Goal: Information Seeking & Learning: Check status

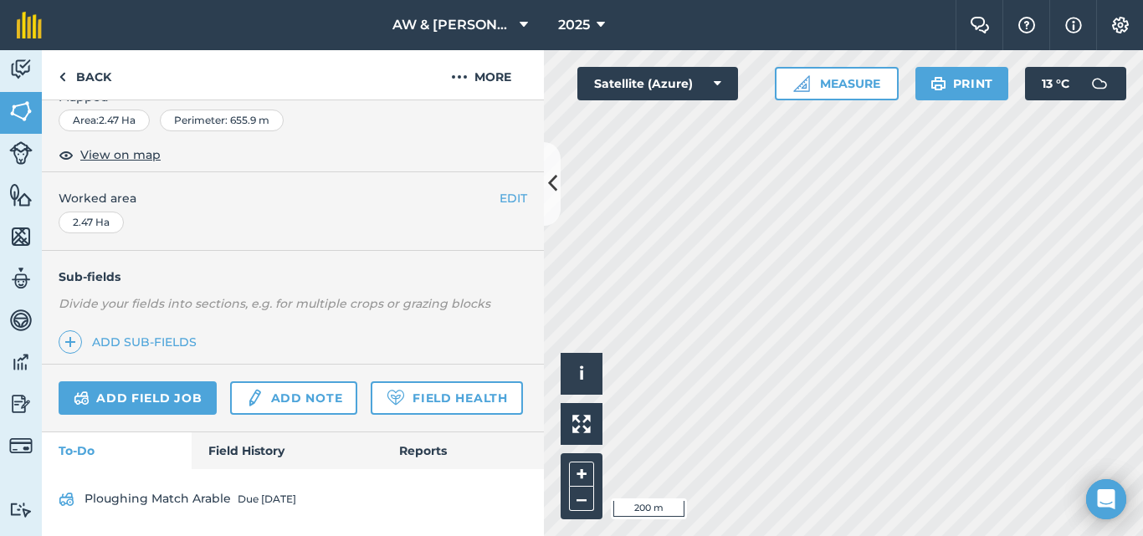
scroll to position [333, 0]
click at [243, 450] on link "Field History" at bounding box center [287, 451] width 190 height 37
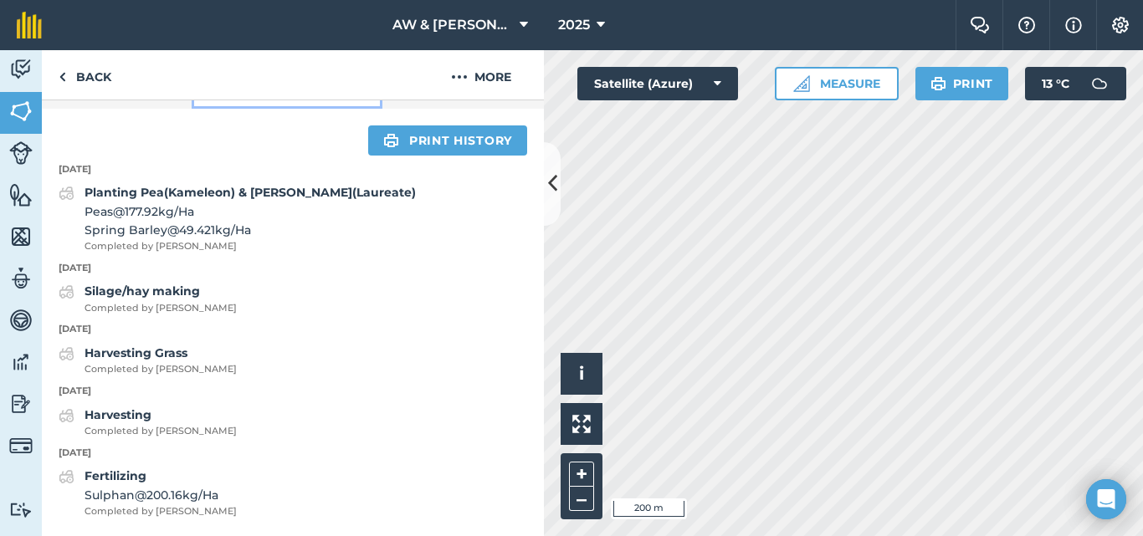
scroll to position [694, 0]
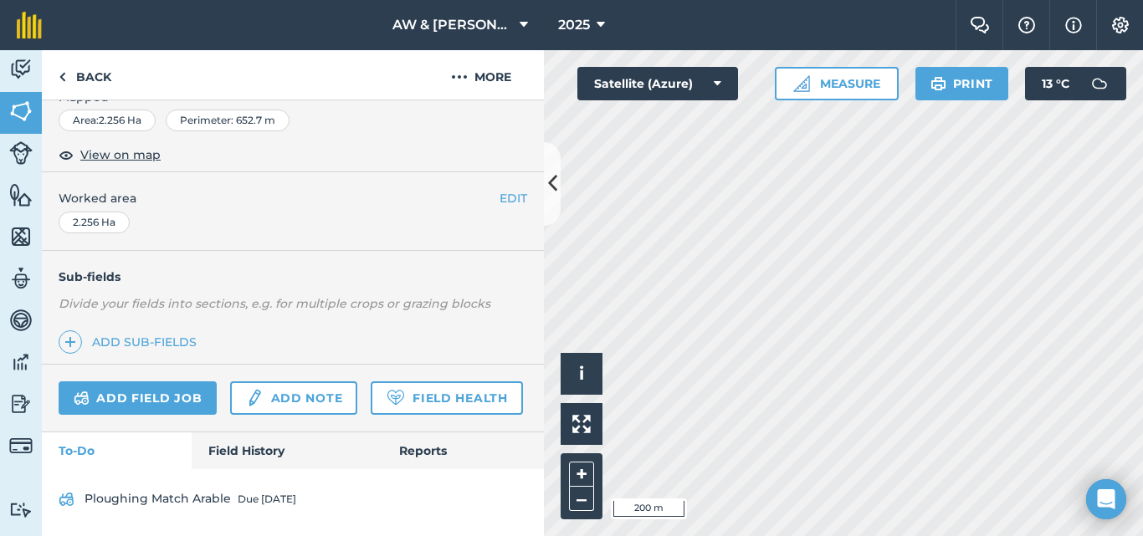
scroll to position [333, 0]
click at [246, 444] on link "Field History" at bounding box center [287, 451] width 190 height 37
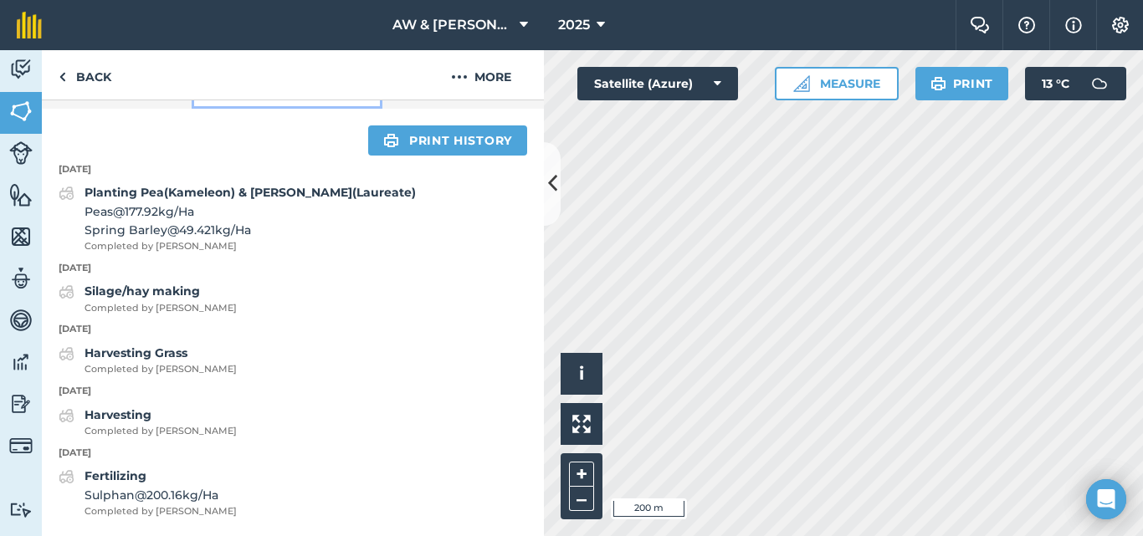
scroll to position [694, 0]
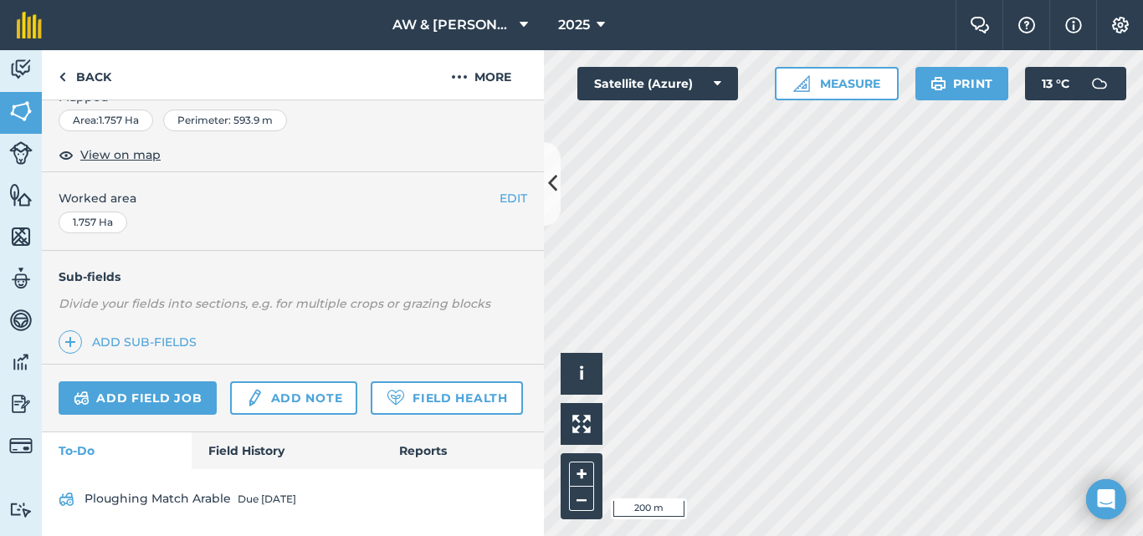
scroll to position [333, 0]
click at [264, 436] on link "Field History" at bounding box center [287, 451] width 190 height 37
click at [255, 438] on link "Field History" at bounding box center [287, 451] width 190 height 37
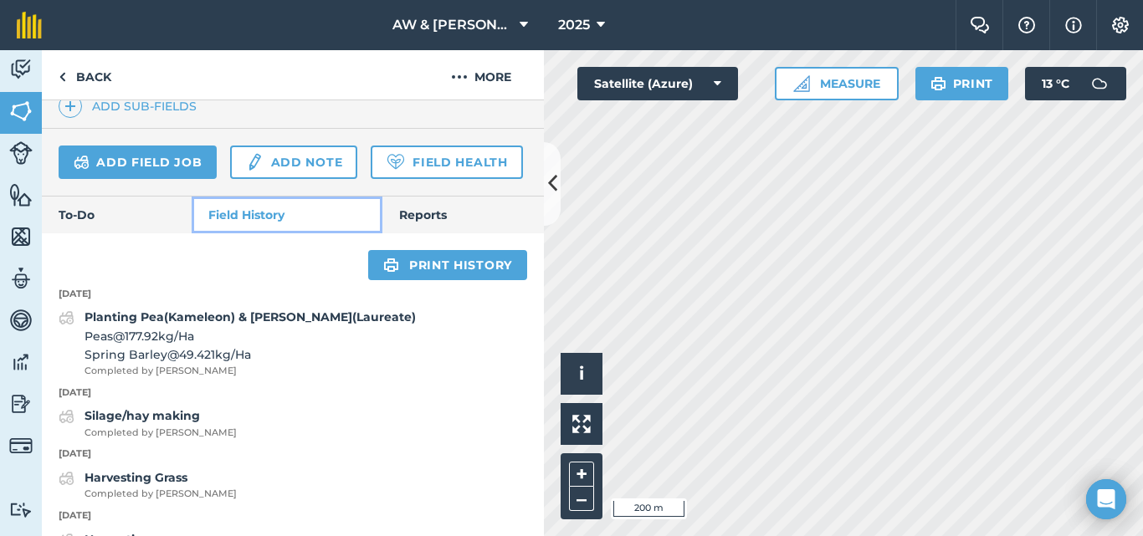
scroll to position [755, 0]
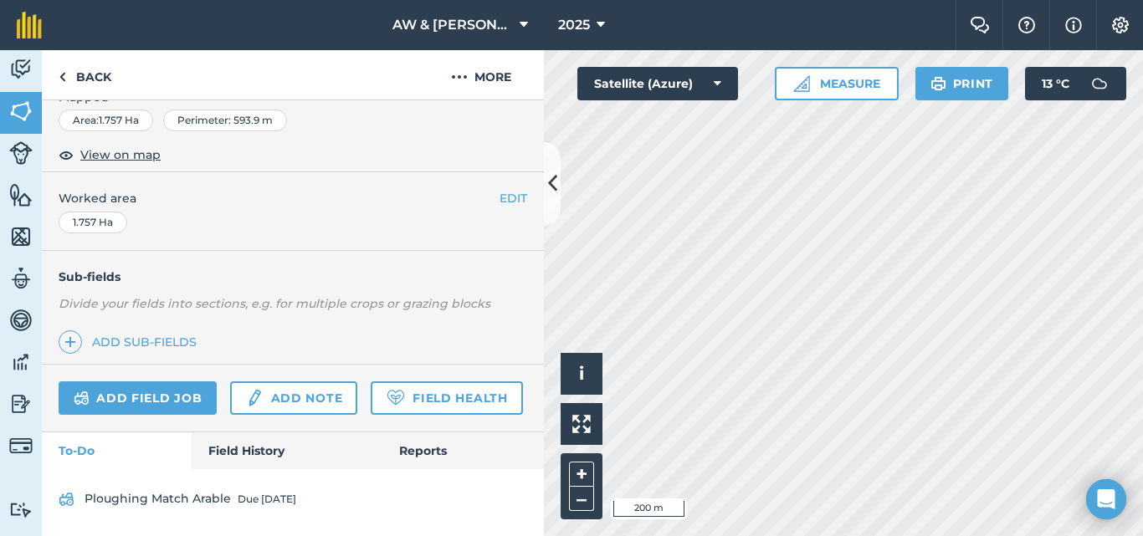
scroll to position [333, 0]
click at [240, 453] on link "Field History" at bounding box center [287, 451] width 190 height 37
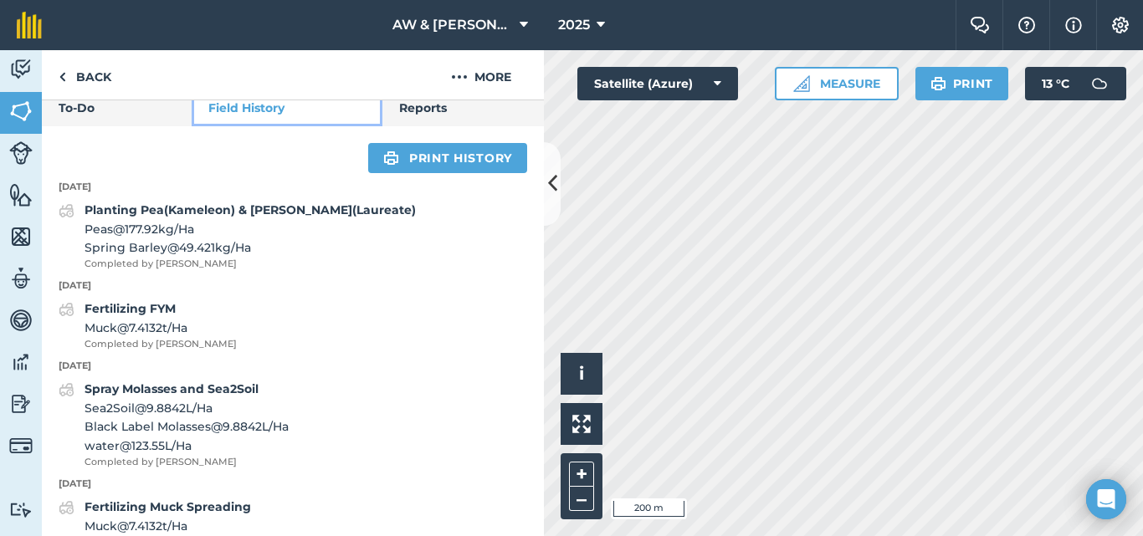
scroll to position [668, 0]
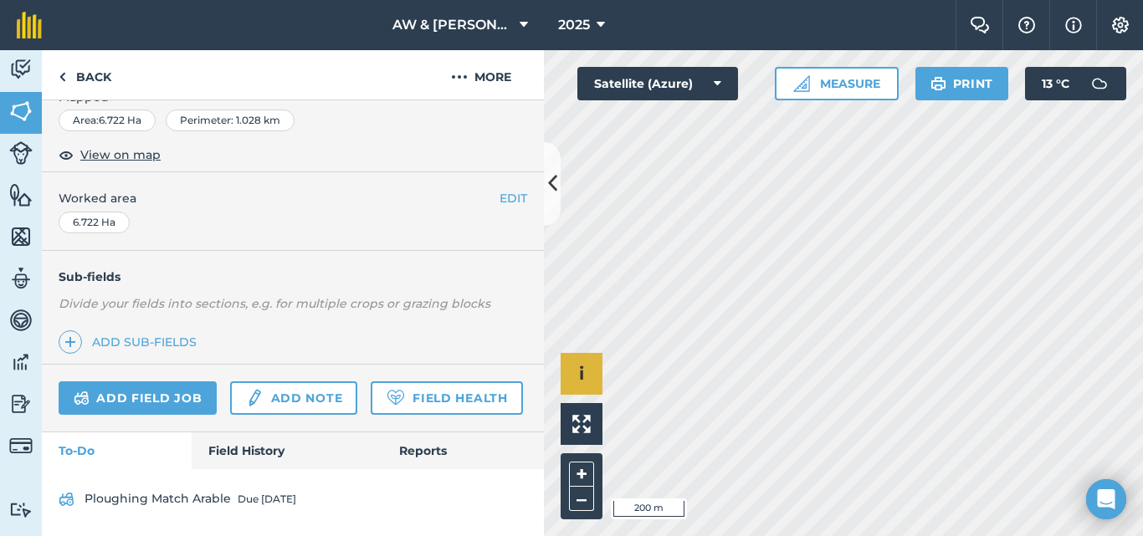
scroll to position [333, 0]
click at [233, 461] on link "Field History" at bounding box center [287, 451] width 190 height 37
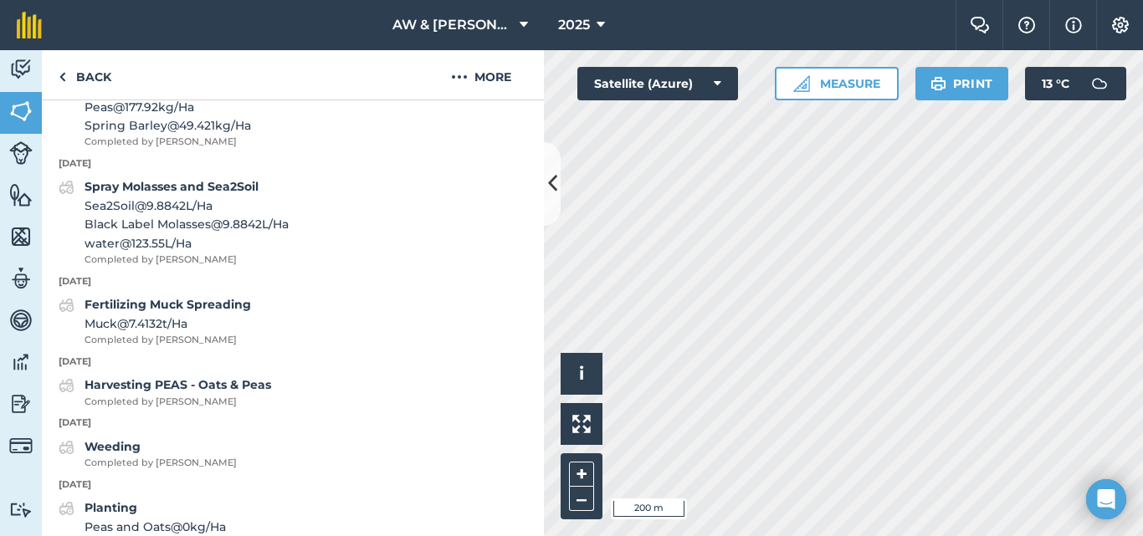
scroll to position [668, 0]
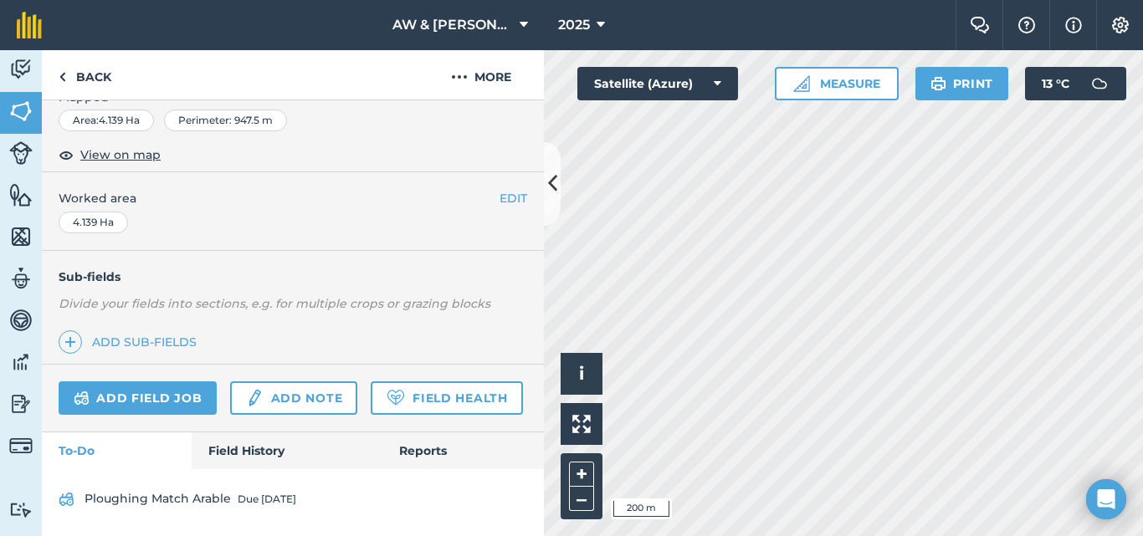
scroll to position [333, 0]
click at [265, 444] on link "Field History" at bounding box center [287, 451] width 190 height 37
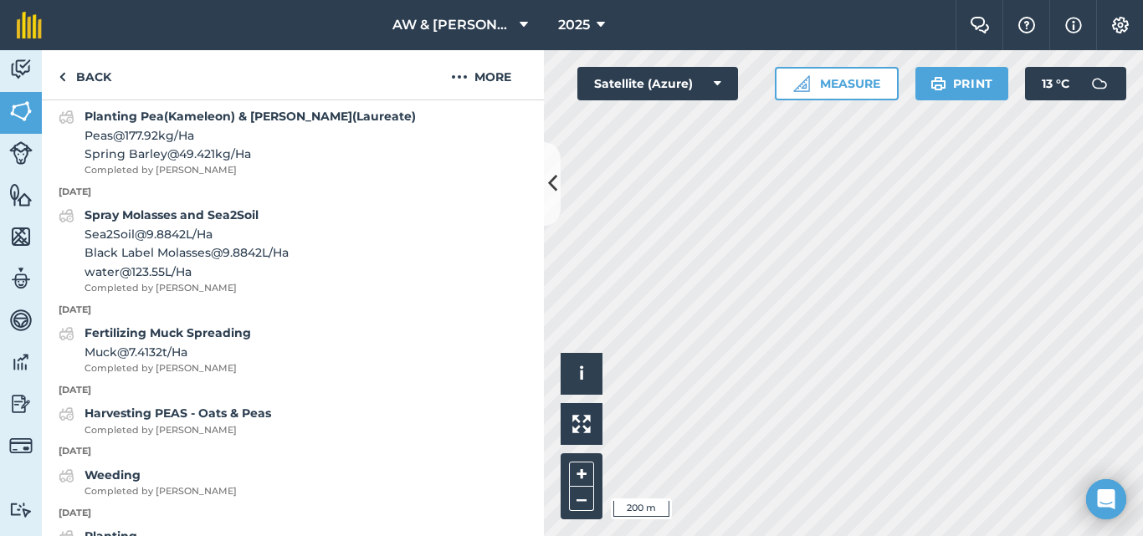
scroll to position [751, 0]
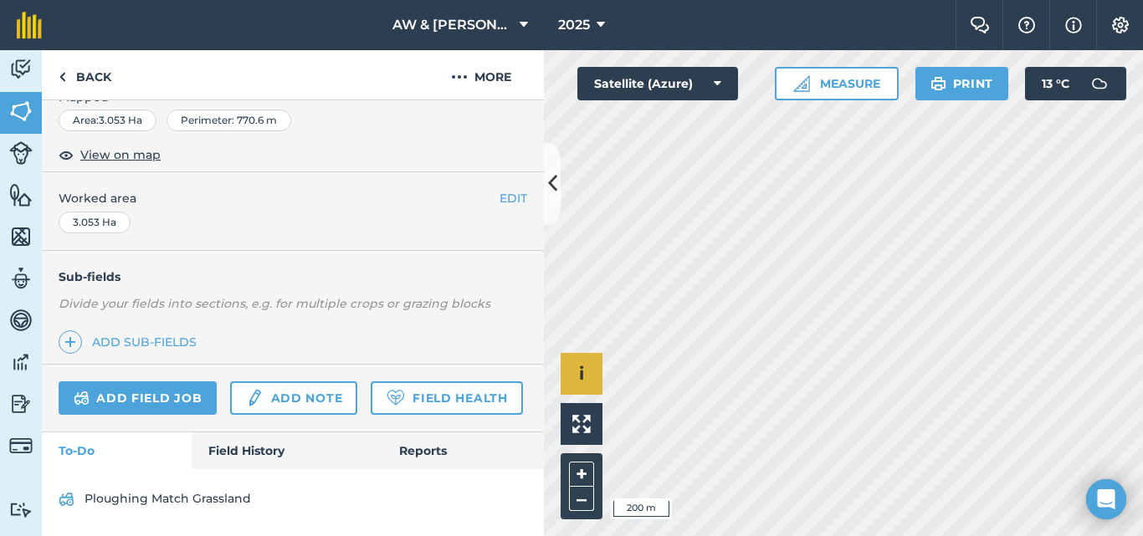
scroll to position [333, 0]
click at [275, 444] on link "Field History" at bounding box center [287, 451] width 190 height 37
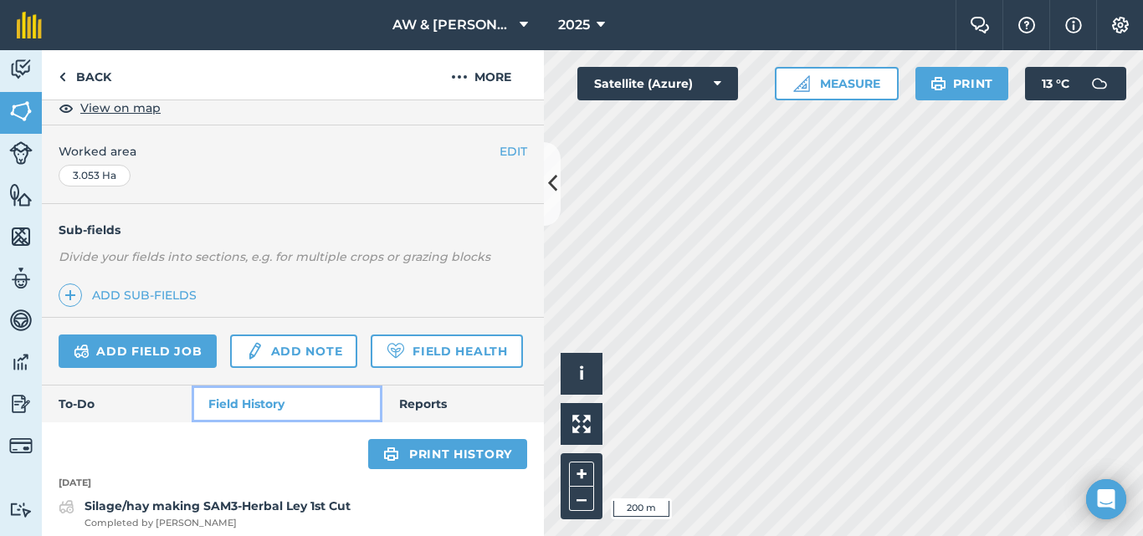
scroll to position [656, 0]
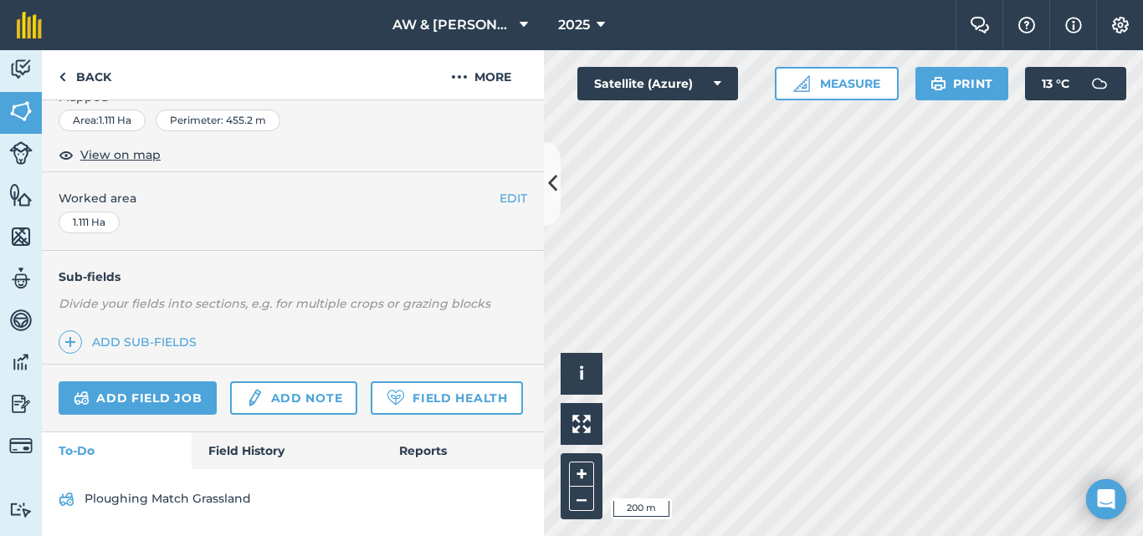
scroll to position [333, 0]
click at [255, 469] on div "Ploughing Match Grassland" at bounding box center [293, 502] width 502 height 67
click at [263, 446] on link "Field History" at bounding box center [287, 451] width 190 height 37
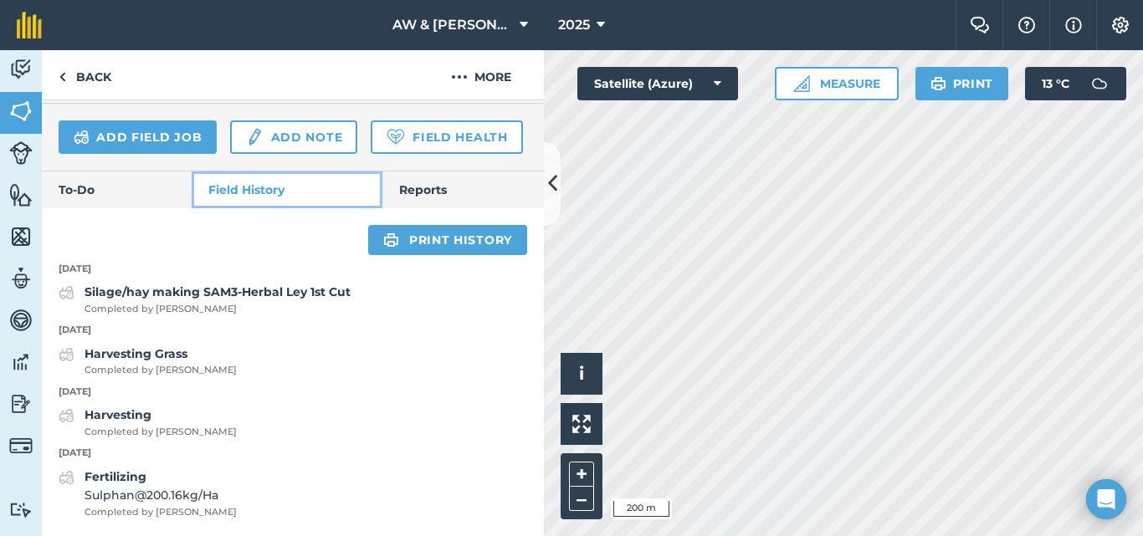
scroll to position [594, 0]
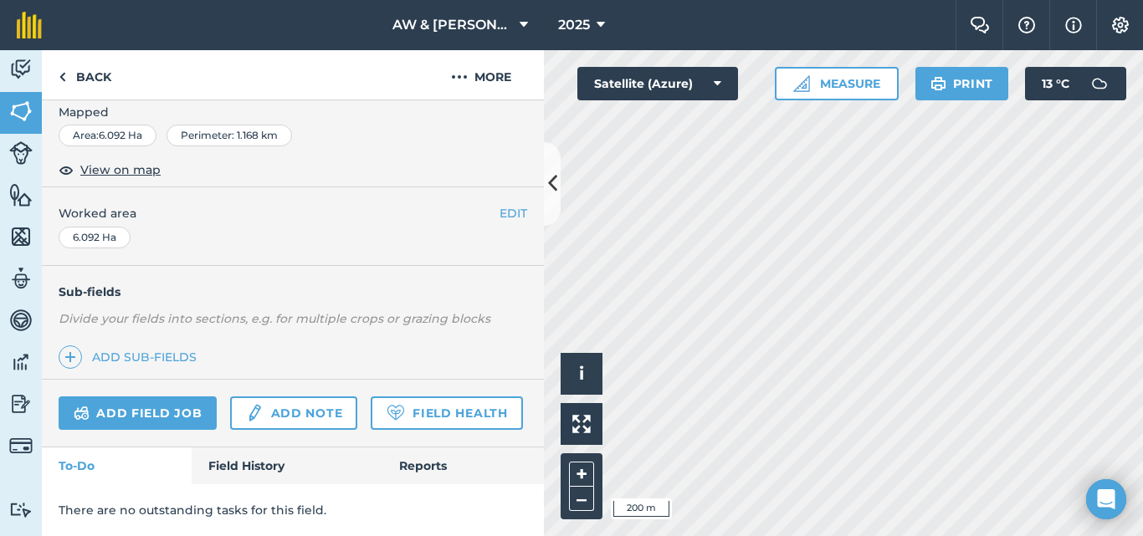
scroll to position [318, 0]
click at [235, 475] on link "Field History" at bounding box center [287, 466] width 190 height 37
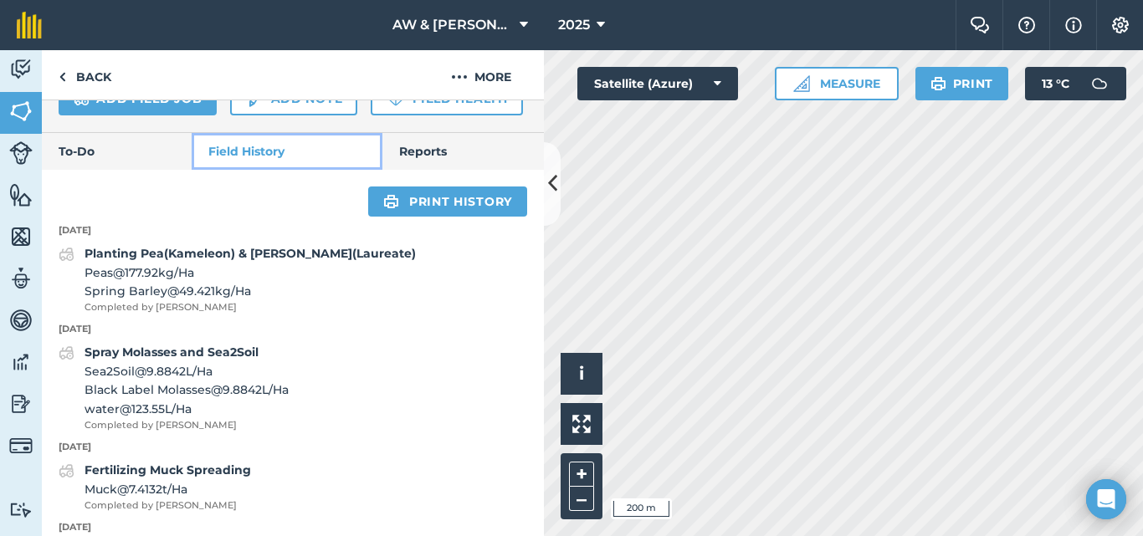
scroll to position [736, 0]
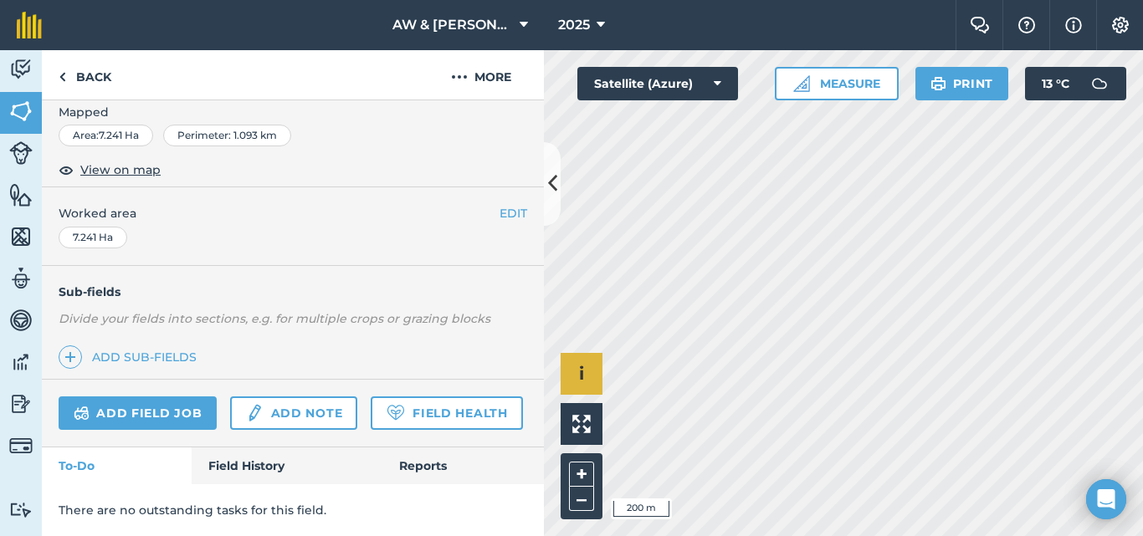
scroll to position [318, 0]
click at [238, 468] on link "Field History" at bounding box center [287, 466] width 190 height 37
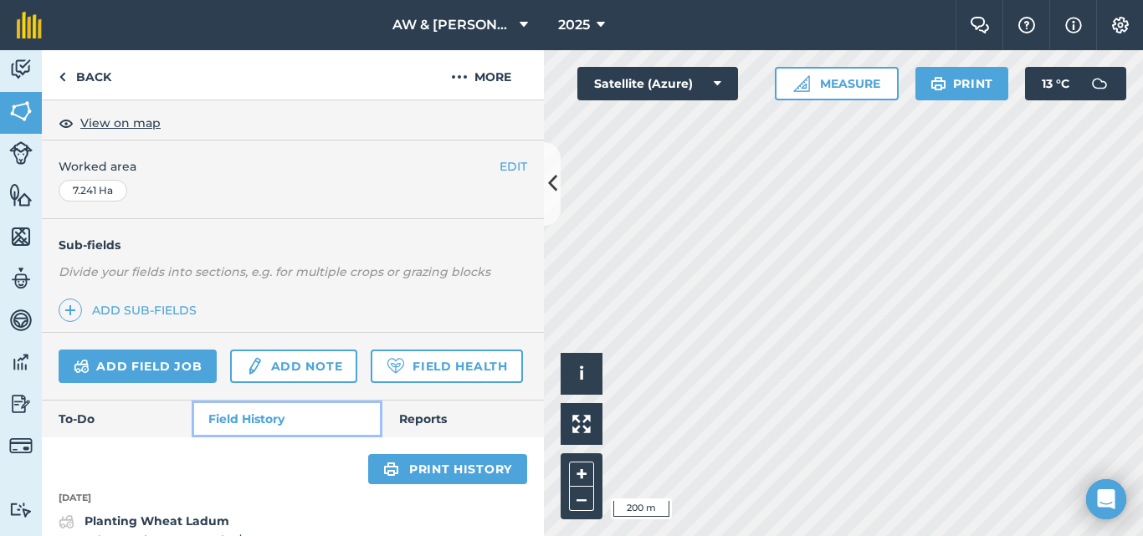
scroll to position [653, 0]
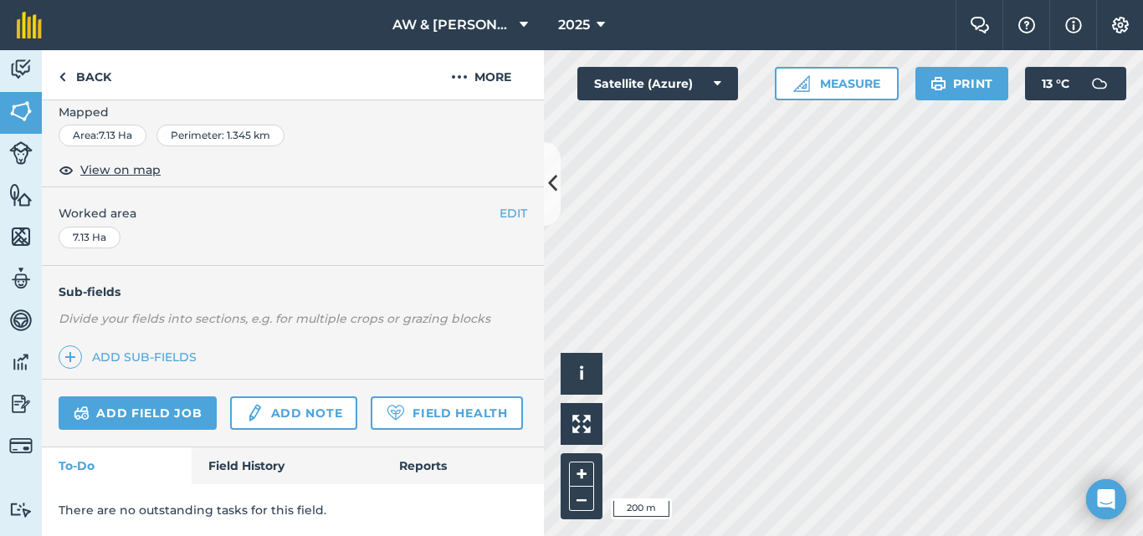
scroll to position [371, 0]
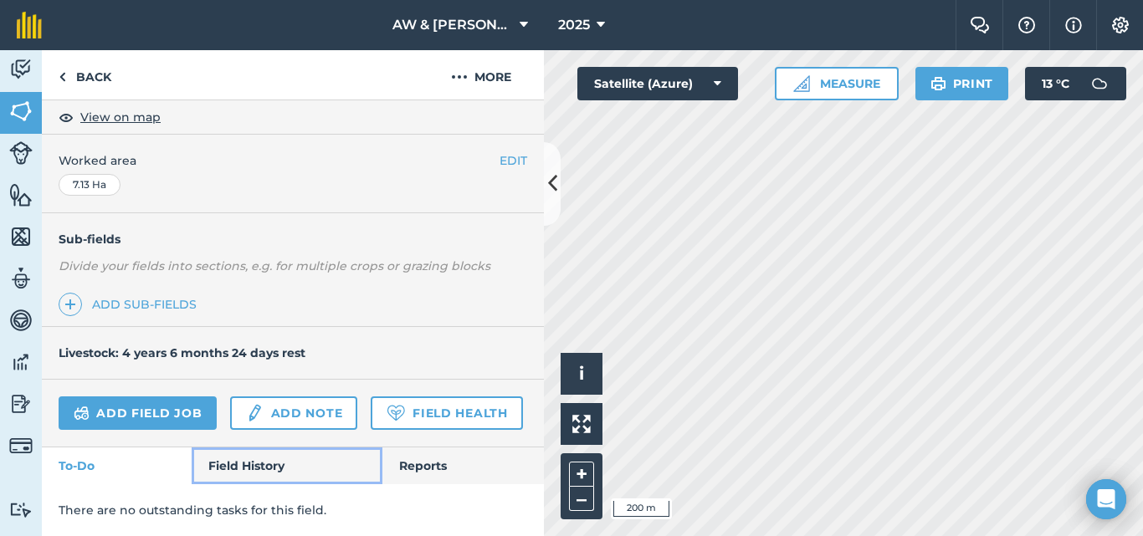
click at [279, 457] on link "Field History" at bounding box center [287, 466] width 190 height 37
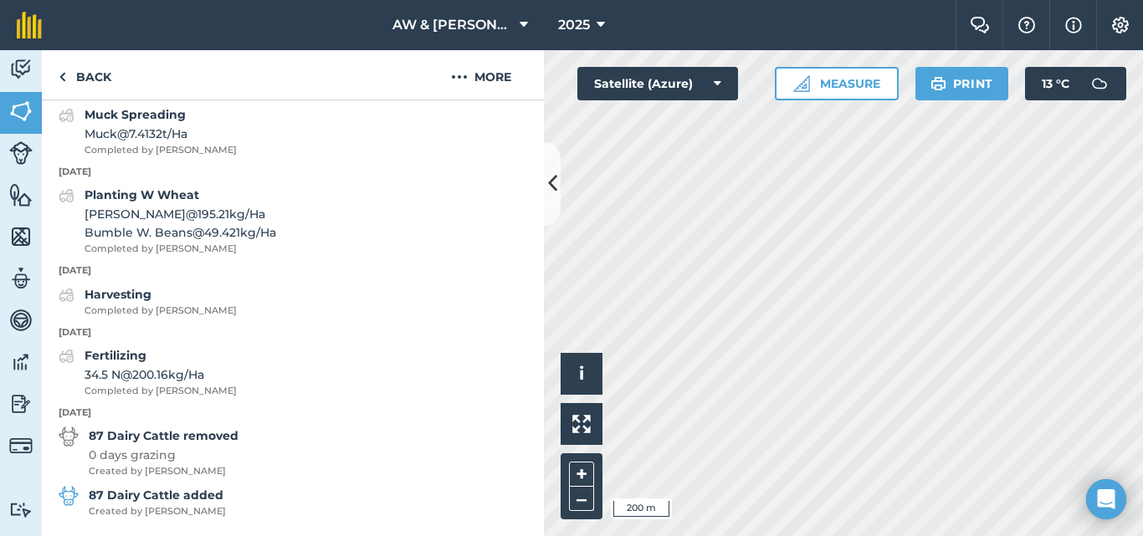
scroll to position [873, 0]
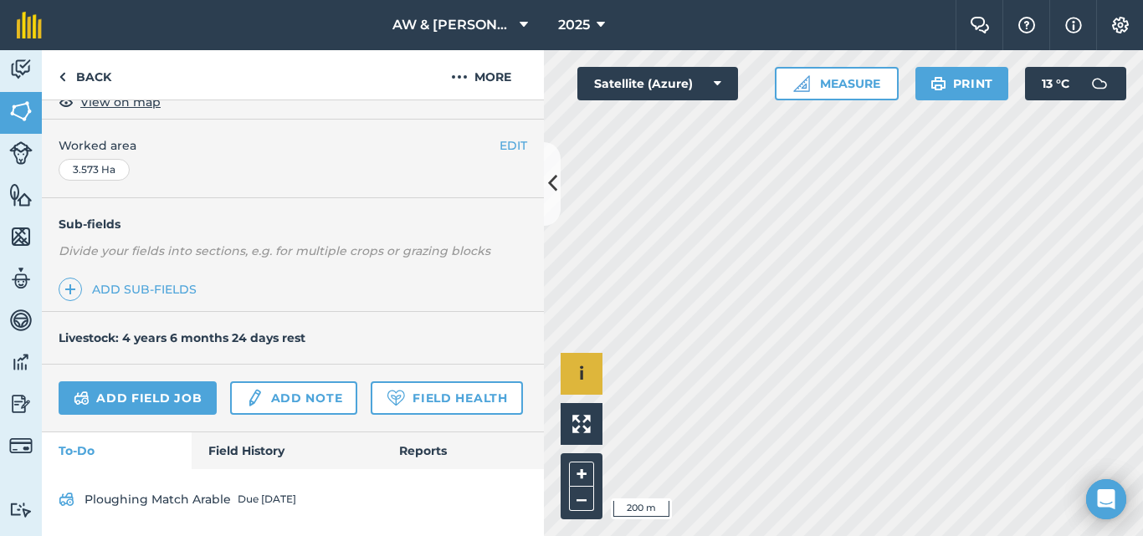
scroll to position [333, 0]
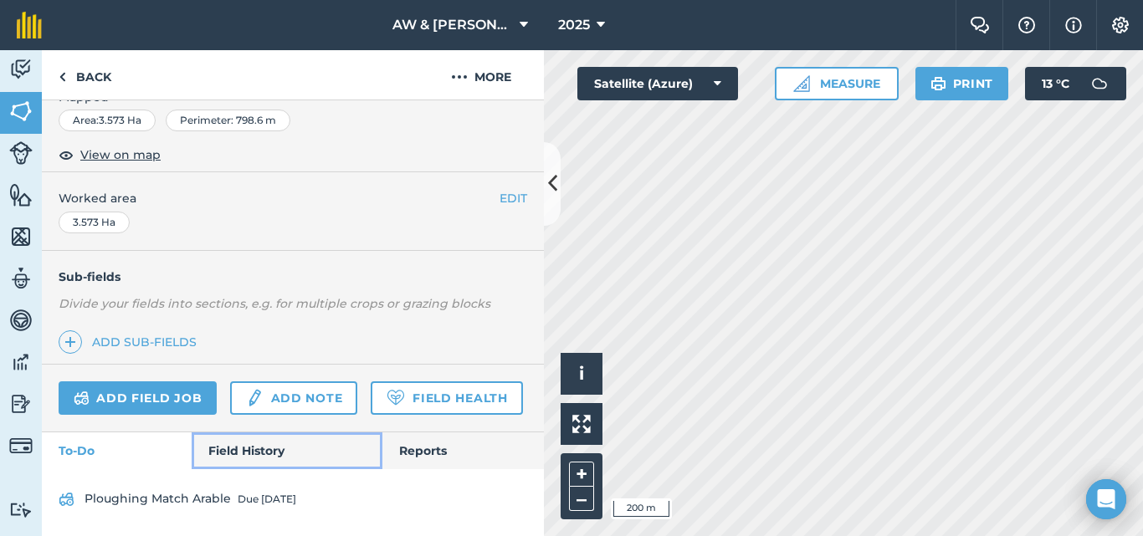
click at [274, 453] on link "Field History" at bounding box center [287, 451] width 190 height 37
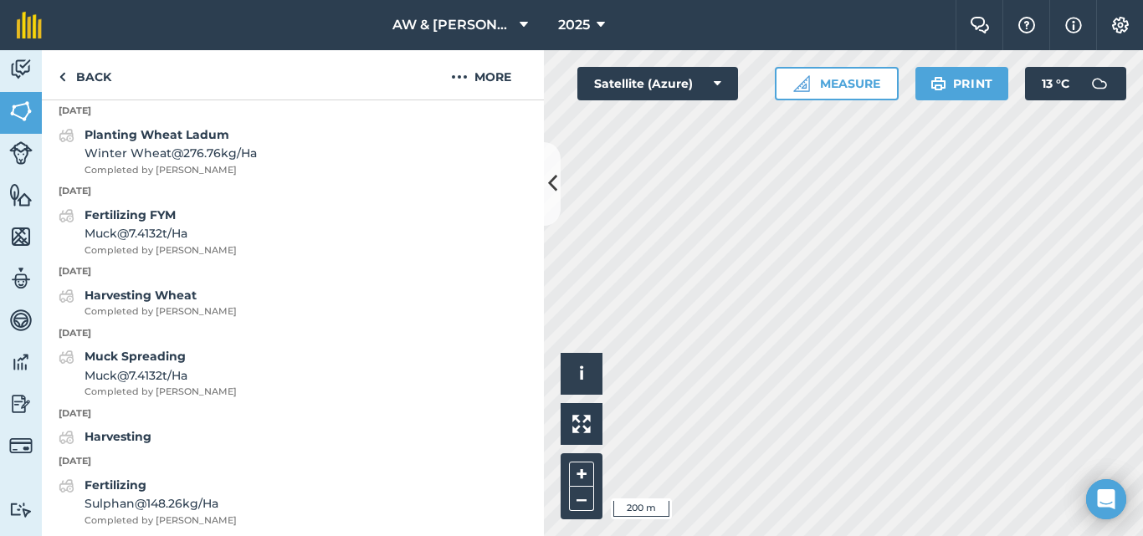
scroll to position [835, 0]
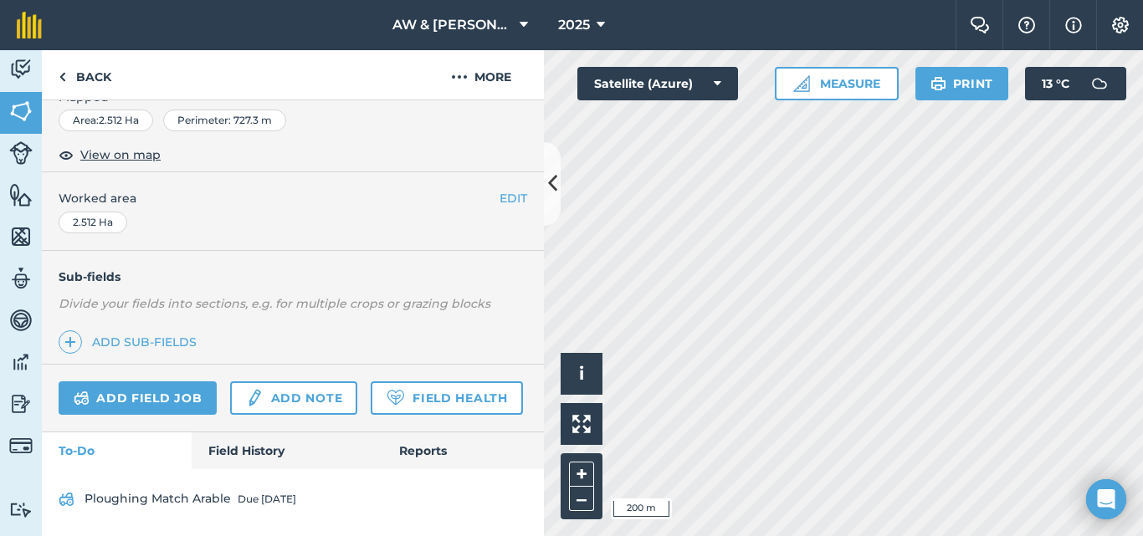
scroll to position [333, 0]
click at [213, 454] on link "Field History" at bounding box center [287, 451] width 190 height 37
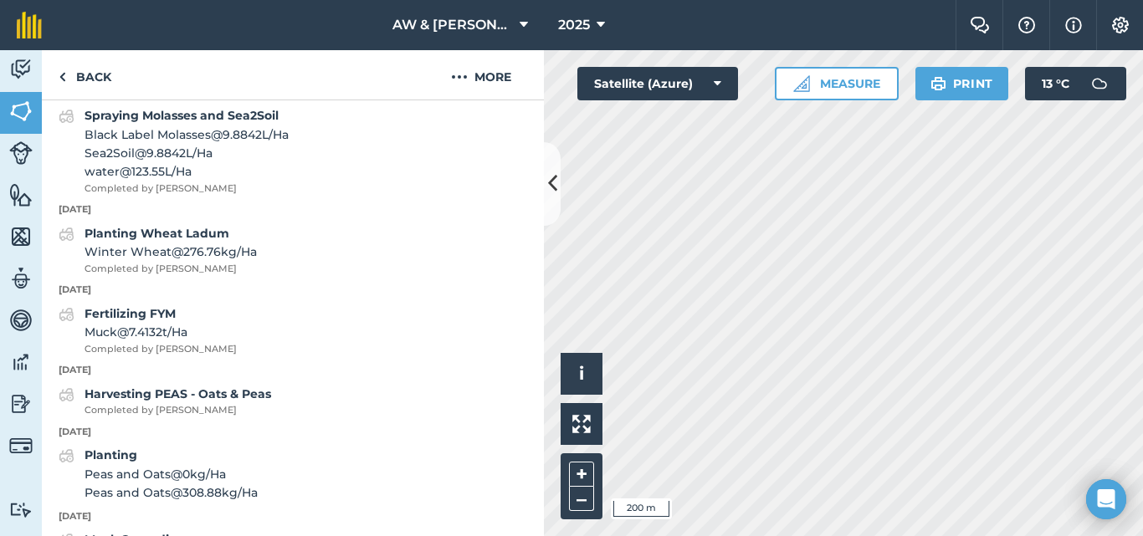
scroll to position [751, 0]
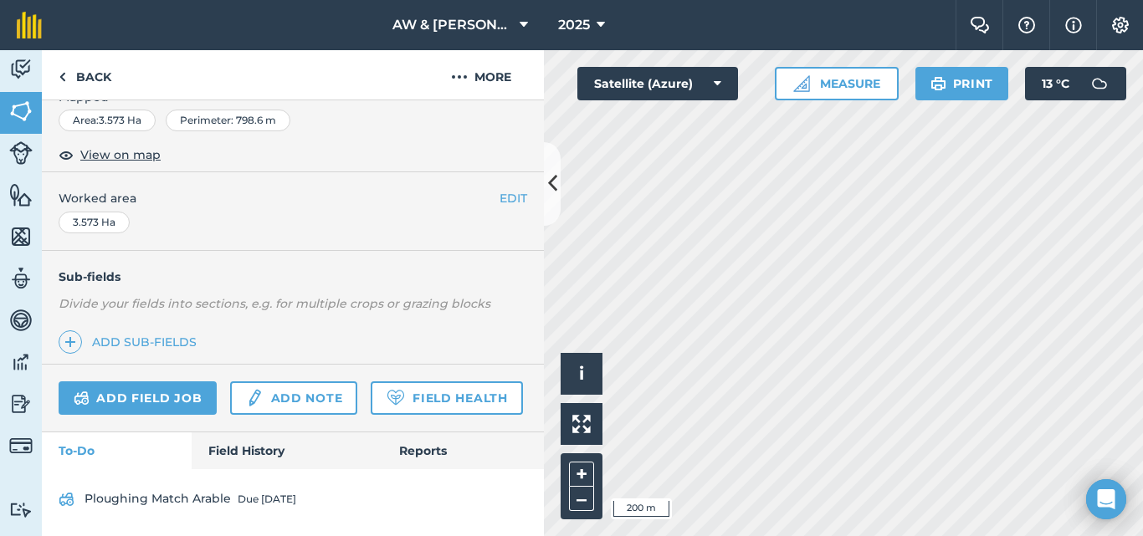
scroll to position [333, 0]
click at [256, 439] on link "Field History" at bounding box center [287, 451] width 190 height 37
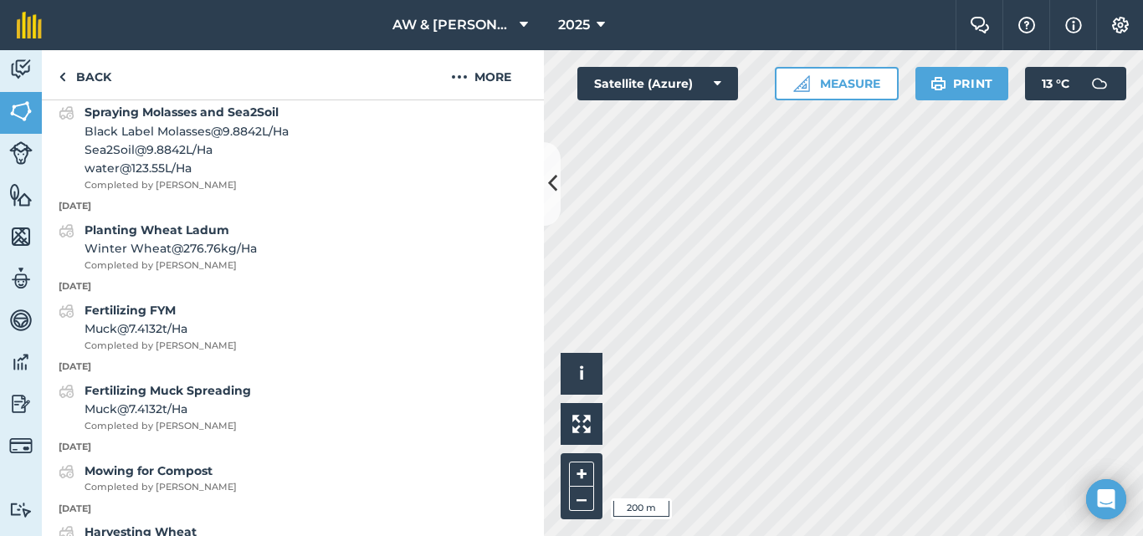
scroll to position [751, 0]
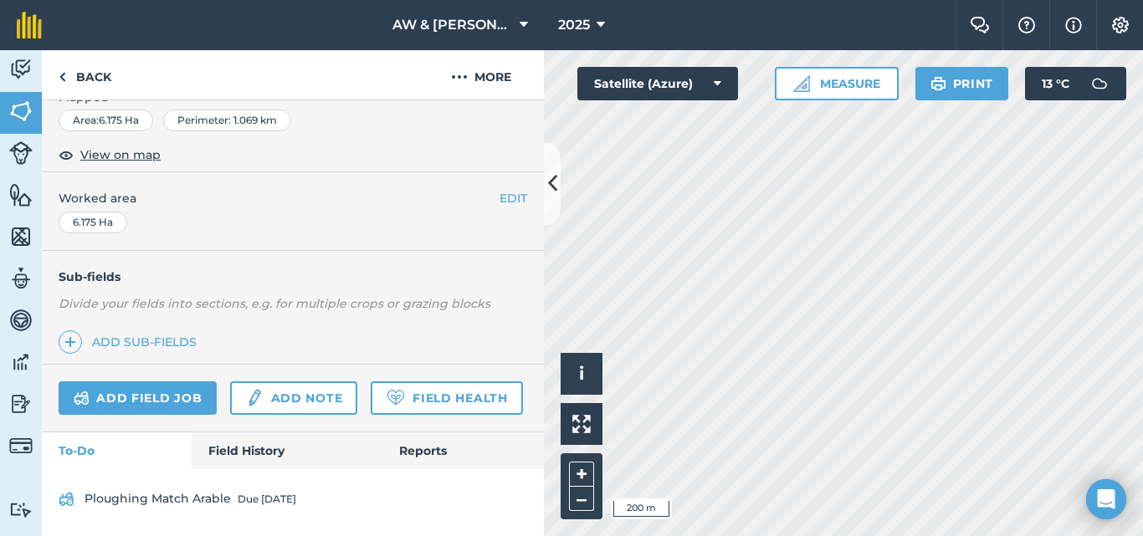
scroll to position [333, 0]
click at [259, 448] on link "Field History" at bounding box center [287, 451] width 190 height 37
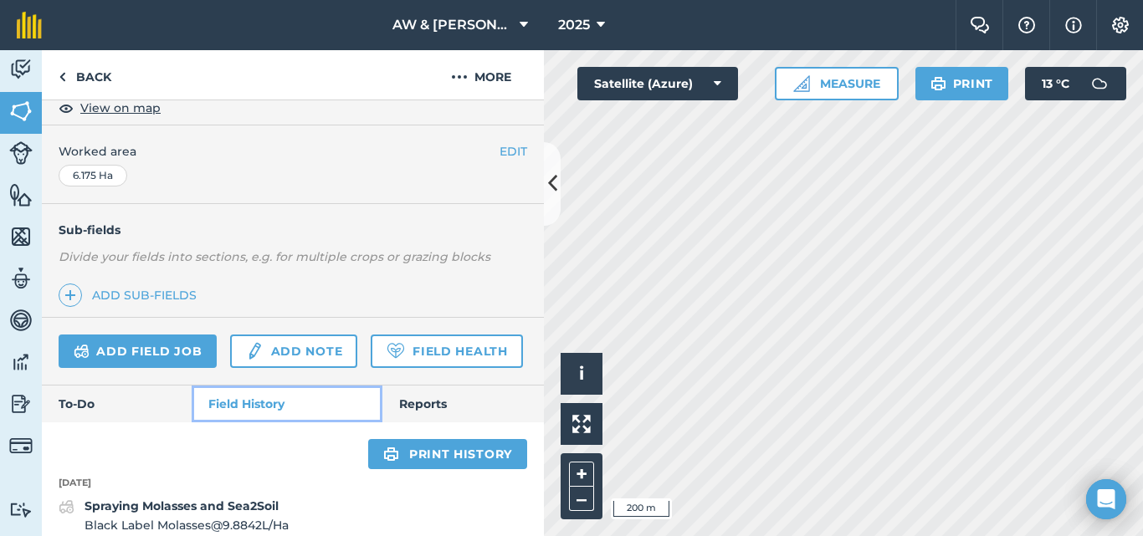
scroll to position [751, 0]
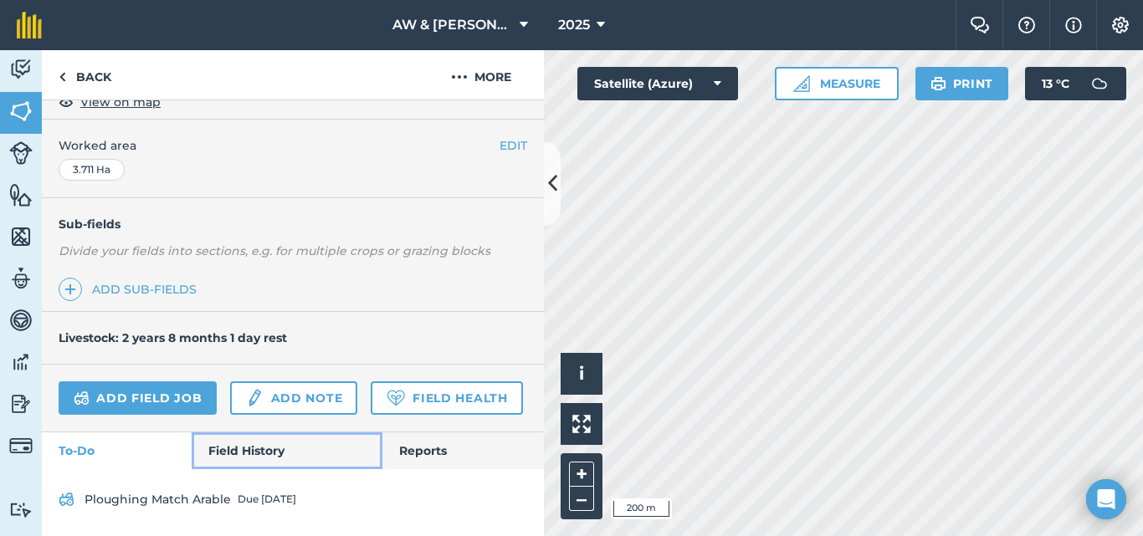
click at [225, 449] on link "Field History" at bounding box center [287, 451] width 190 height 37
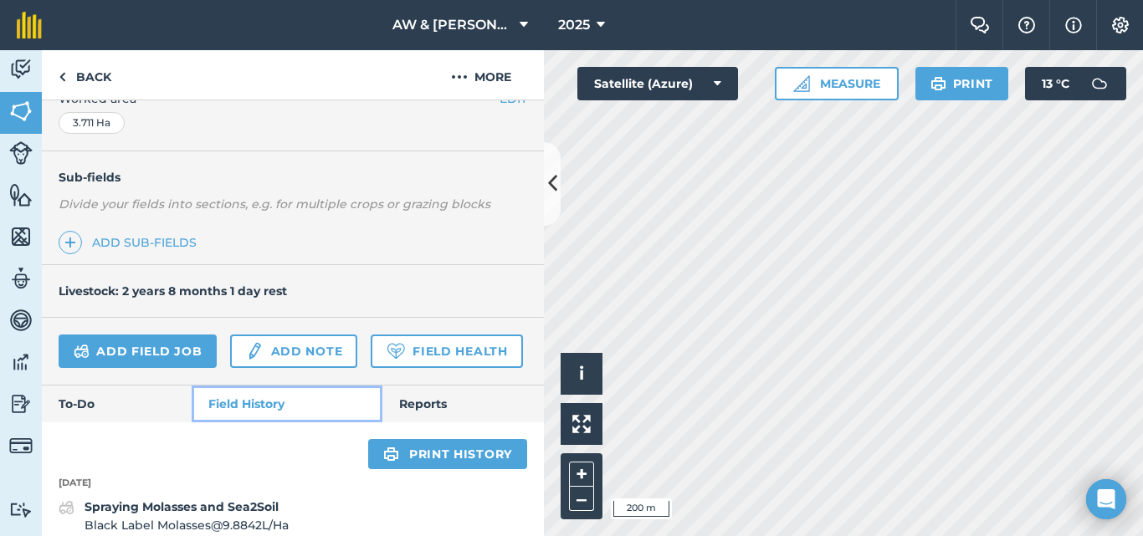
scroll to position [804, 0]
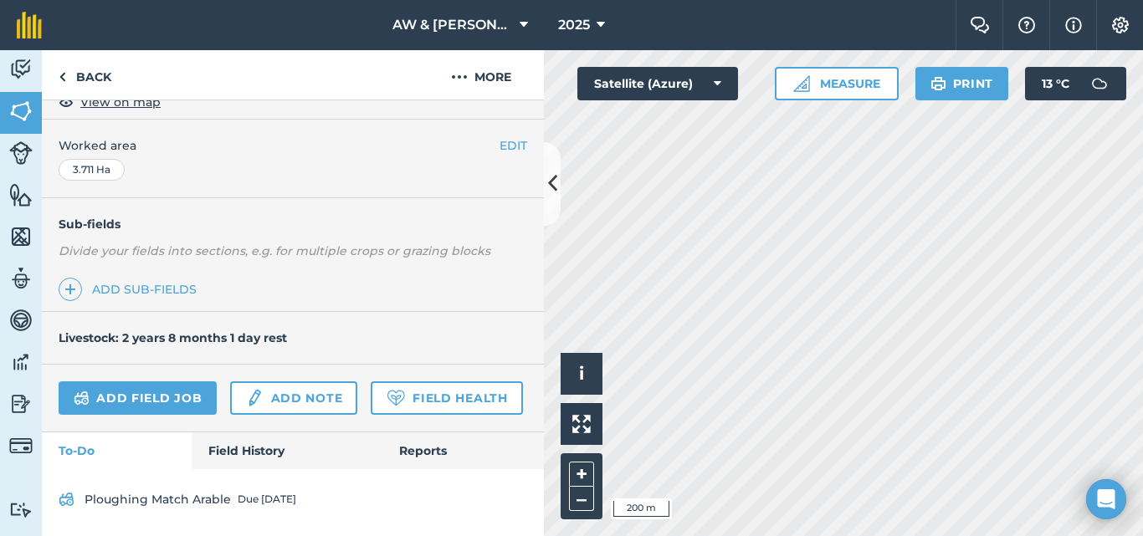
scroll to position [386, 0]
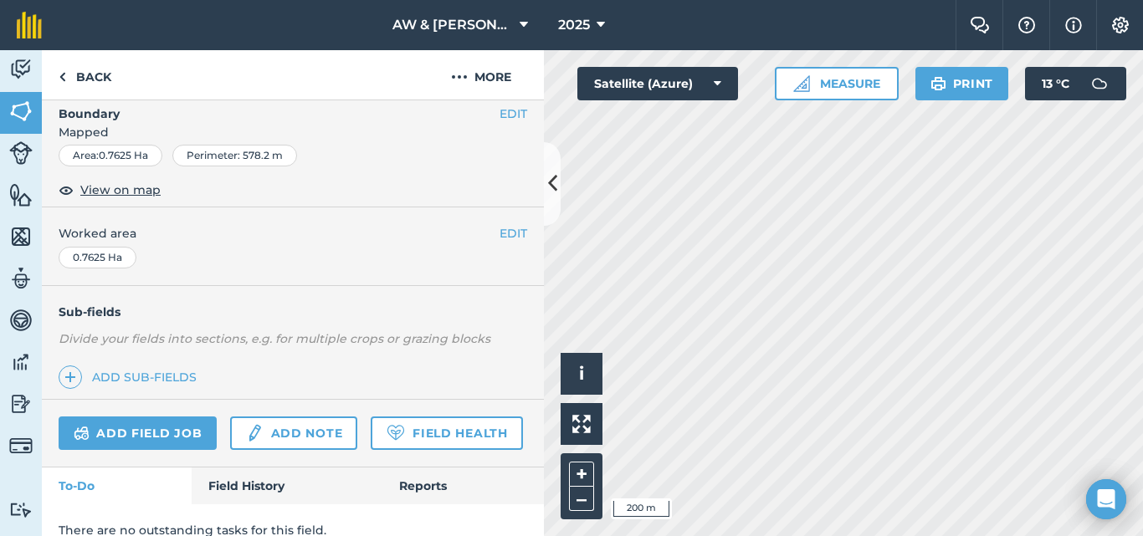
scroll to position [318, 0]
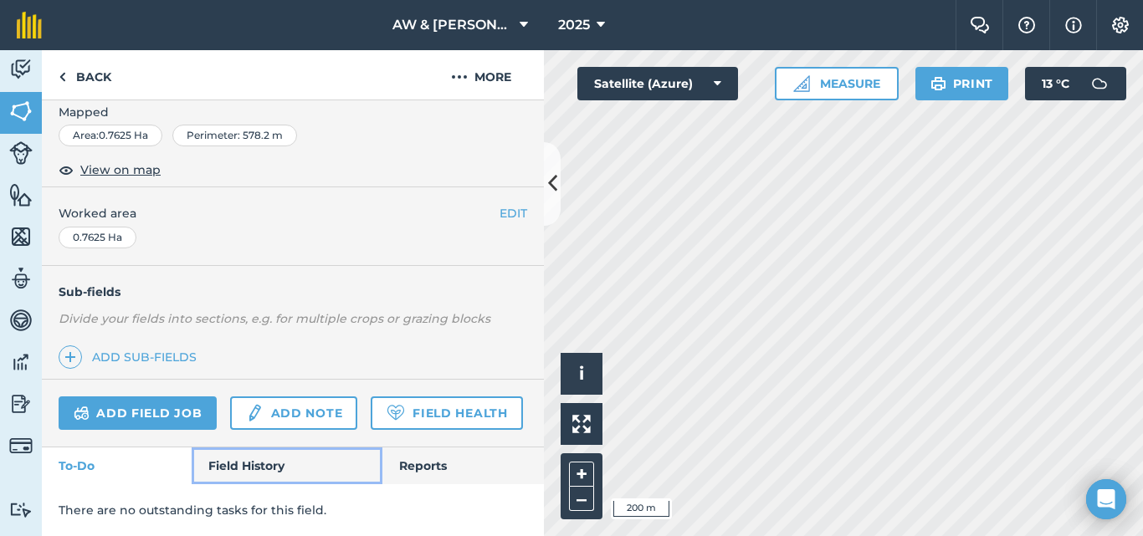
click at [235, 458] on link "Field History" at bounding box center [287, 466] width 190 height 37
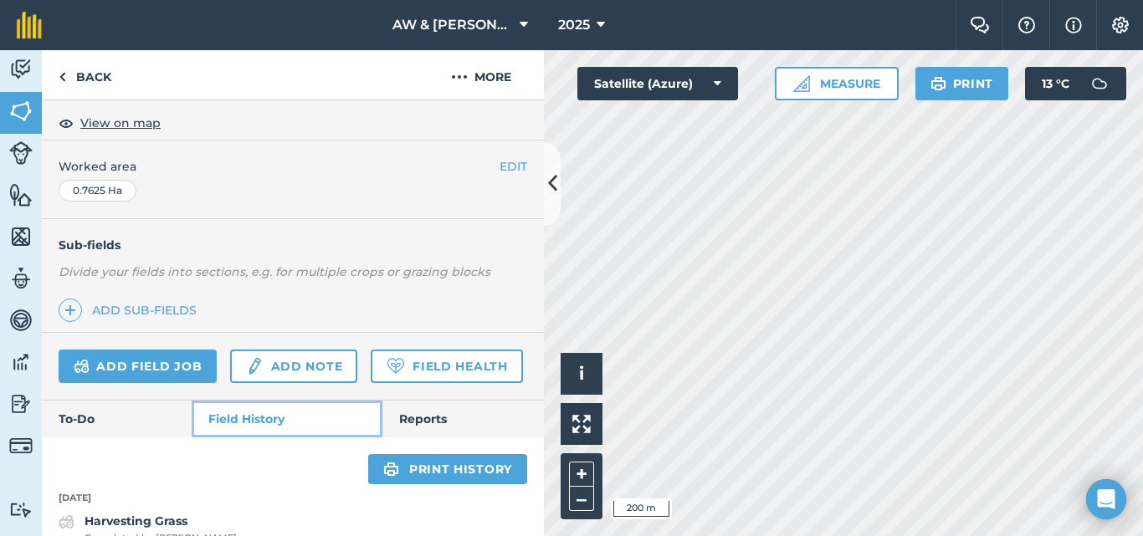
scroll to position [391, 0]
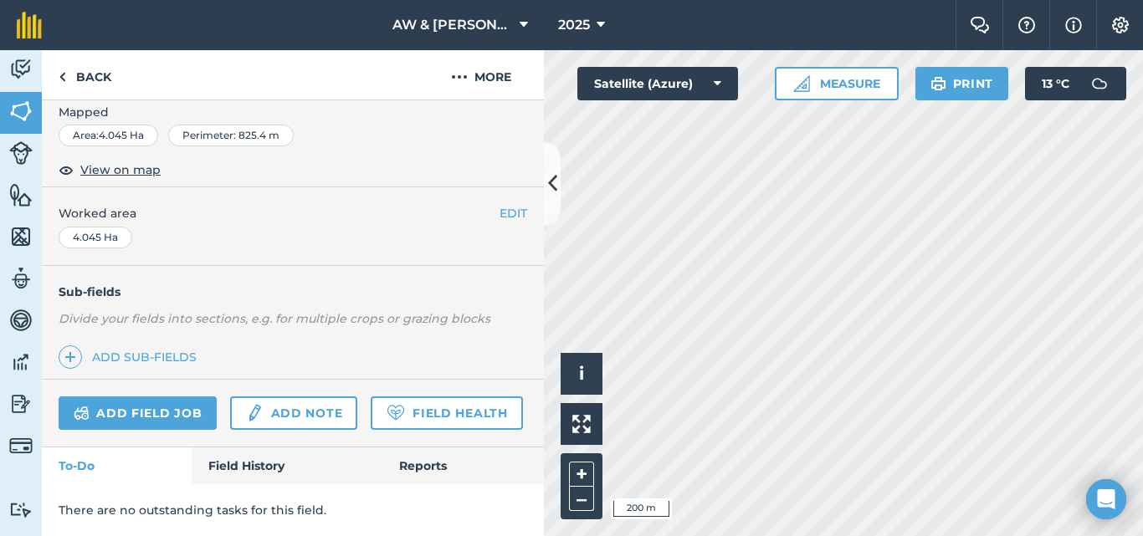
scroll to position [318, 0]
click at [250, 454] on link "Field History" at bounding box center [287, 466] width 190 height 37
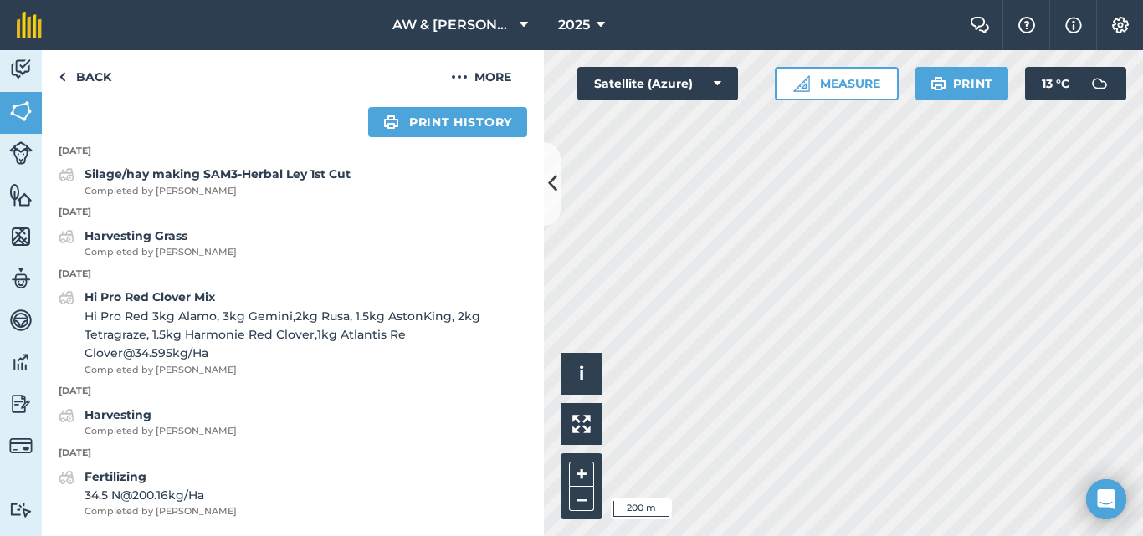
scroll to position [712, 0]
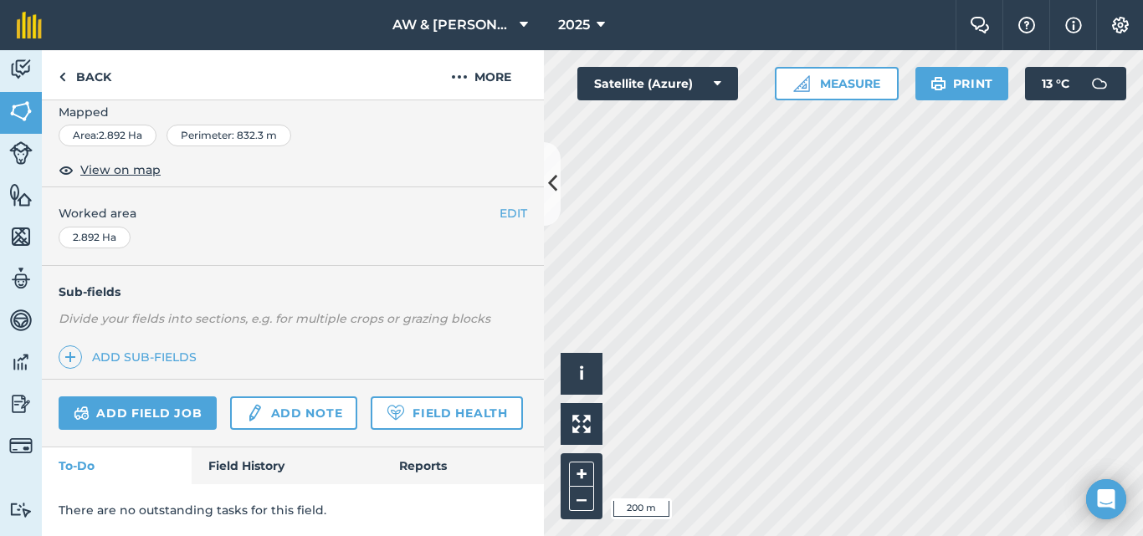
scroll to position [318, 0]
click at [253, 448] on link "Field History" at bounding box center [287, 466] width 190 height 37
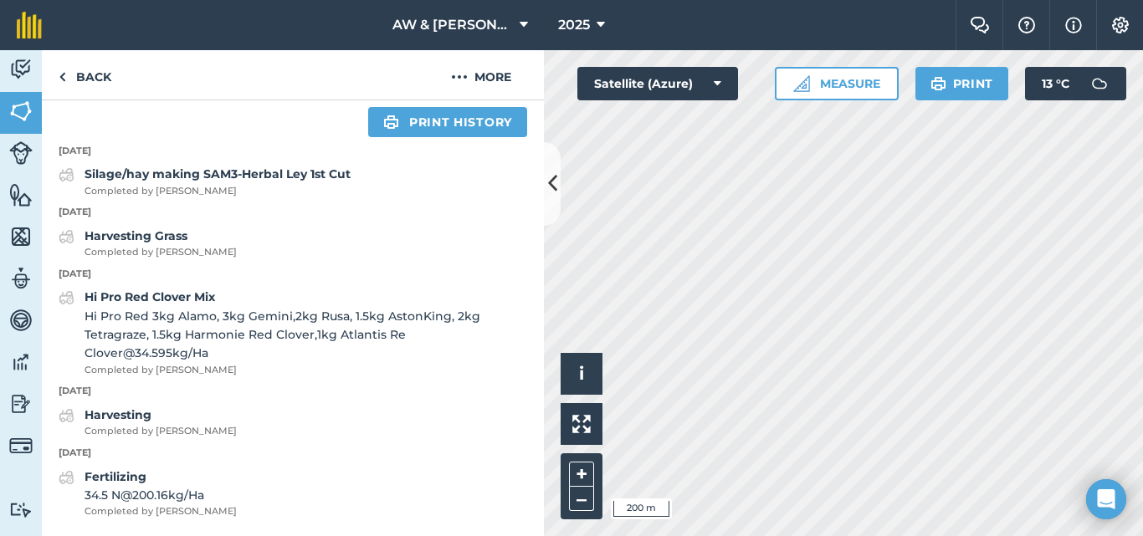
scroll to position [712, 0]
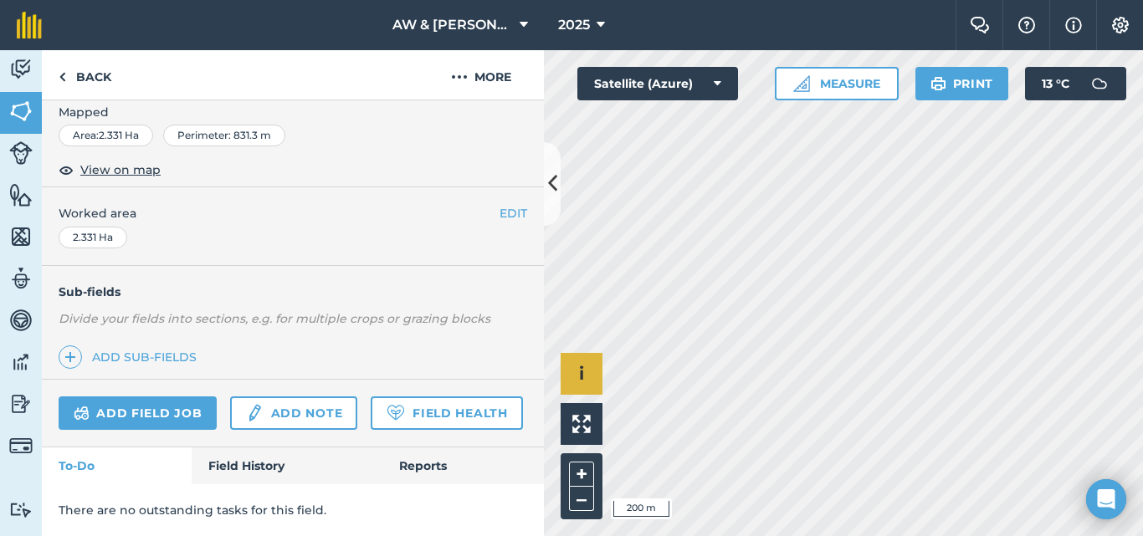
scroll to position [318, 0]
click at [215, 468] on link "Field History" at bounding box center [287, 466] width 190 height 37
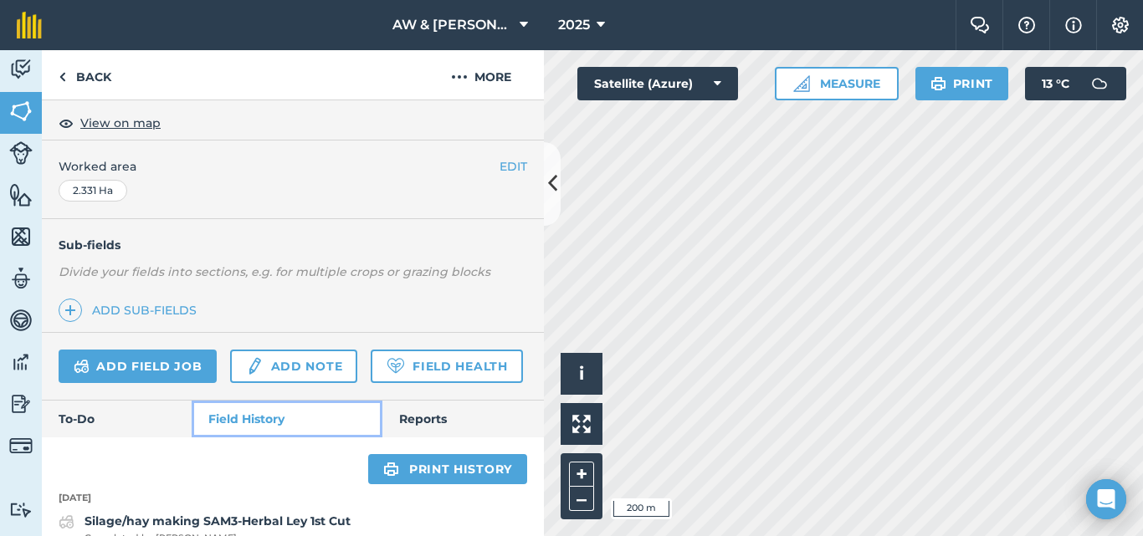
scroll to position [581, 0]
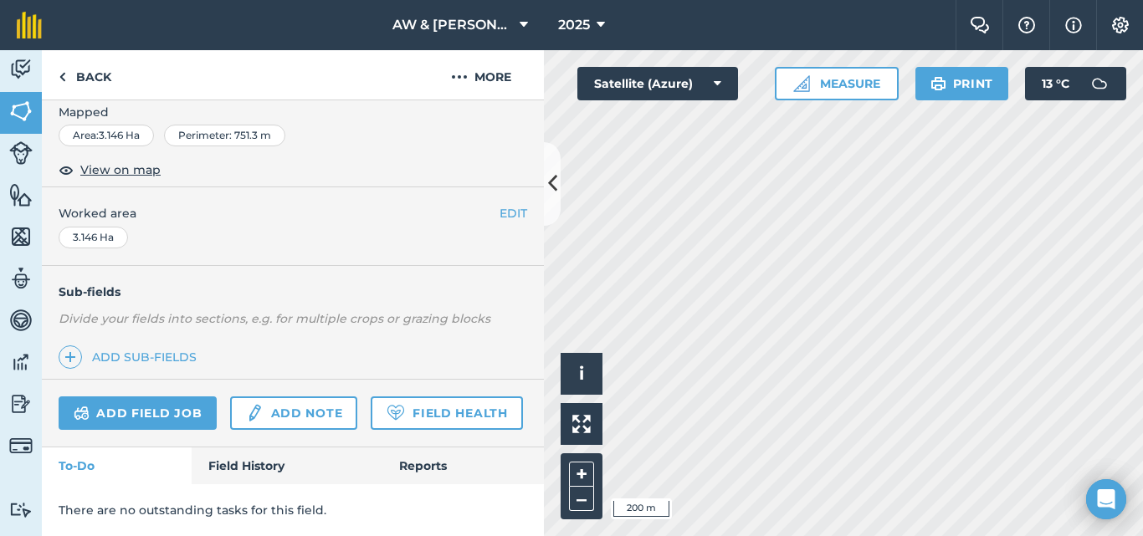
scroll to position [318, 0]
click at [243, 459] on link "Field History" at bounding box center [287, 466] width 190 height 37
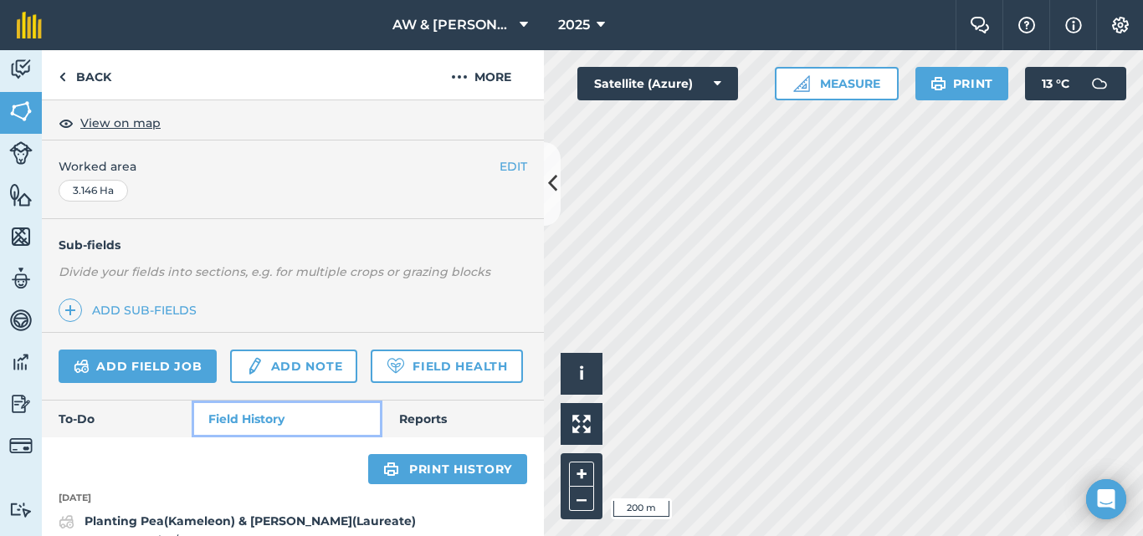
scroll to position [736, 0]
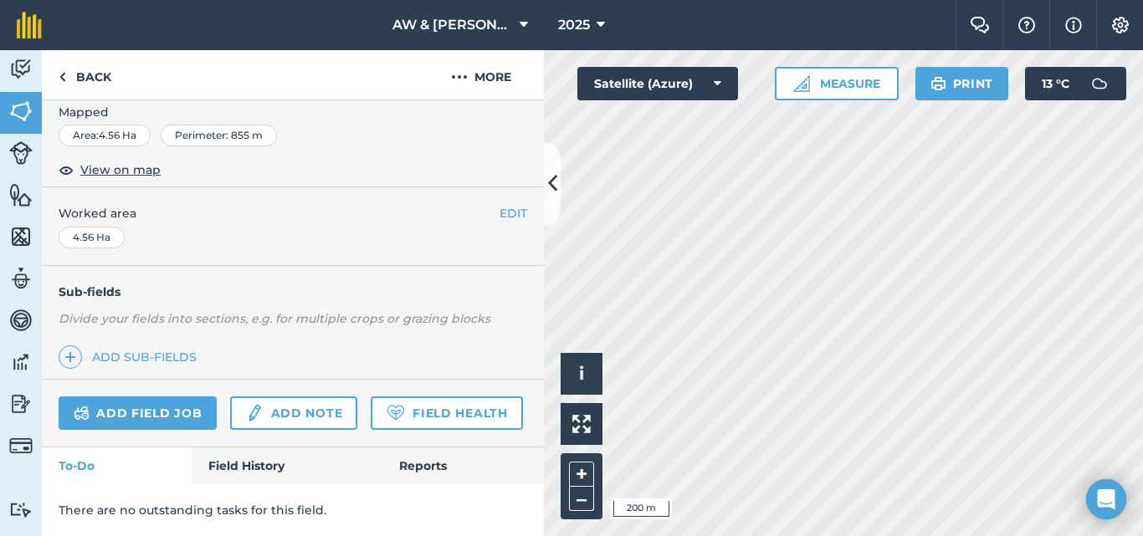
scroll to position [318, 0]
click at [248, 463] on link "Field History" at bounding box center [287, 466] width 190 height 37
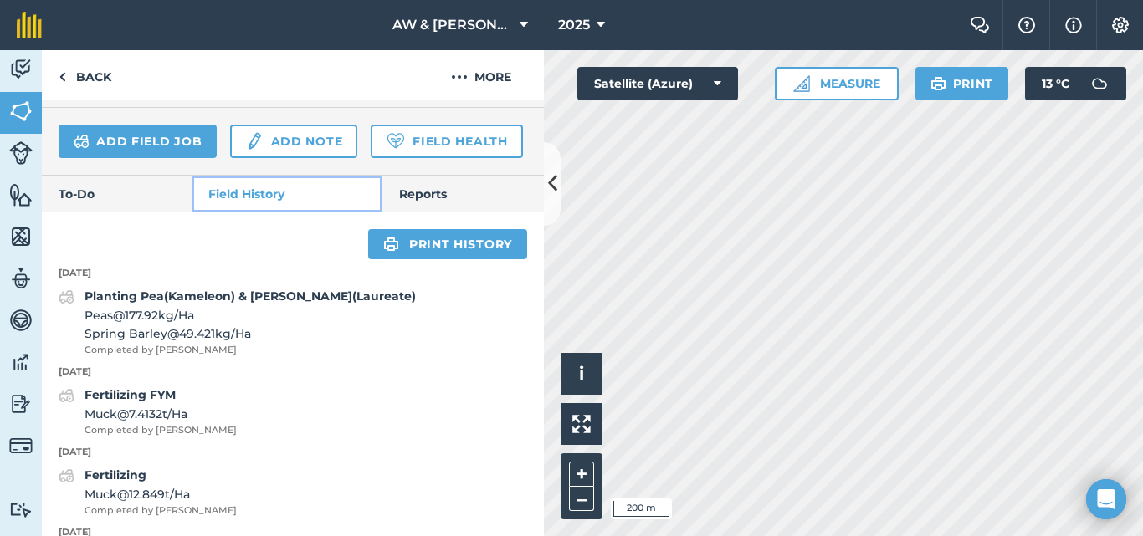
scroll to position [653, 0]
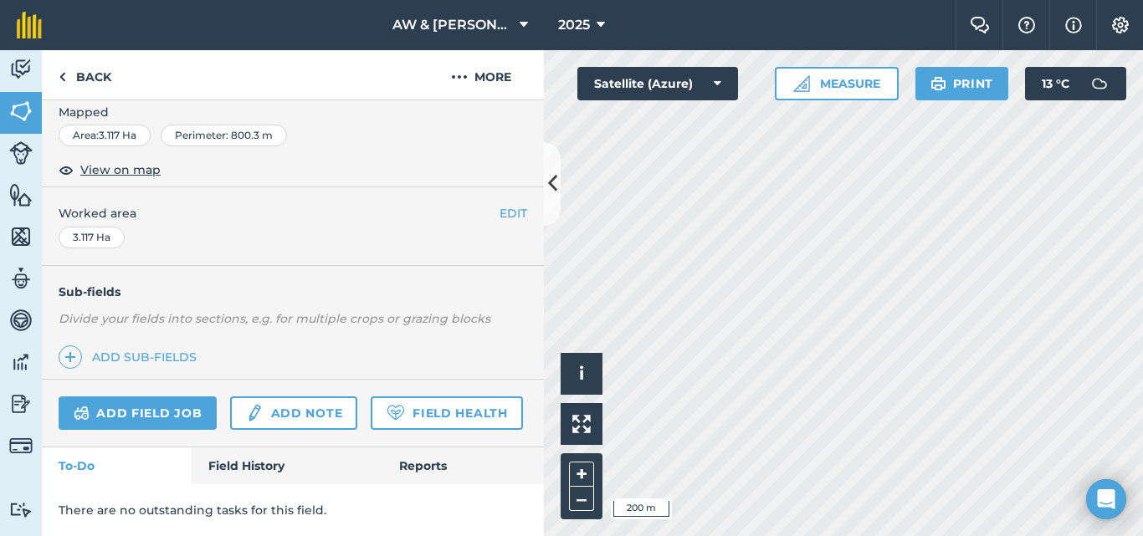
scroll to position [318, 0]
click at [266, 459] on link "Field History" at bounding box center [287, 466] width 190 height 37
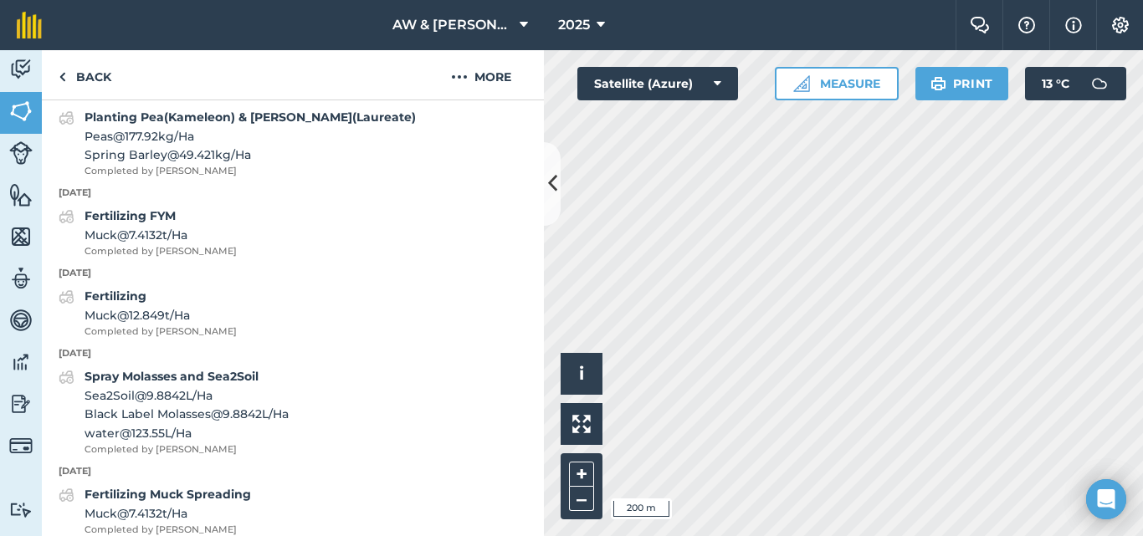
scroll to position [736, 0]
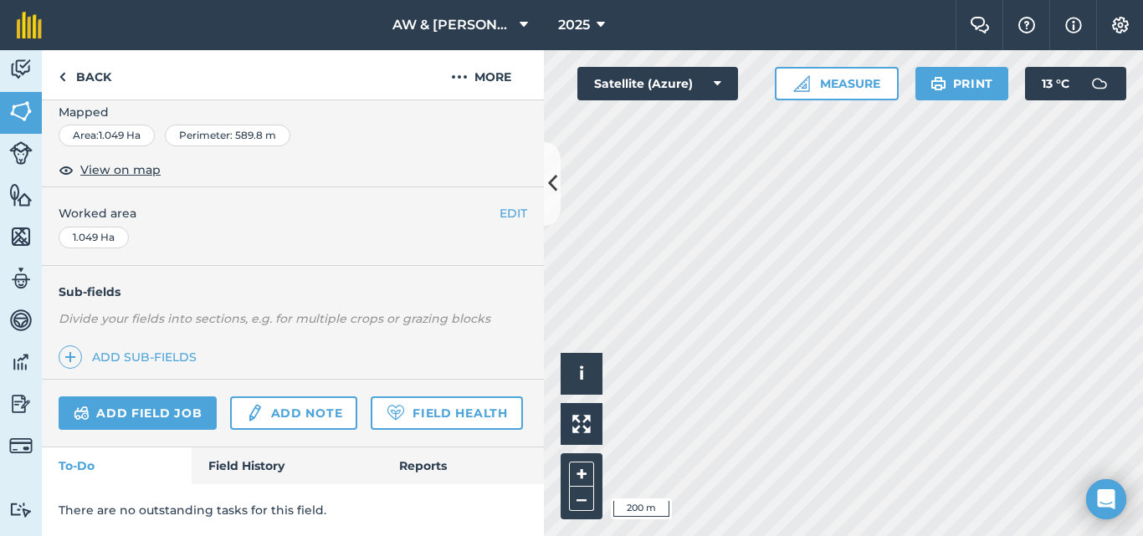
scroll to position [318, 0]
click at [225, 473] on link "Field History" at bounding box center [287, 466] width 190 height 37
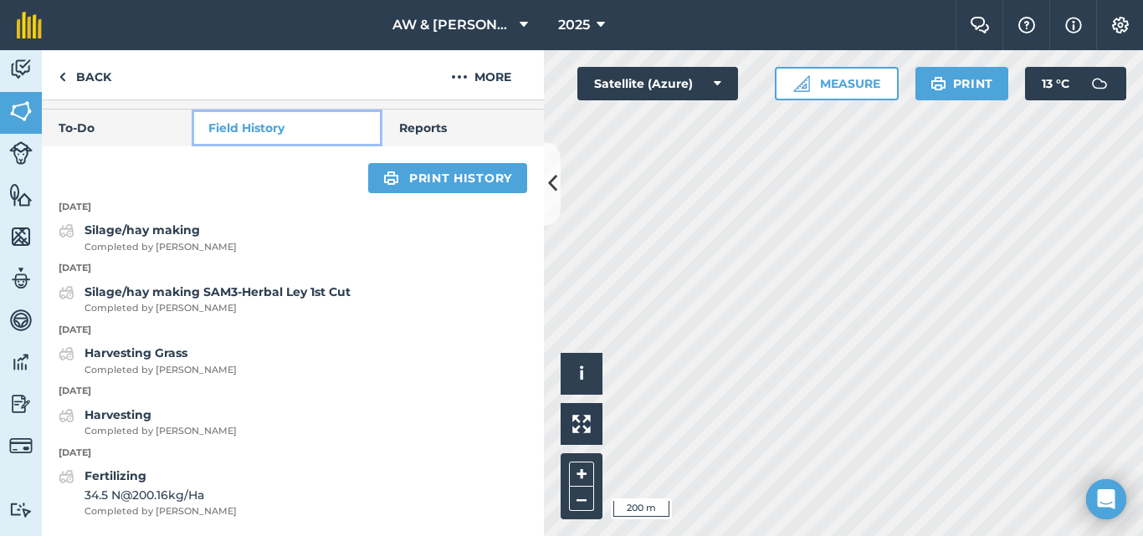
scroll to position [656, 0]
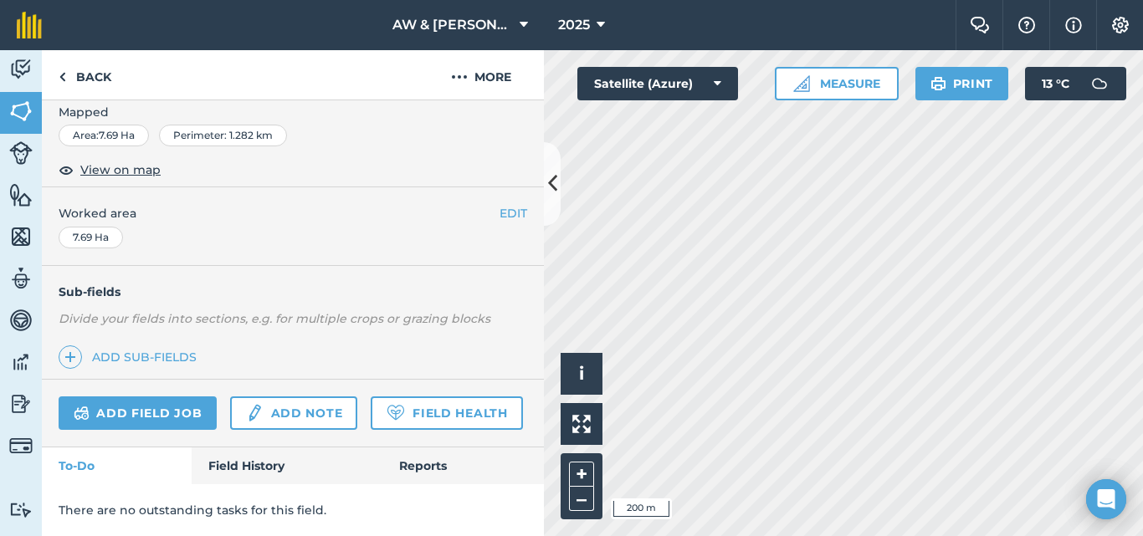
scroll to position [318, 0]
click at [287, 453] on link "Field History" at bounding box center [287, 466] width 190 height 37
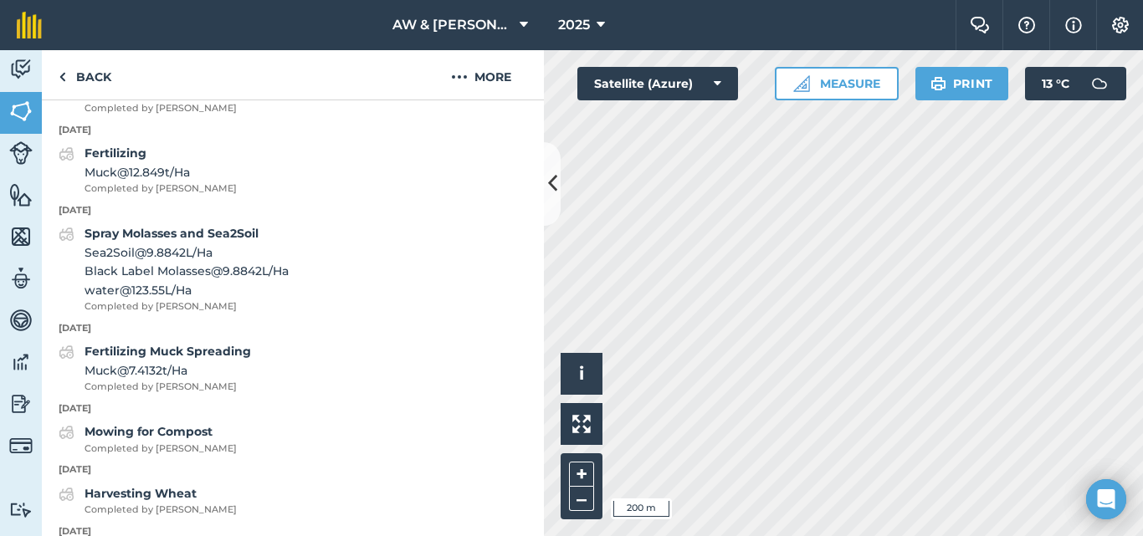
scroll to position [820, 0]
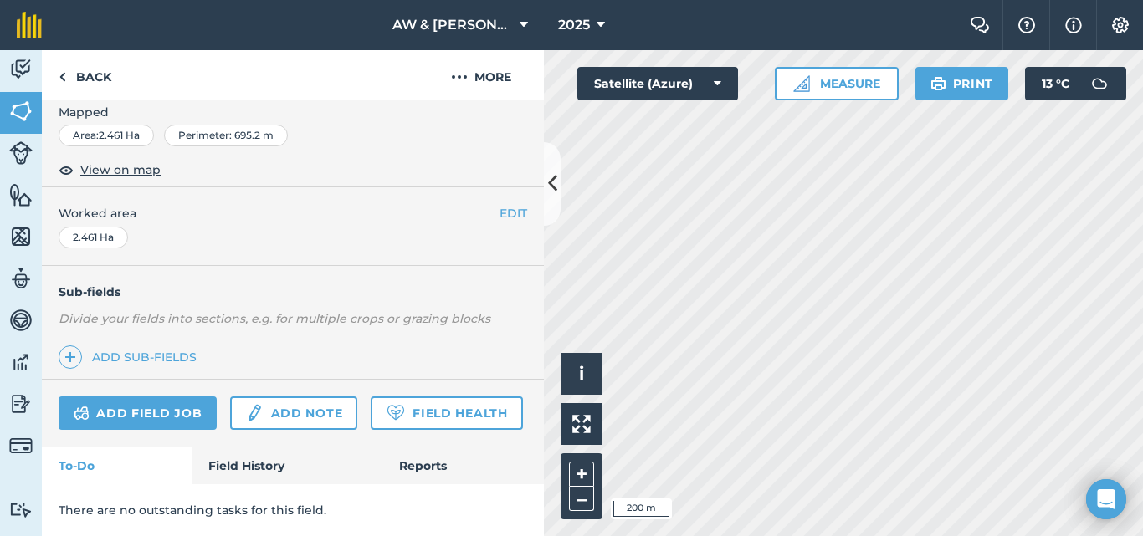
scroll to position [318, 0]
click at [277, 450] on link "Field History" at bounding box center [287, 466] width 190 height 37
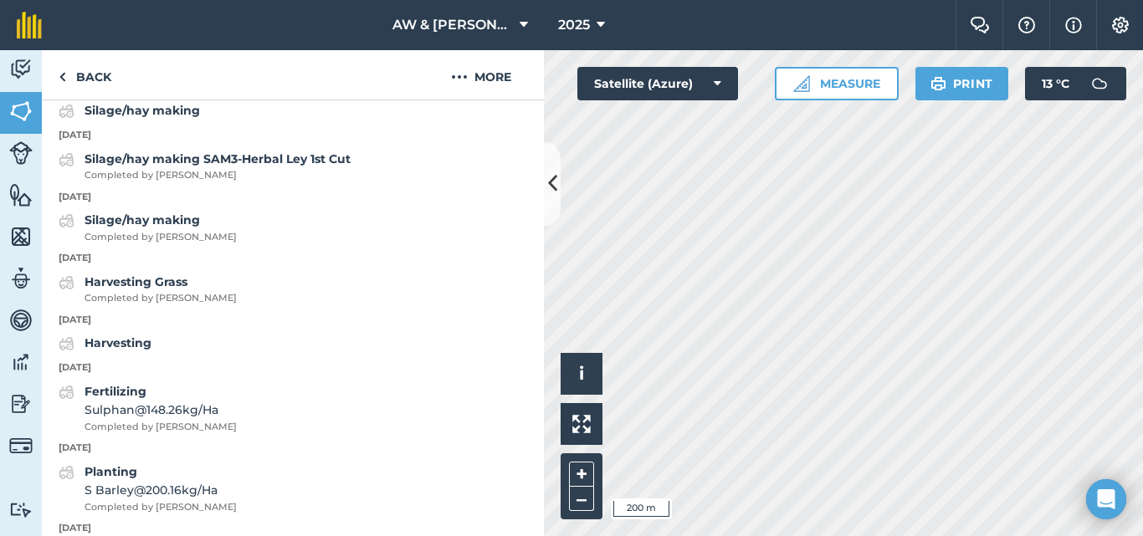
scroll to position [820, 0]
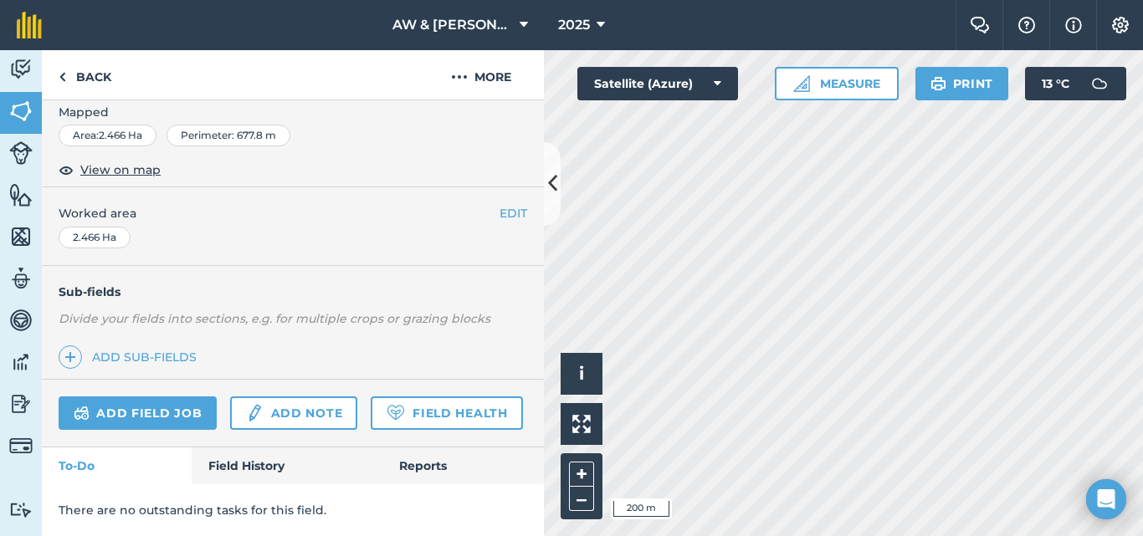
scroll to position [318, 0]
drag, startPoint x: 253, startPoint y: 463, endPoint x: 253, endPoint y: 435, distance: 28.5
click at [254, 463] on link "Field History" at bounding box center [287, 466] width 190 height 37
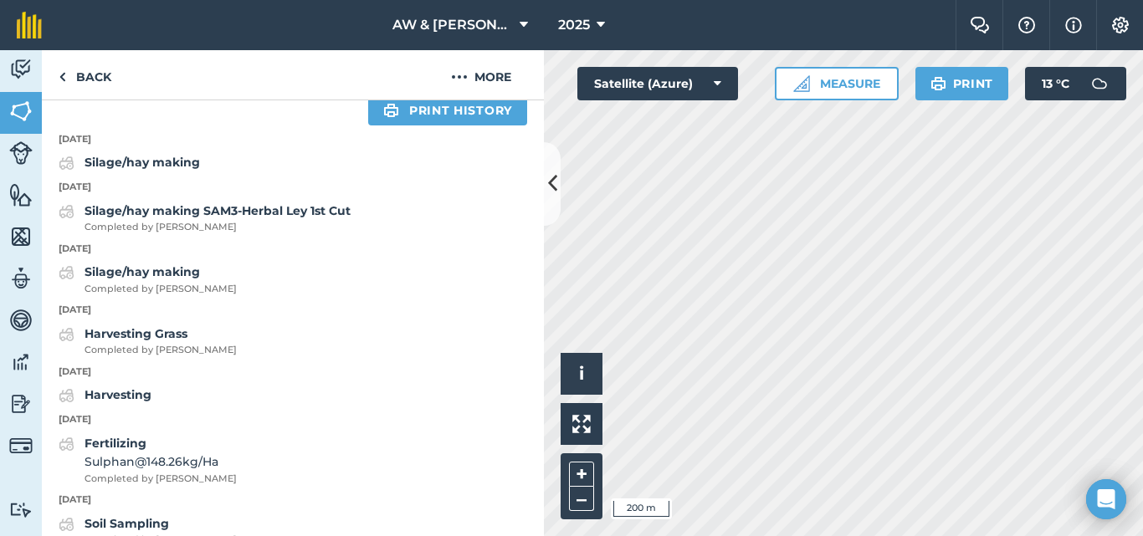
scroll to position [653, 0]
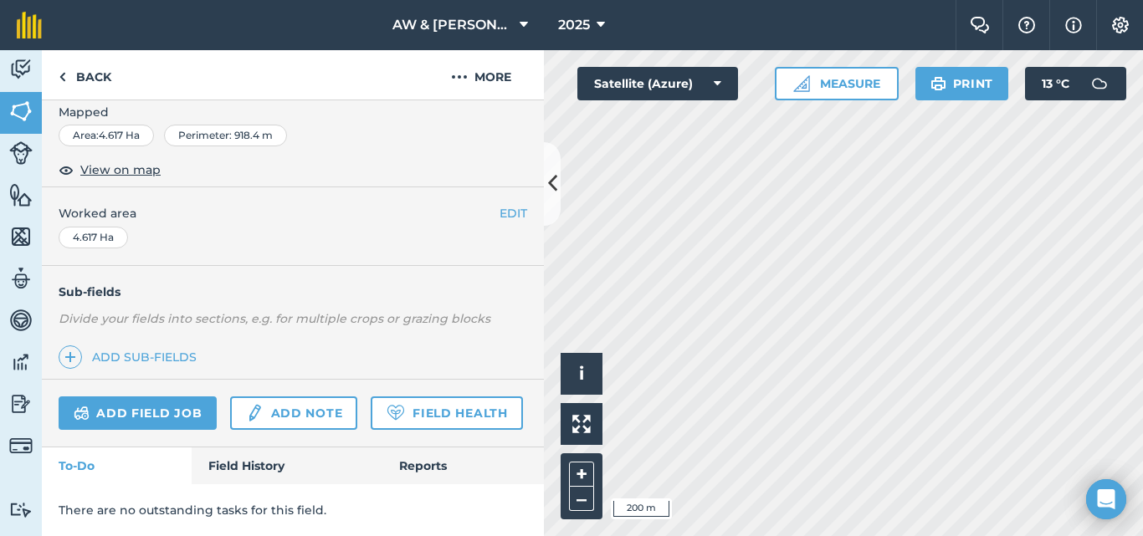
scroll to position [318, 0]
click at [279, 461] on link "Field History" at bounding box center [287, 466] width 190 height 37
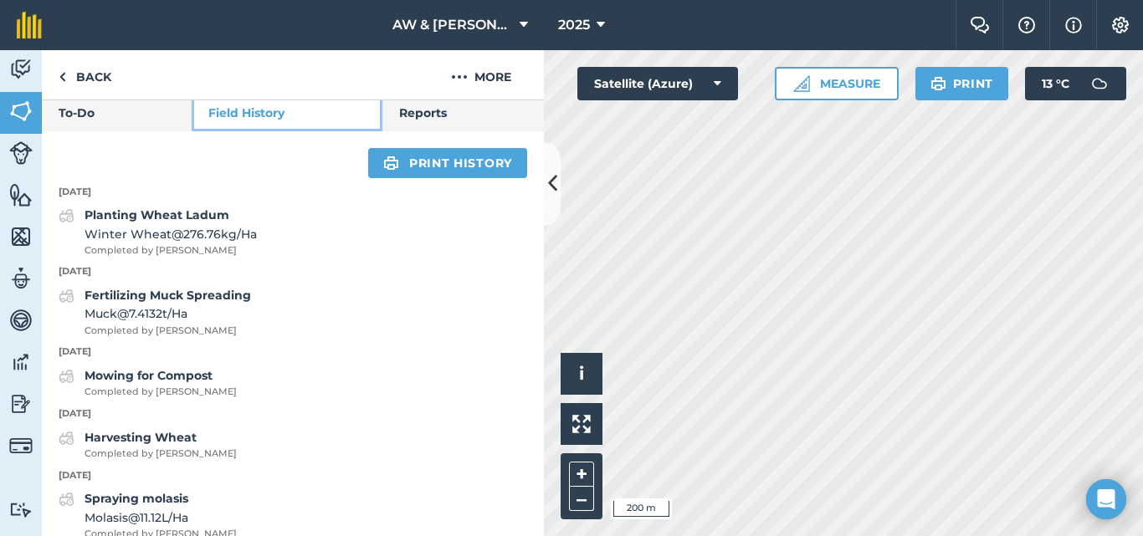
scroll to position [653, 0]
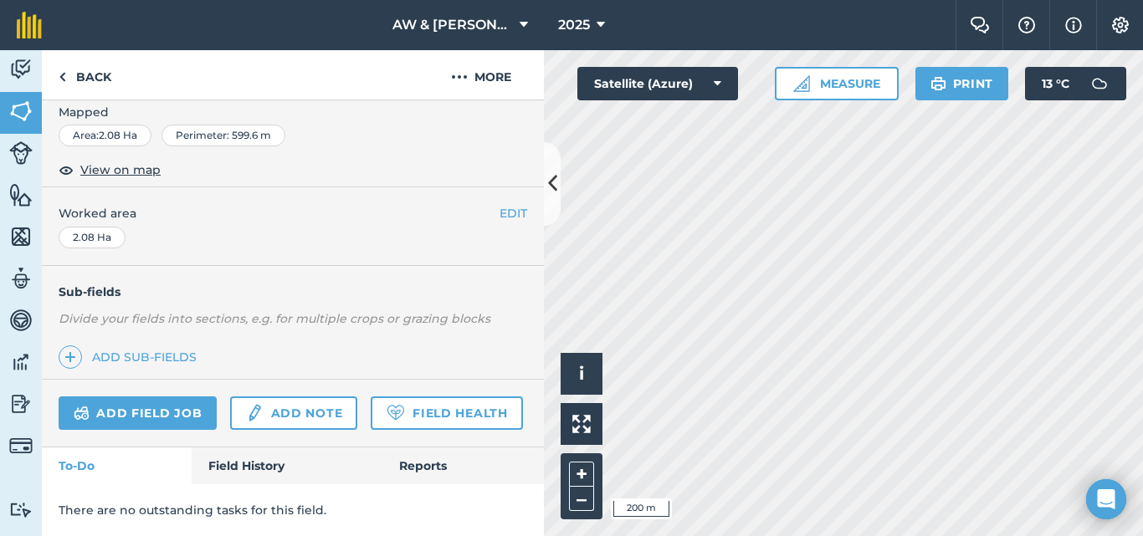
scroll to position [318, 0]
click at [244, 469] on link "Field History" at bounding box center [287, 466] width 190 height 37
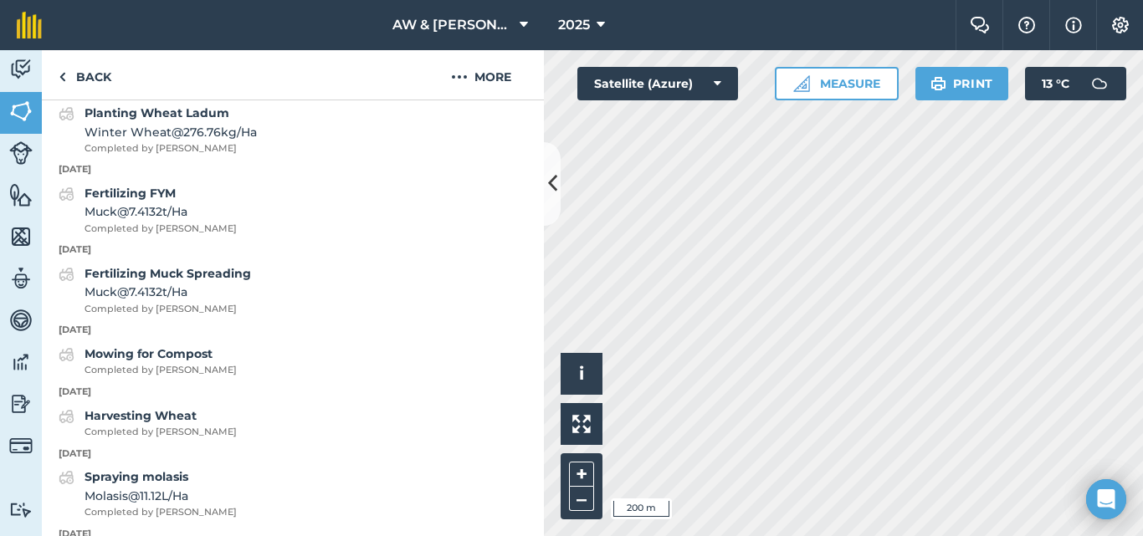
scroll to position [736, 0]
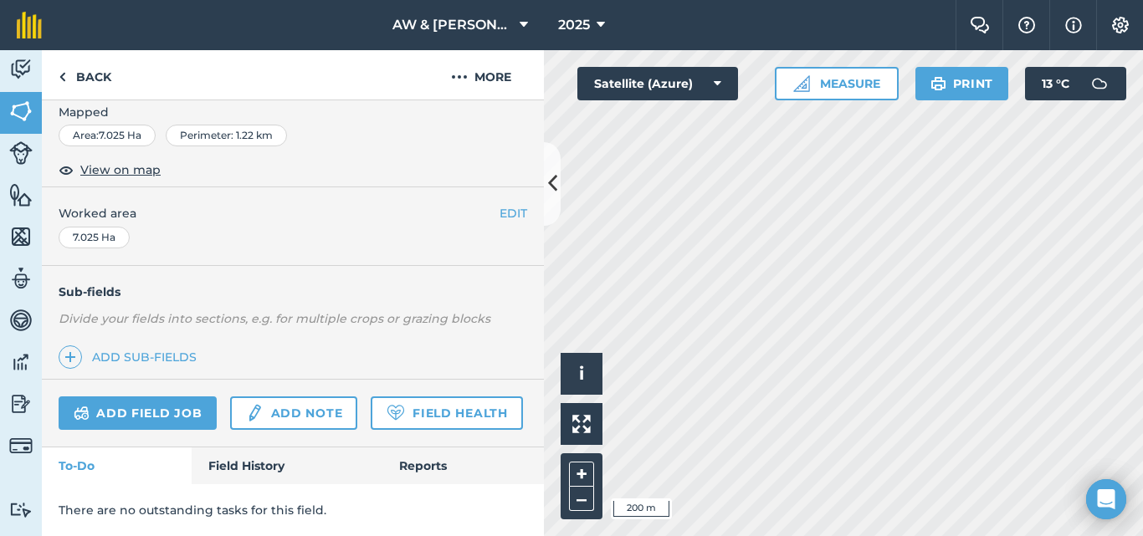
scroll to position [318, 0]
click at [235, 463] on link "Field History" at bounding box center [287, 466] width 190 height 37
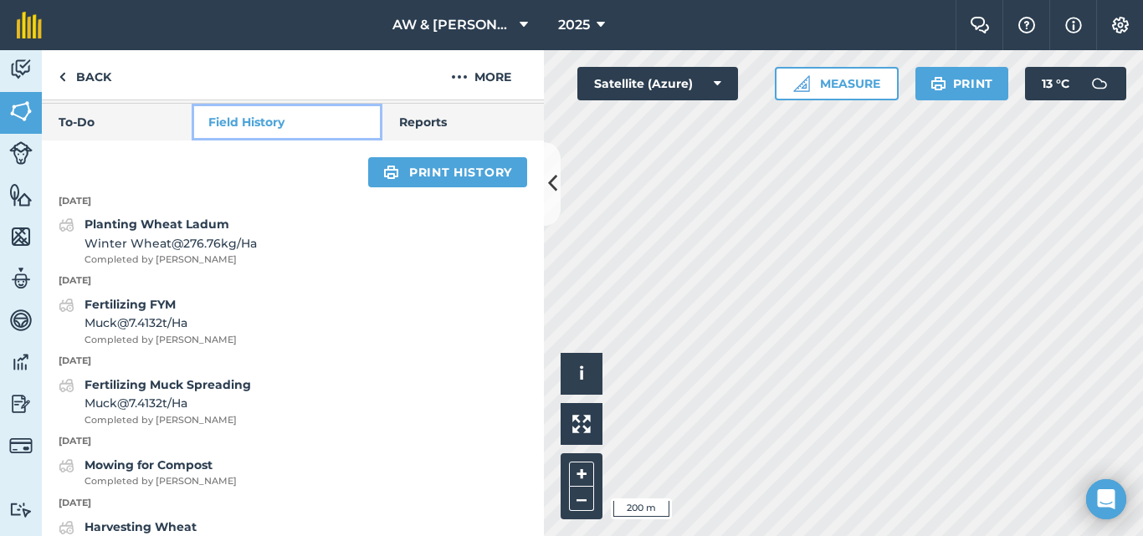
scroll to position [653, 0]
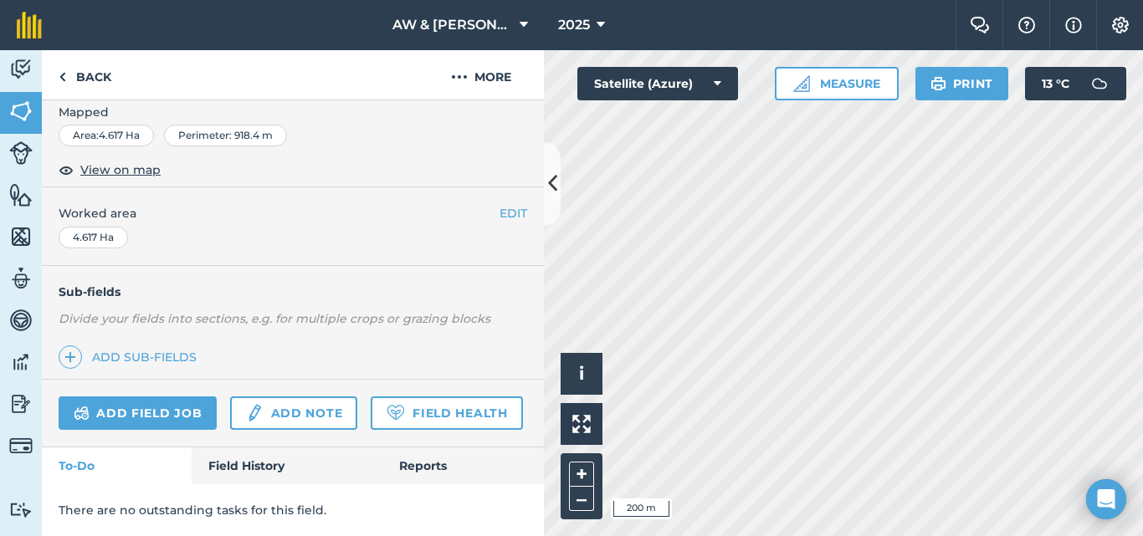
scroll to position [318, 0]
click at [259, 465] on link "Field History" at bounding box center [287, 466] width 190 height 37
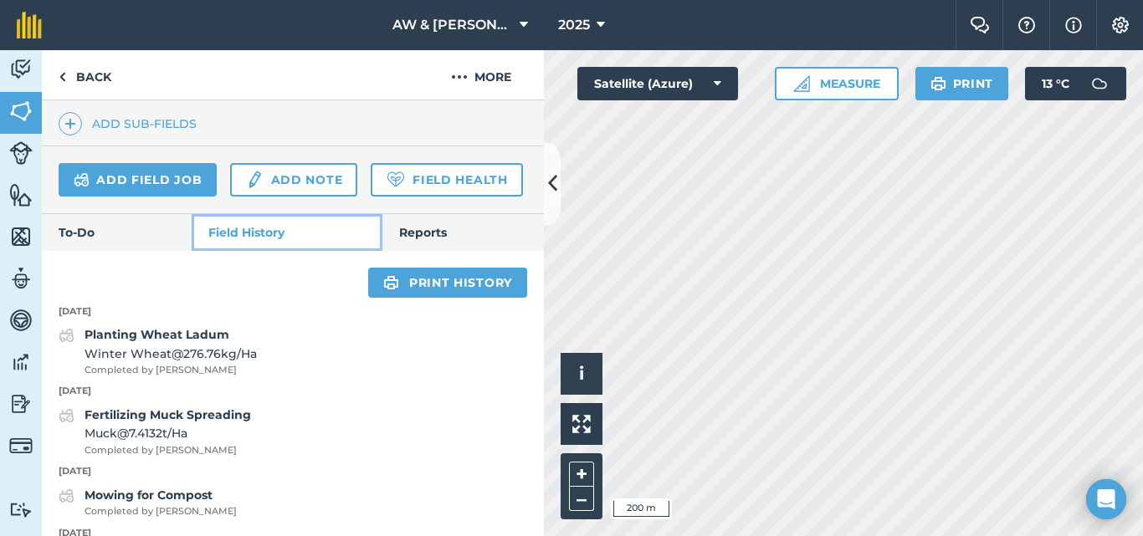
scroll to position [569, 0]
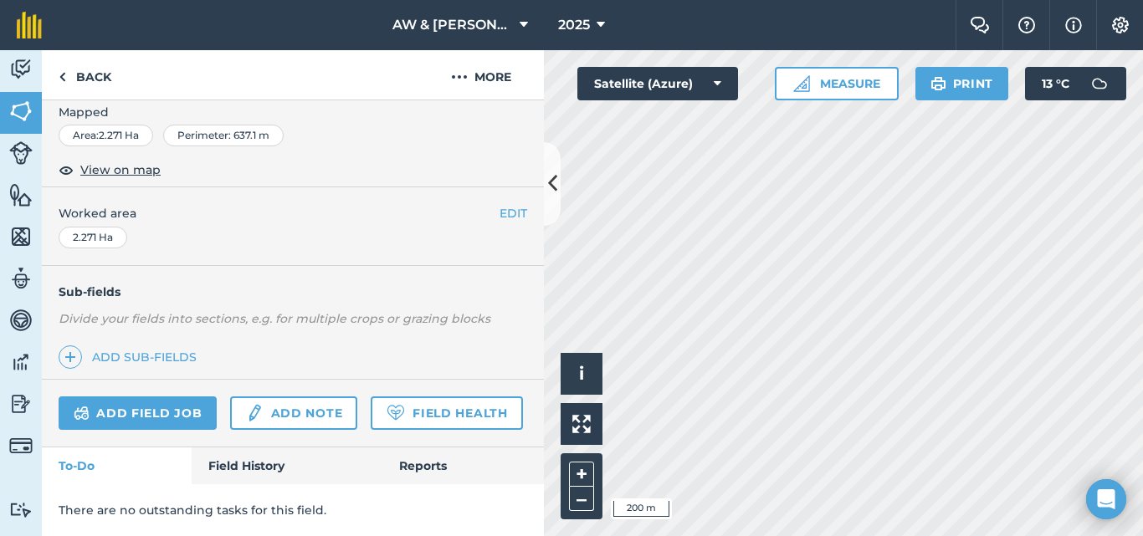
scroll to position [318, 0]
click at [266, 457] on link "Field History" at bounding box center [287, 466] width 190 height 37
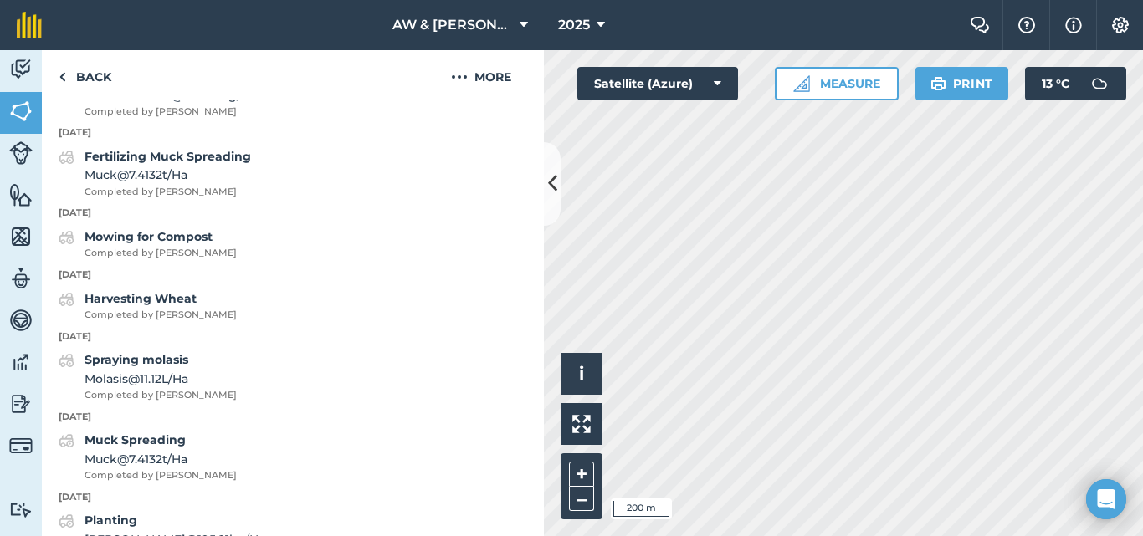
scroll to position [736, 0]
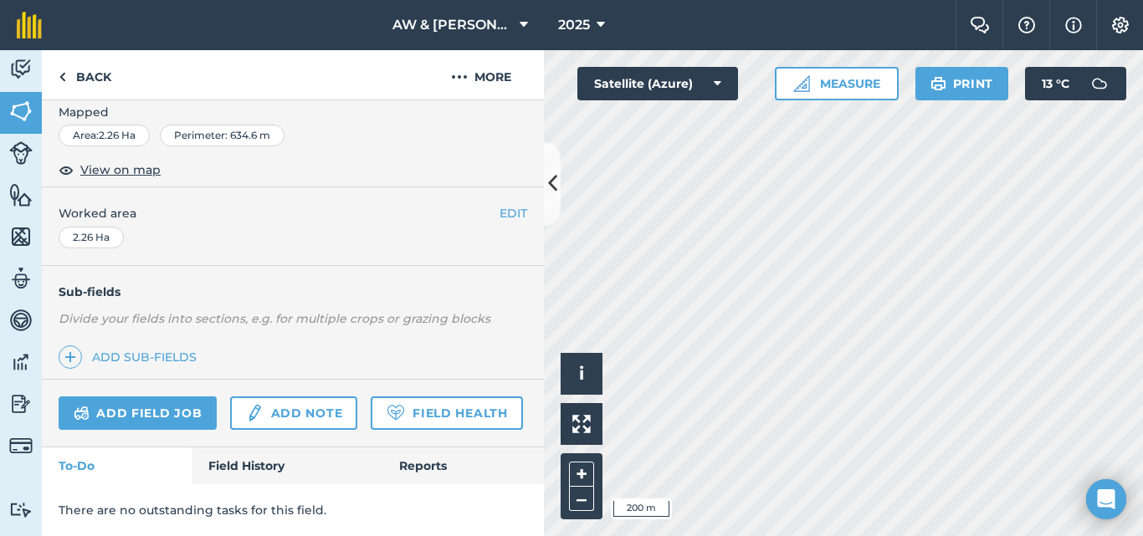
scroll to position [318, 0]
click at [241, 469] on link "Field History" at bounding box center [287, 466] width 190 height 37
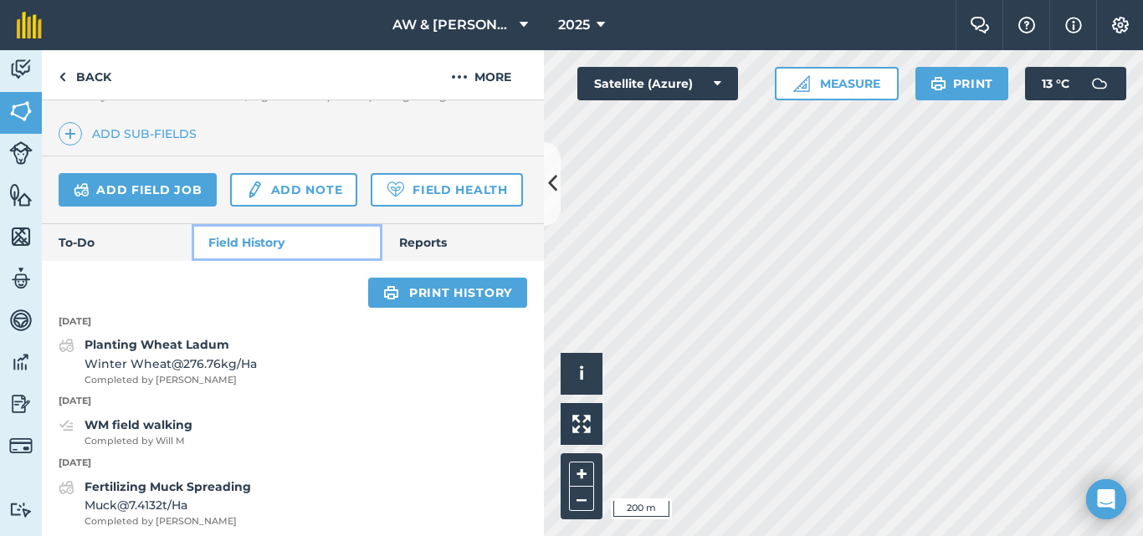
scroll to position [653, 0]
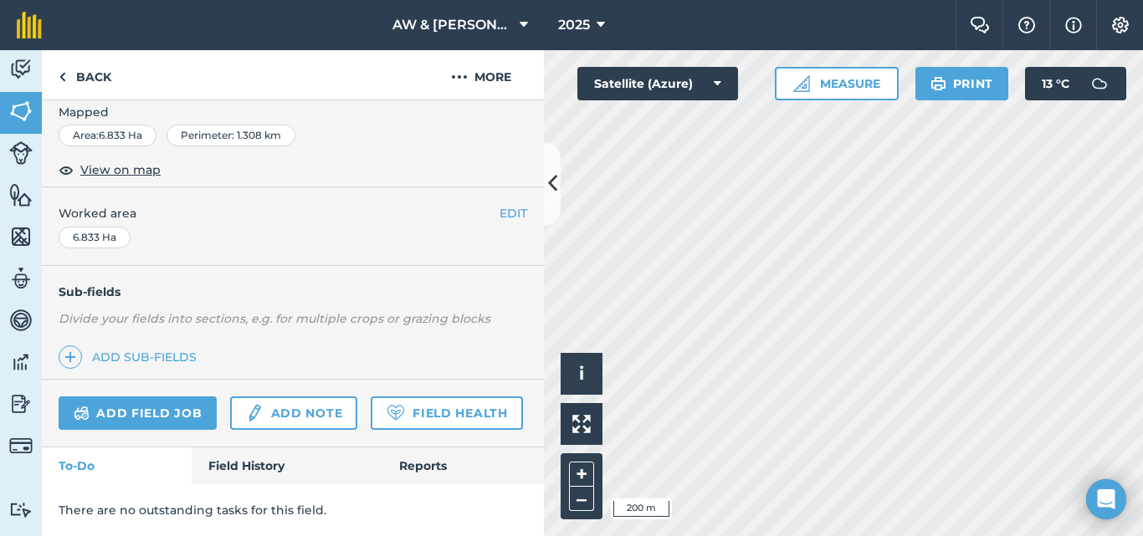
scroll to position [318, 0]
click at [262, 458] on link "Field History" at bounding box center [287, 466] width 190 height 37
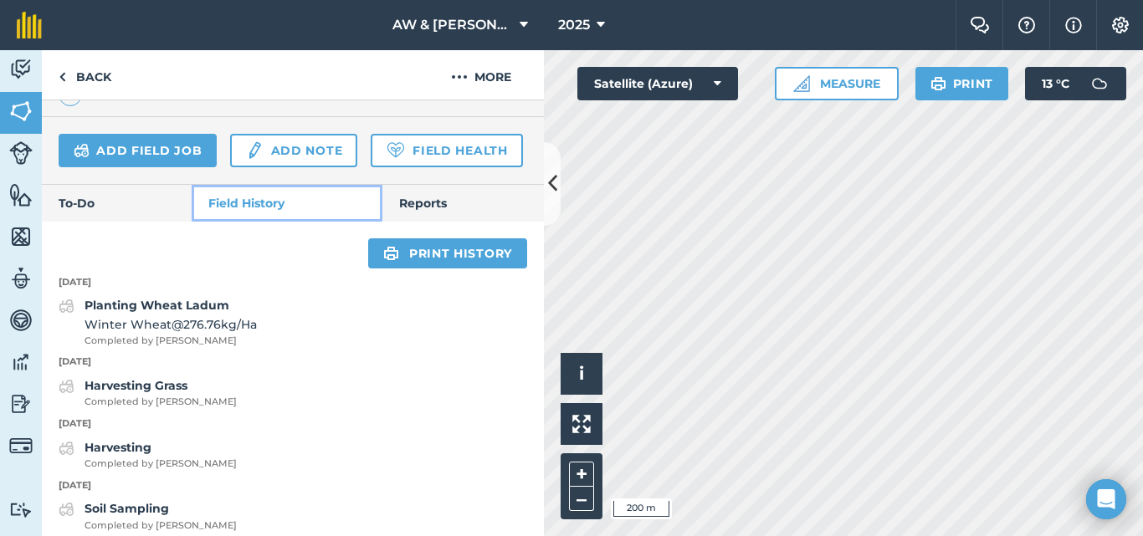
scroll to position [594, 0]
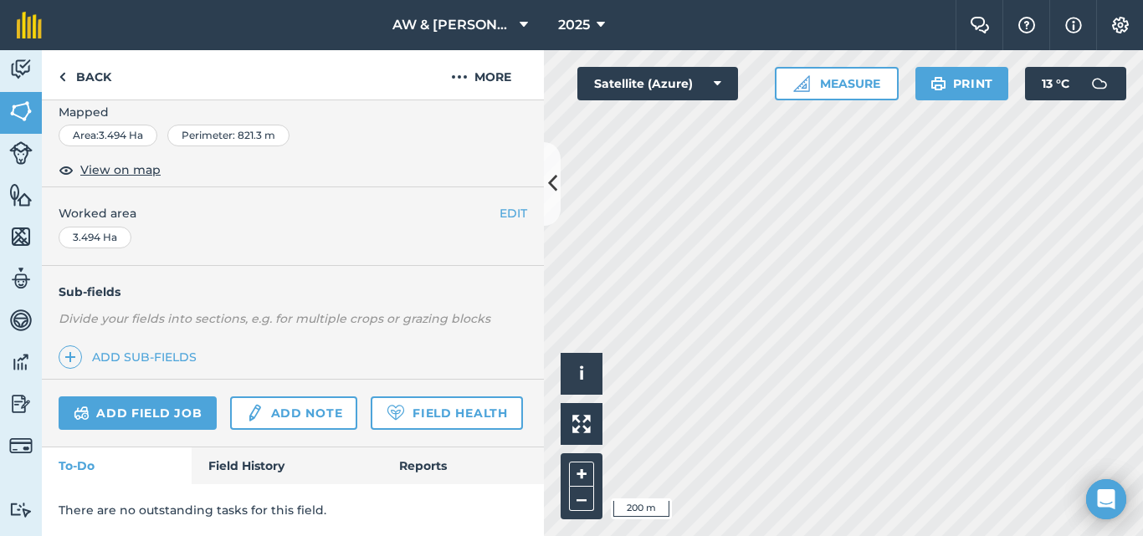
scroll to position [318, 0]
click at [249, 450] on div "EDIT [PERSON_NAME][GEOGRAPHIC_DATA] SP29821114 EDIT Description Add extra infor…" at bounding box center [293, 318] width 502 height 436
click at [273, 459] on link "Field History" at bounding box center [287, 466] width 190 height 37
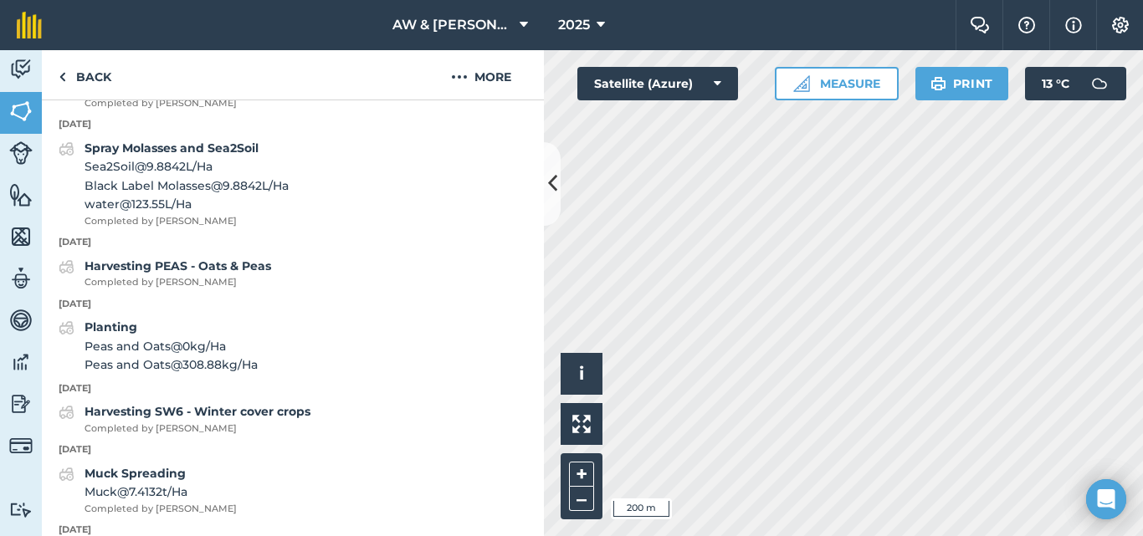
scroll to position [820, 0]
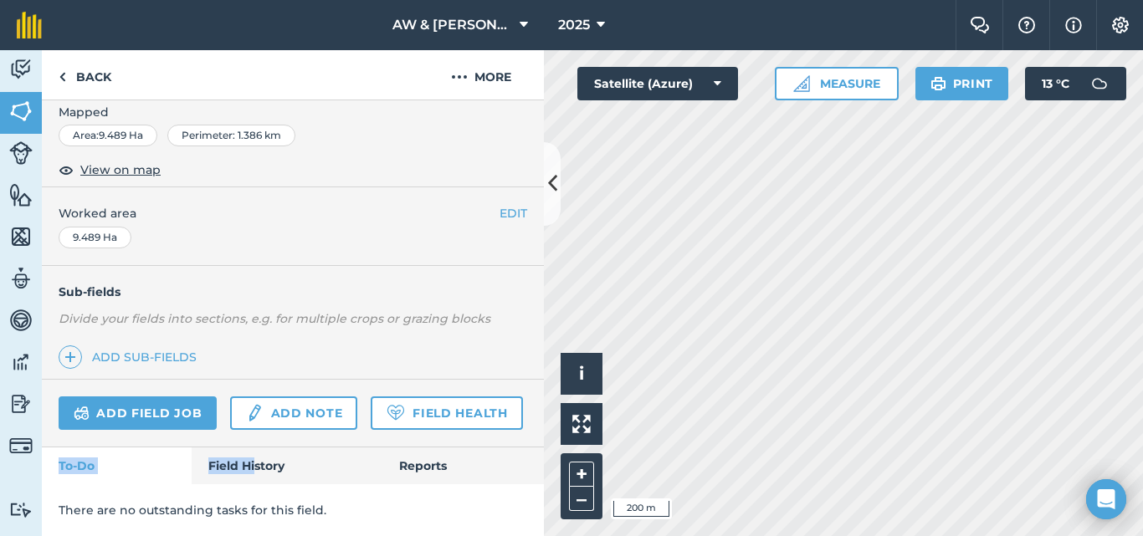
scroll to position [318, 0]
click at [259, 458] on link "Field History" at bounding box center [287, 466] width 190 height 37
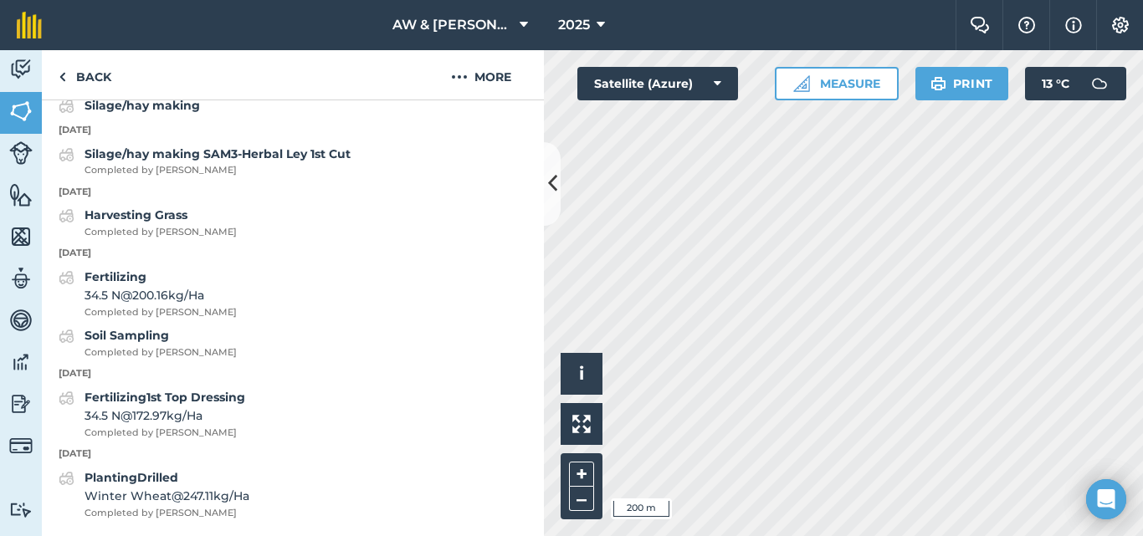
scroll to position [736, 0]
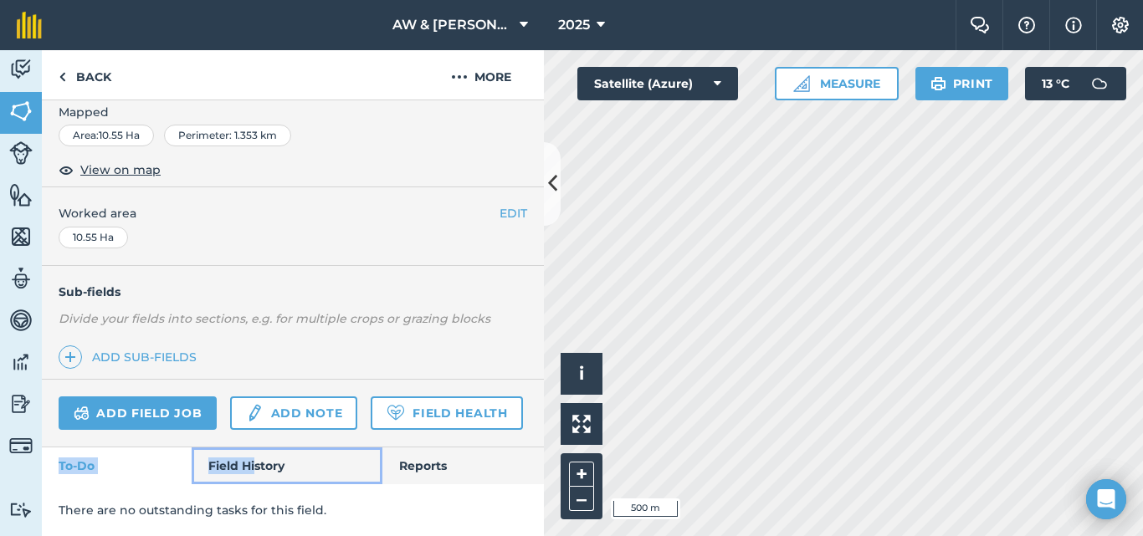
click at [243, 461] on link "Field History" at bounding box center [287, 466] width 190 height 37
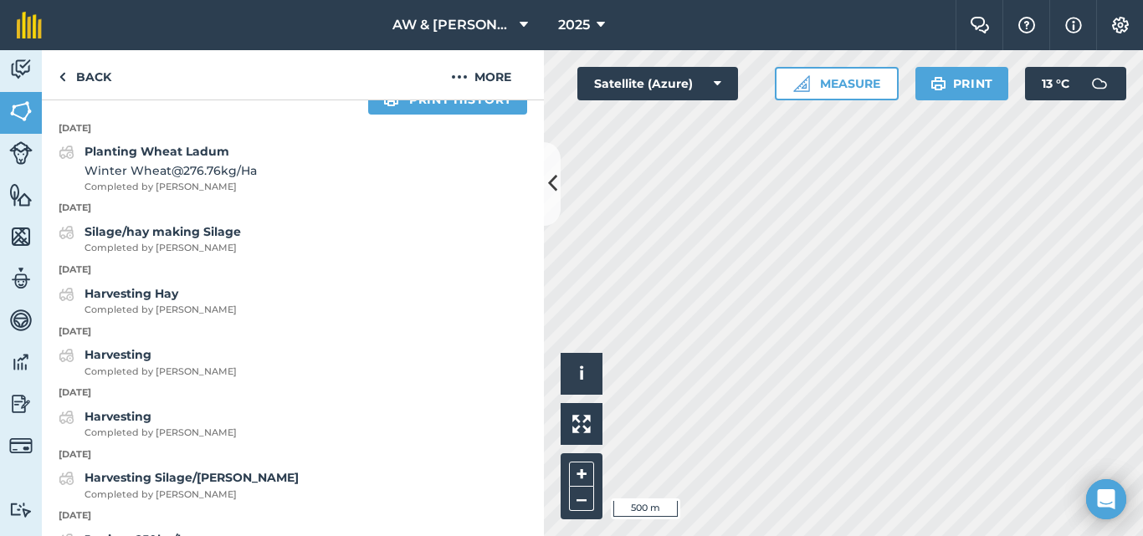
scroll to position [736, 0]
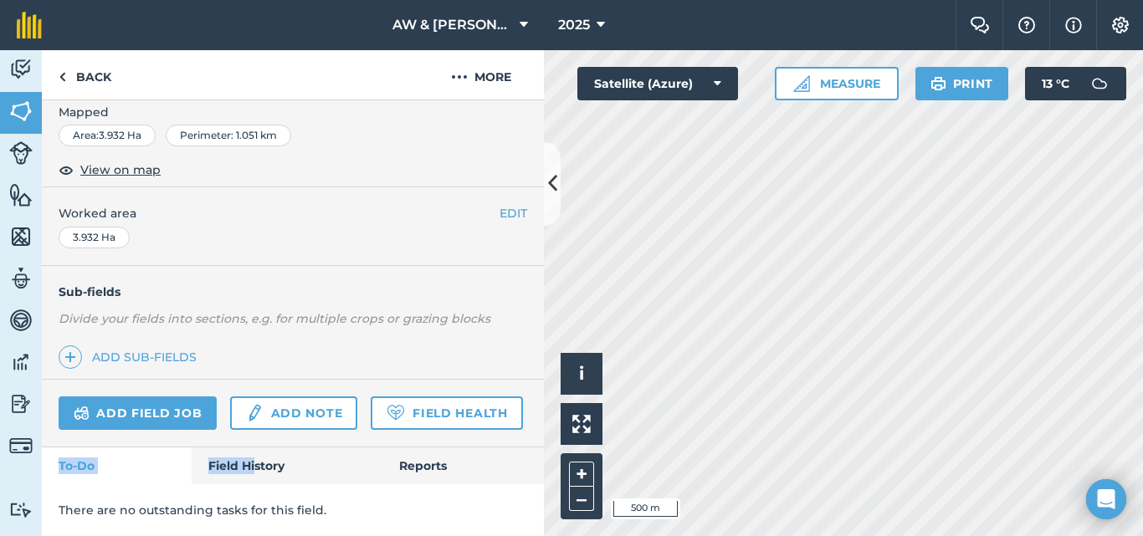
scroll to position [298, 0]
click at [254, 468] on link "Field History" at bounding box center [287, 466] width 190 height 37
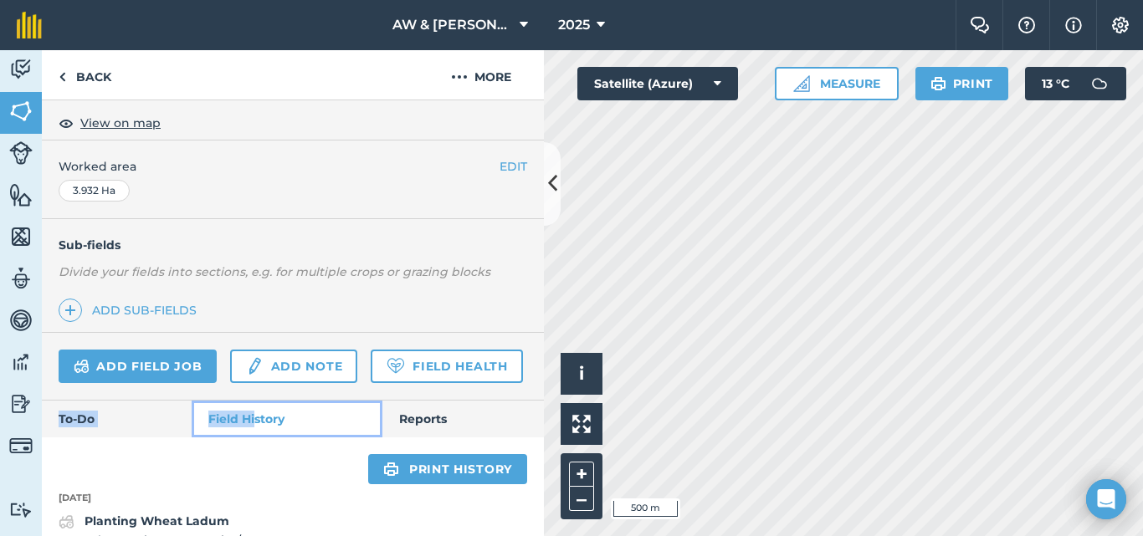
scroll to position [716, 0]
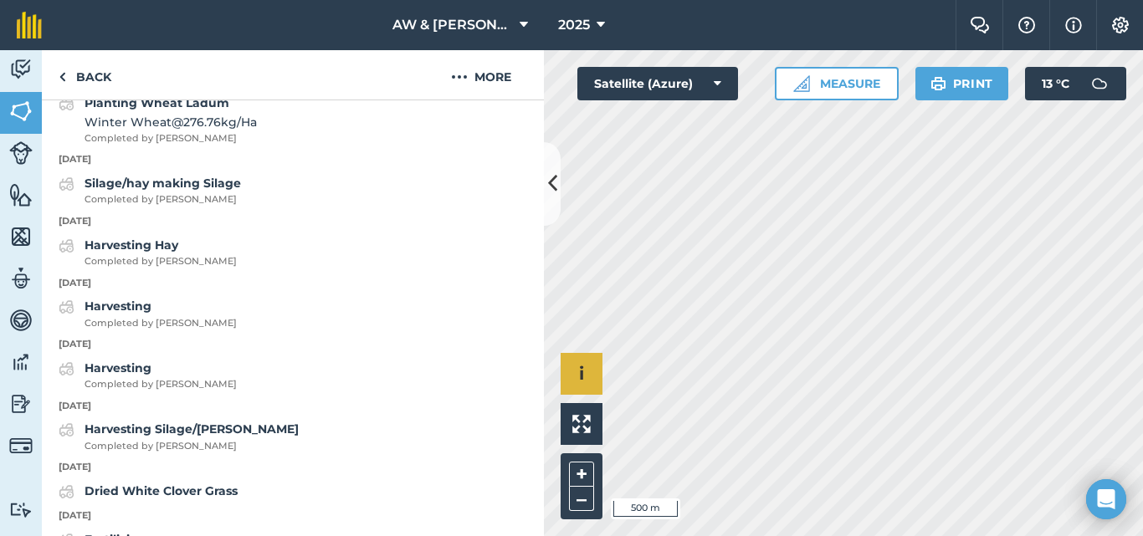
click at [591, 371] on div "Hello i © 2025 TomTom, Microsoft 500 m + –" at bounding box center [843, 293] width 599 height 486
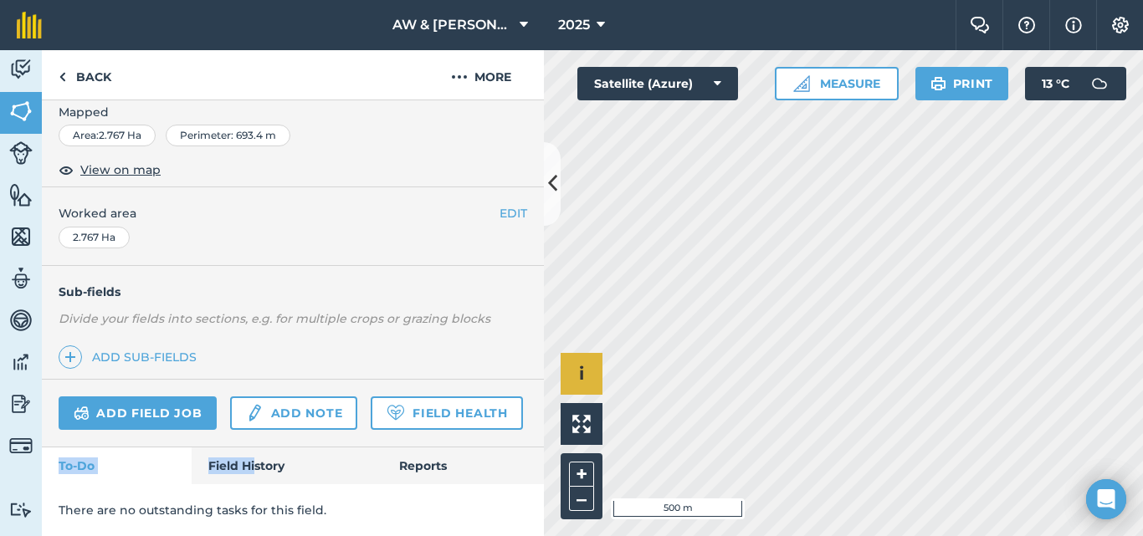
scroll to position [318, 0]
click at [268, 454] on link "Field History" at bounding box center [287, 466] width 190 height 37
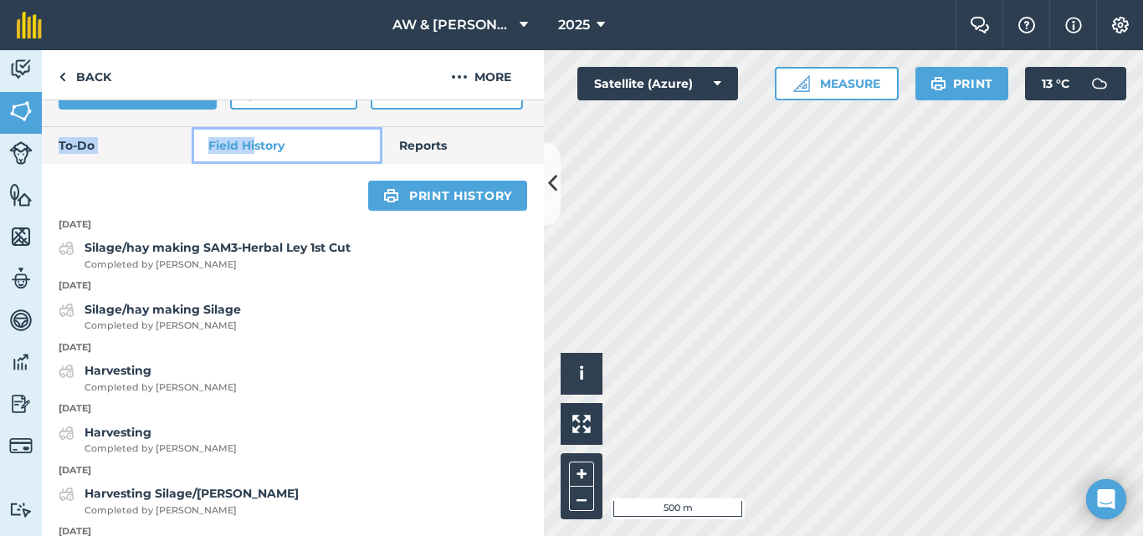
scroll to position [653, 0]
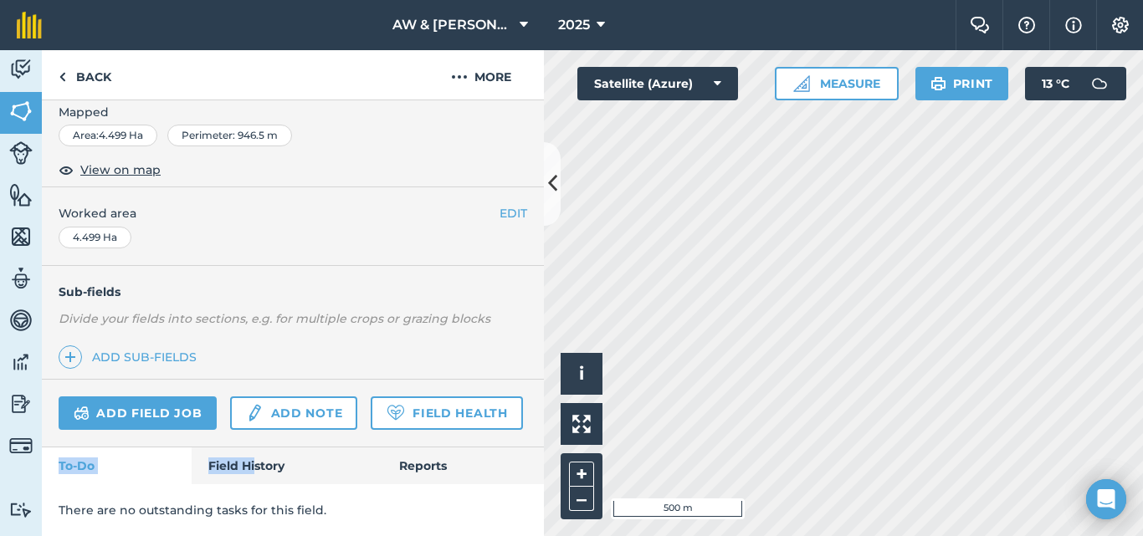
scroll to position [318, 0]
click at [279, 495] on div "There are no outstanding tasks for this field." at bounding box center [293, 510] width 502 height 52
click at [252, 448] on link "Field History" at bounding box center [287, 466] width 190 height 37
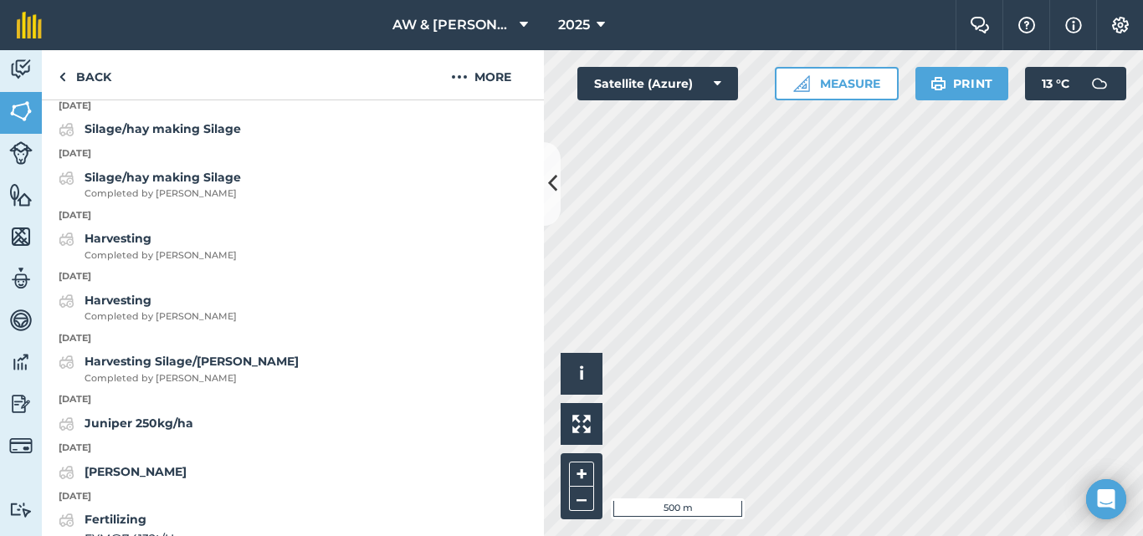
scroll to position [736, 0]
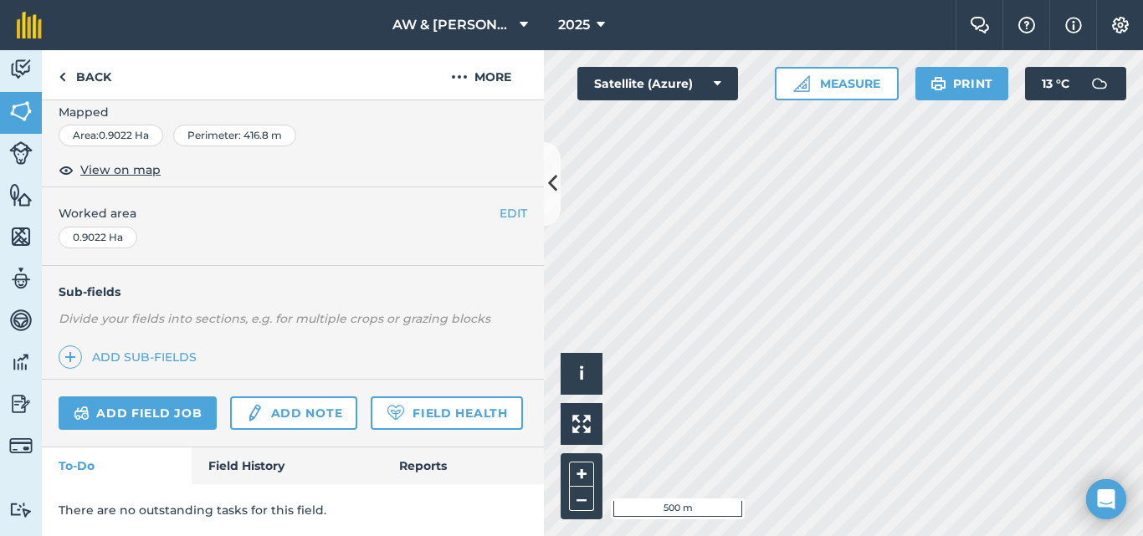
scroll to position [318, 0]
click at [257, 454] on link "Field History" at bounding box center [287, 466] width 190 height 37
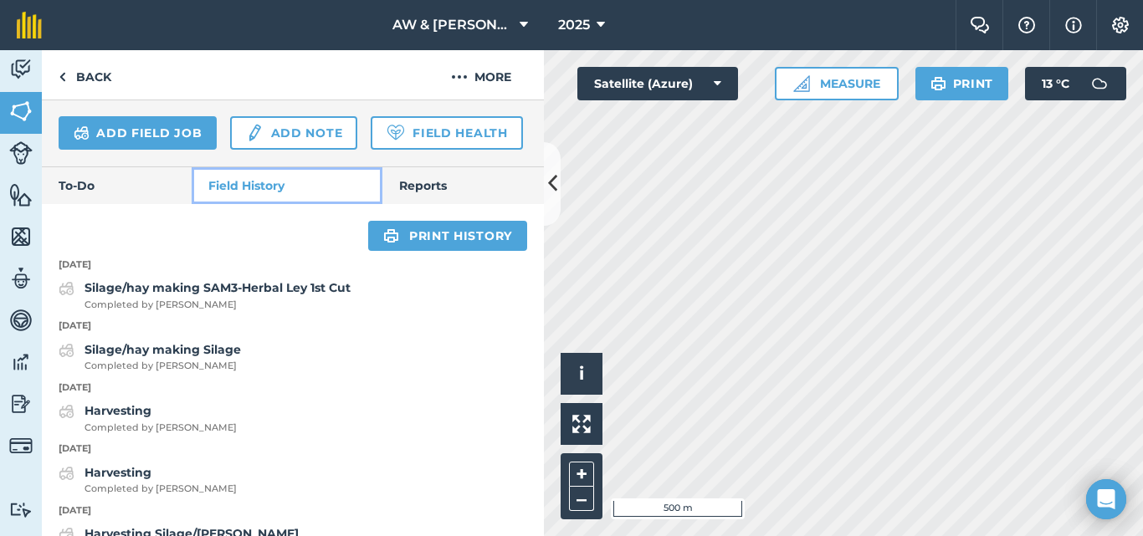
scroll to position [569, 0]
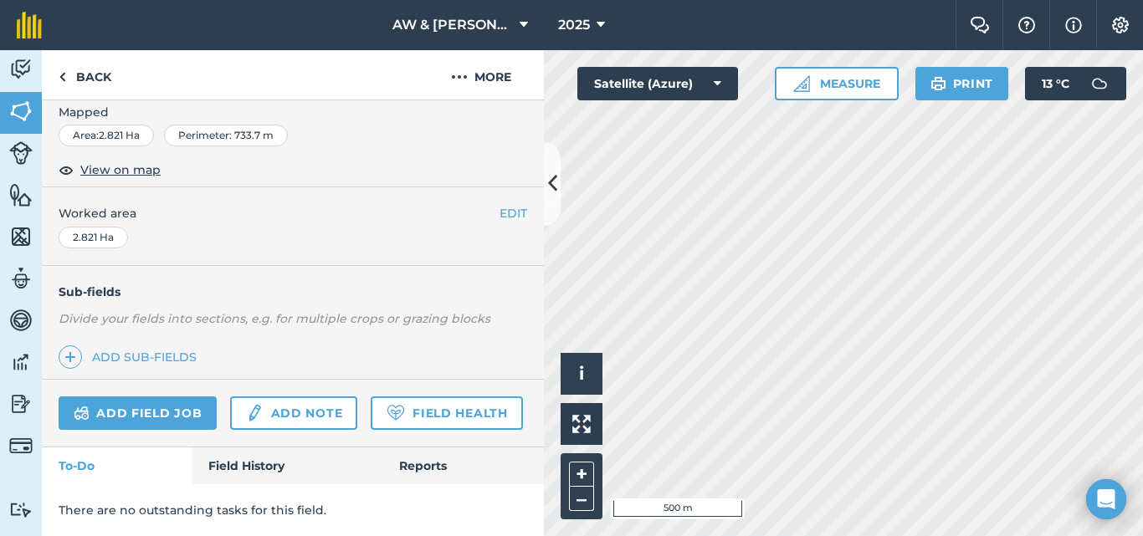
scroll to position [318, 0]
click at [241, 462] on link "Field History" at bounding box center [287, 466] width 190 height 37
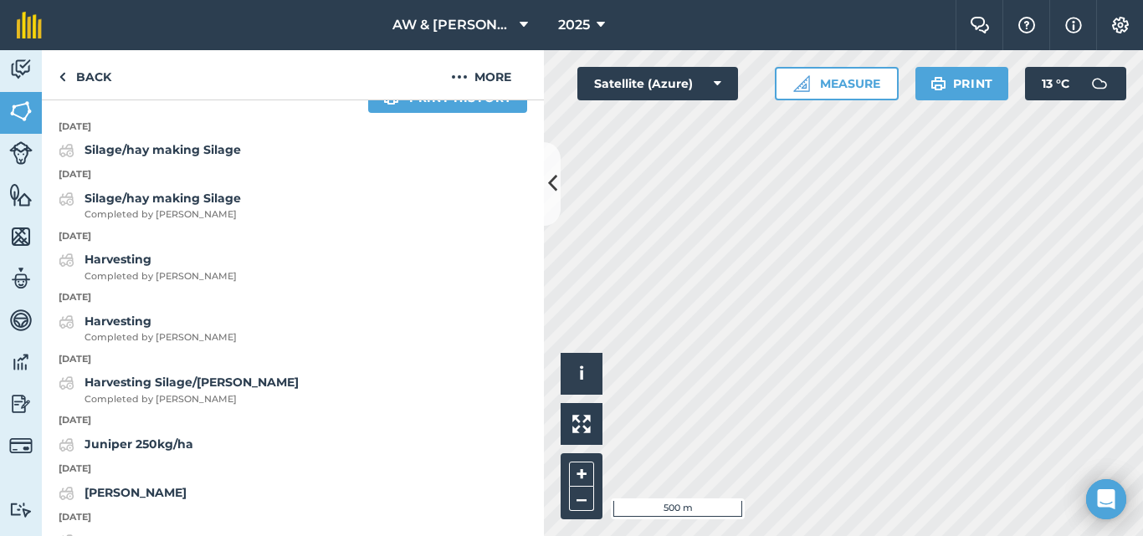
scroll to position [736, 0]
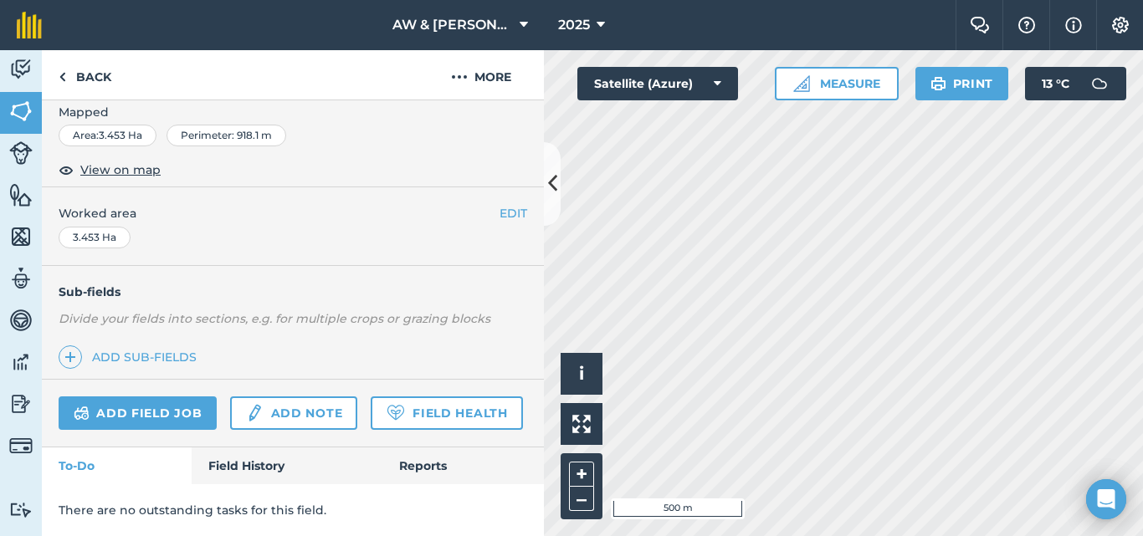
scroll to position [318, 0]
click at [253, 460] on link "Field History" at bounding box center [287, 466] width 190 height 37
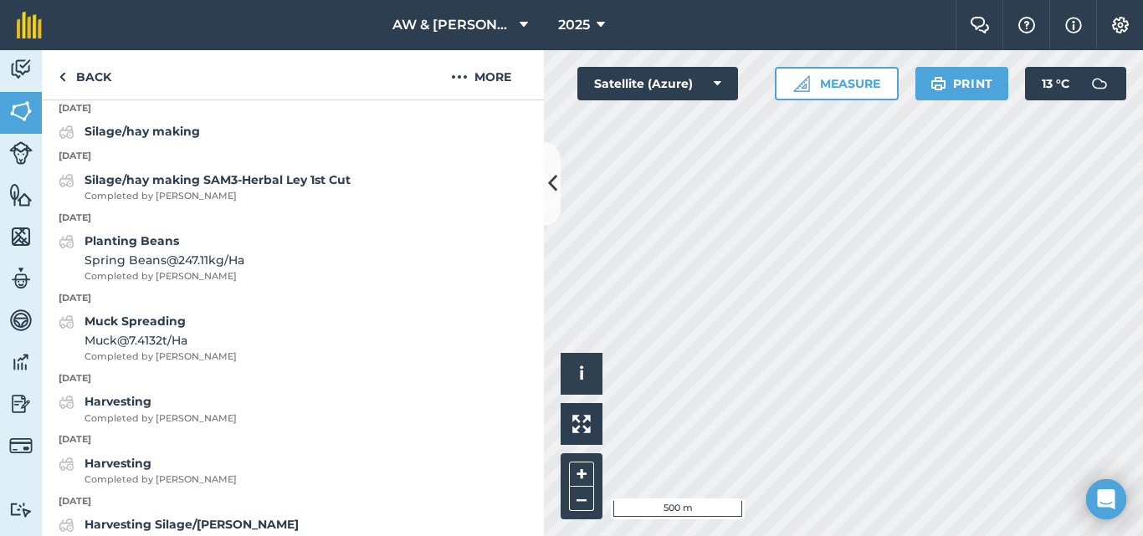
scroll to position [736, 0]
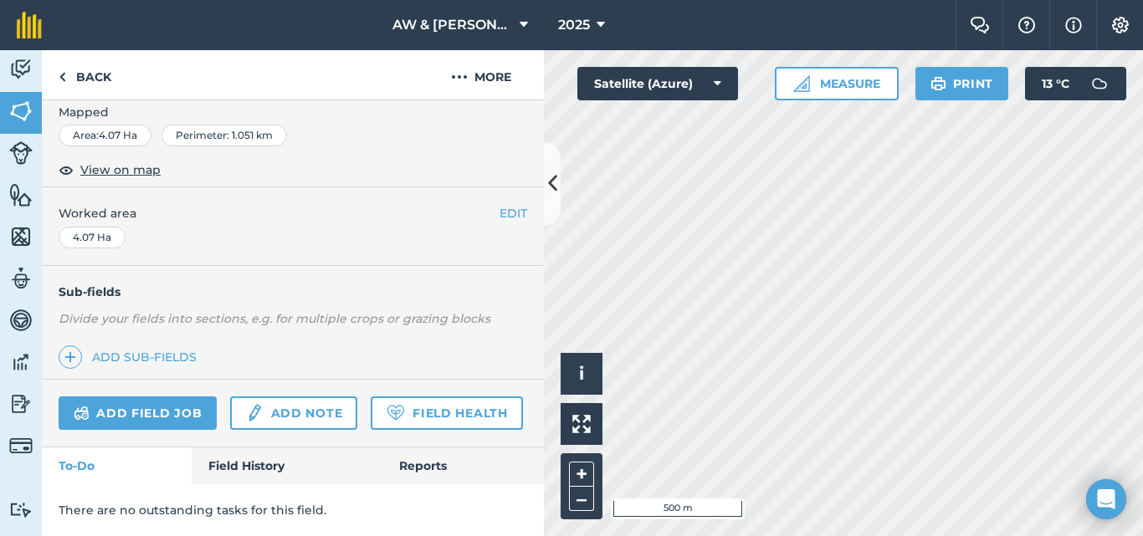
scroll to position [318, 0]
click at [257, 466] on link "Field History" at bounding box center [287, 466] width 190 height 37
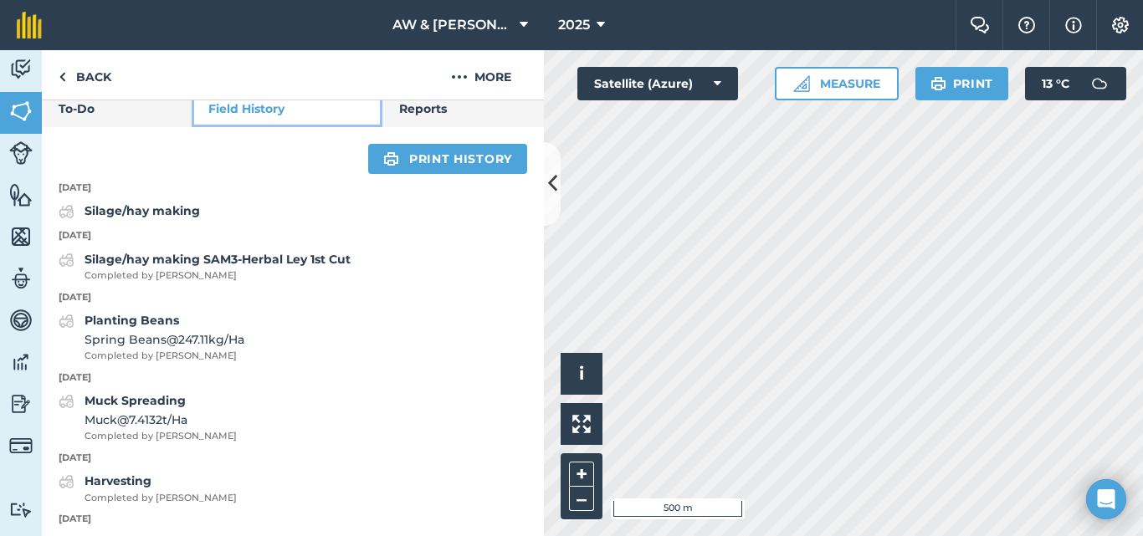
scroll to position [653, 0]
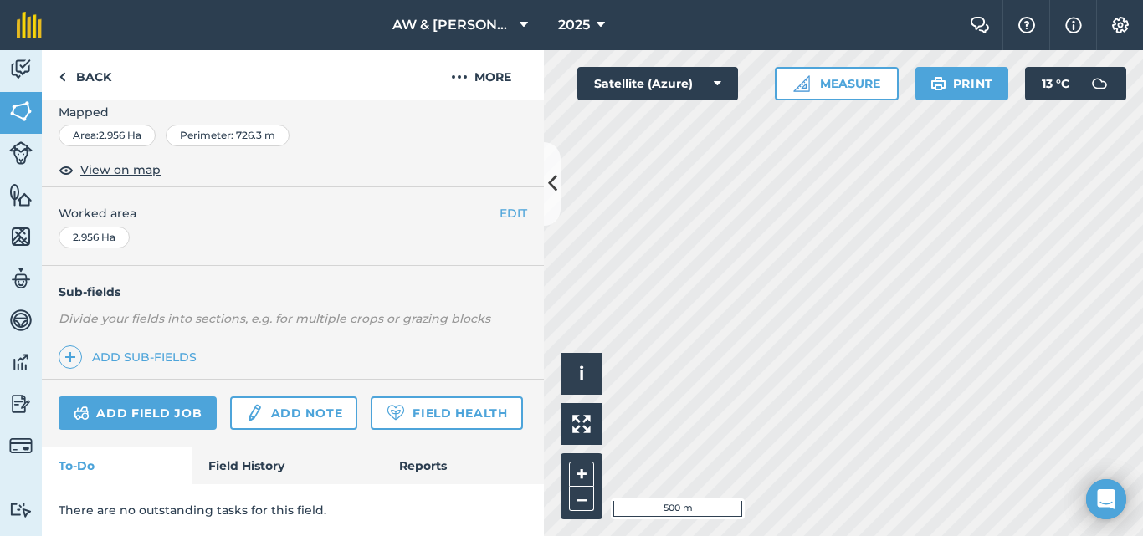
scroll to position [318, 0]
click at [233, 463] on link "Field History" at bounding box center [287, 466] width 190 height 37
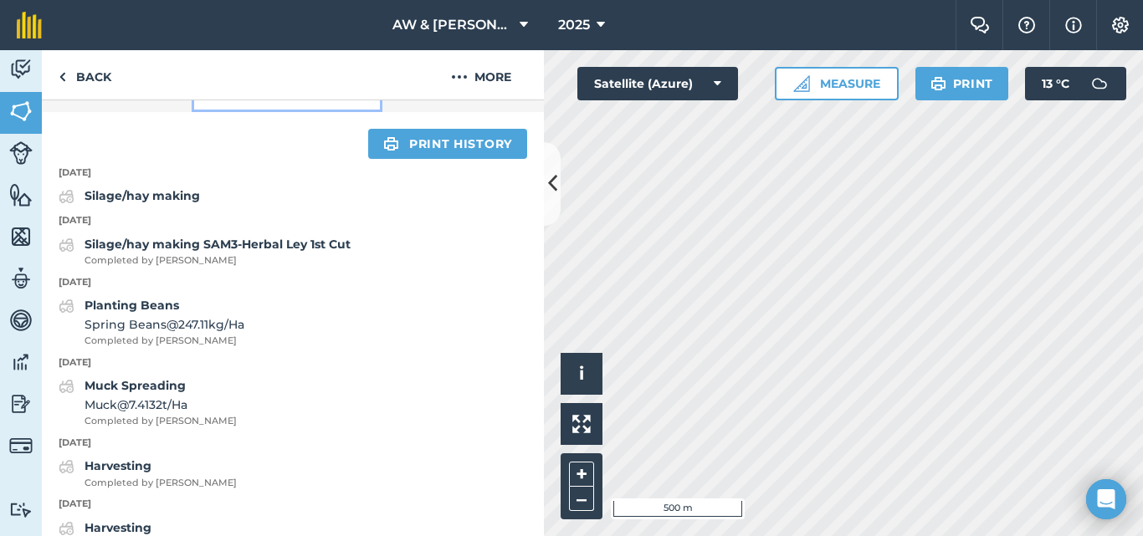
scroll to position [653, 0]
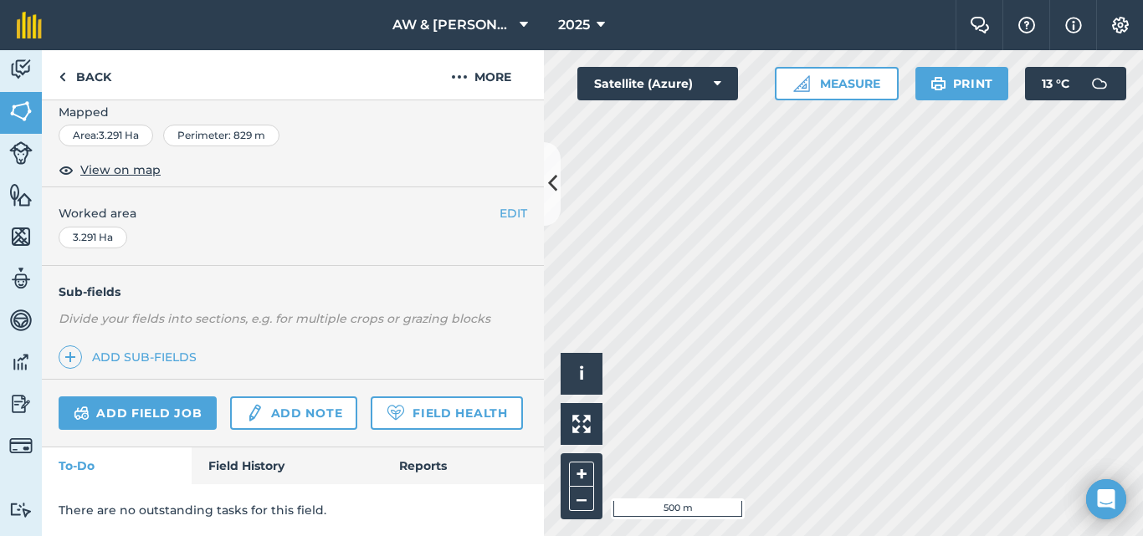
scroll to position [318, 0]
click at [269, 479] on link "Field History" at bounding box center [287, 466] width 190 height 37
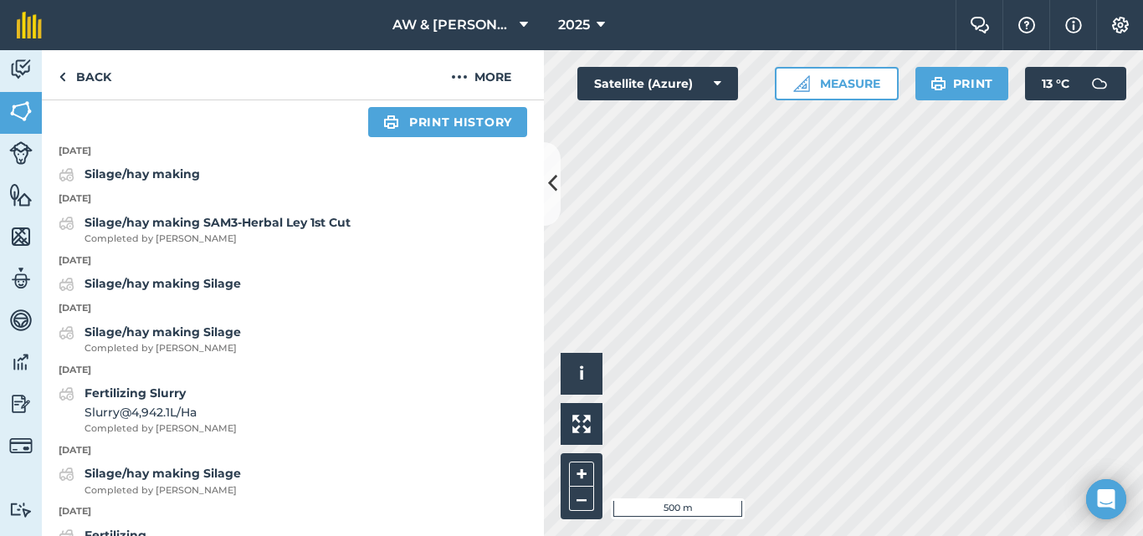
scroll to position [736, 0]
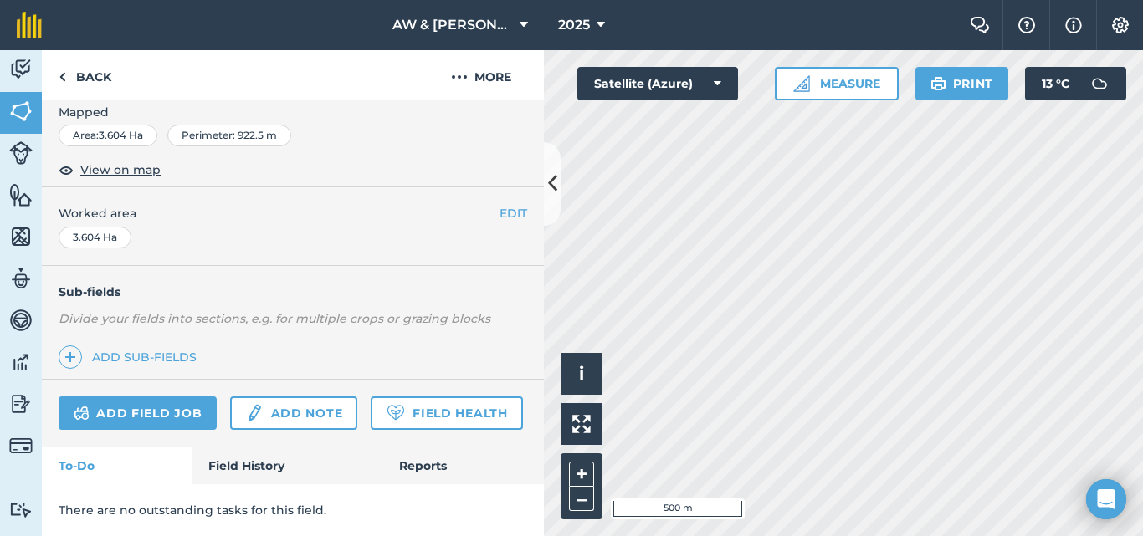
scroll to position [318, 0]
click at [207, 465] on link "Field History" at bounding box center [287, 466] width 190 height 37
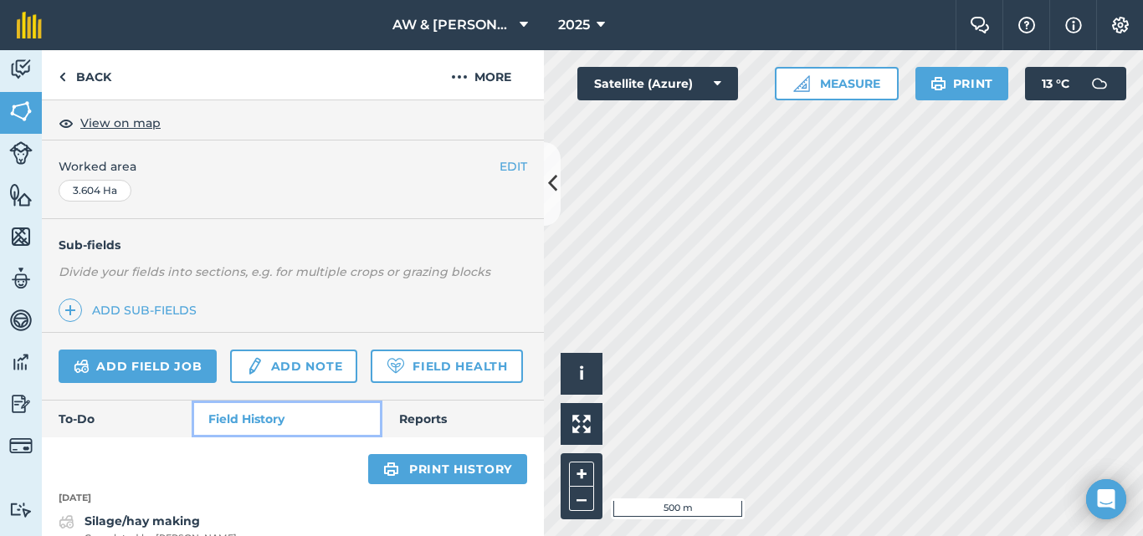
scroll to position [736, 0]
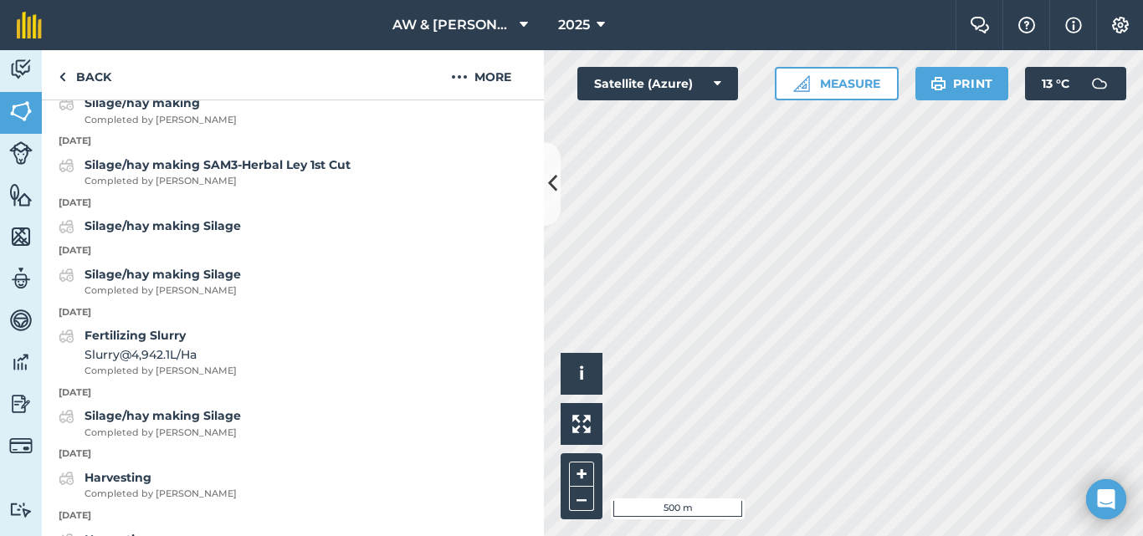
scroll to position [318, 0]
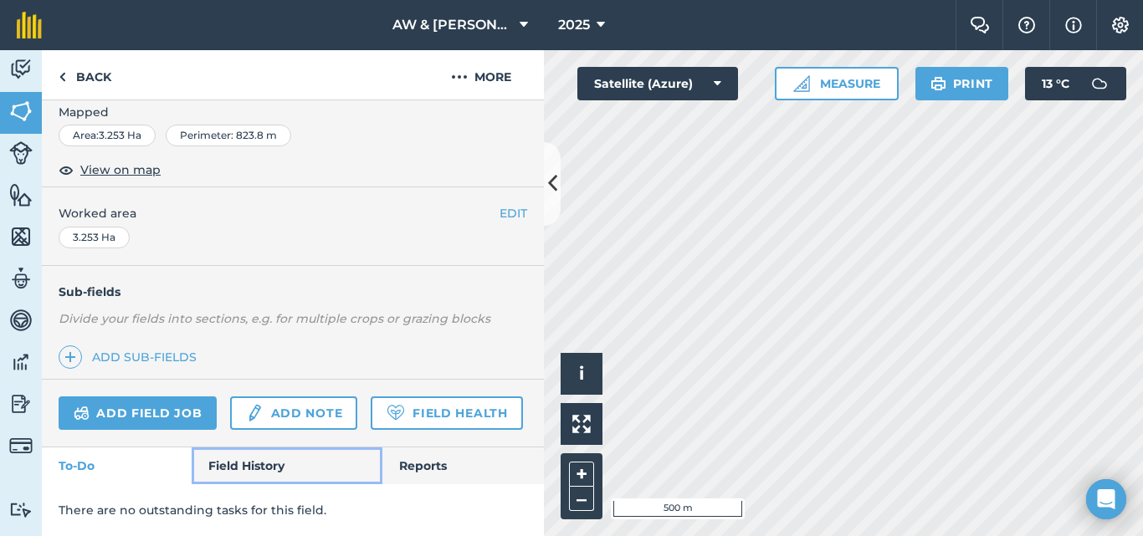
drag, startPoint x: 223, startPoint y: 466, endPoint x: 224, endPoint y: 451, distance: 15.2
click at [223, 466] on link "Field History" at bounding box center [287, 466] width 190 height 37
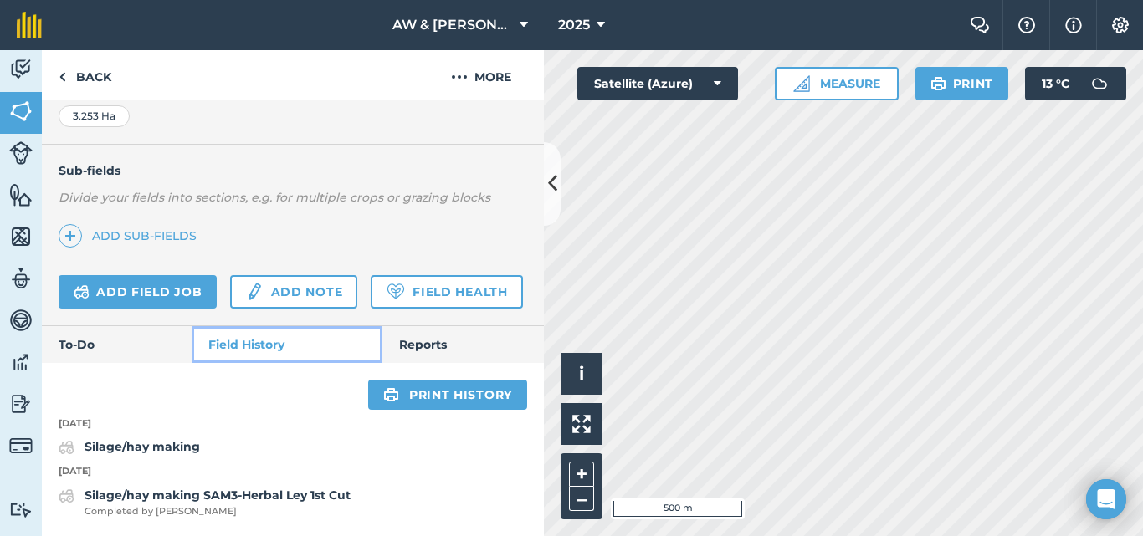
scroll to position [439, 0]
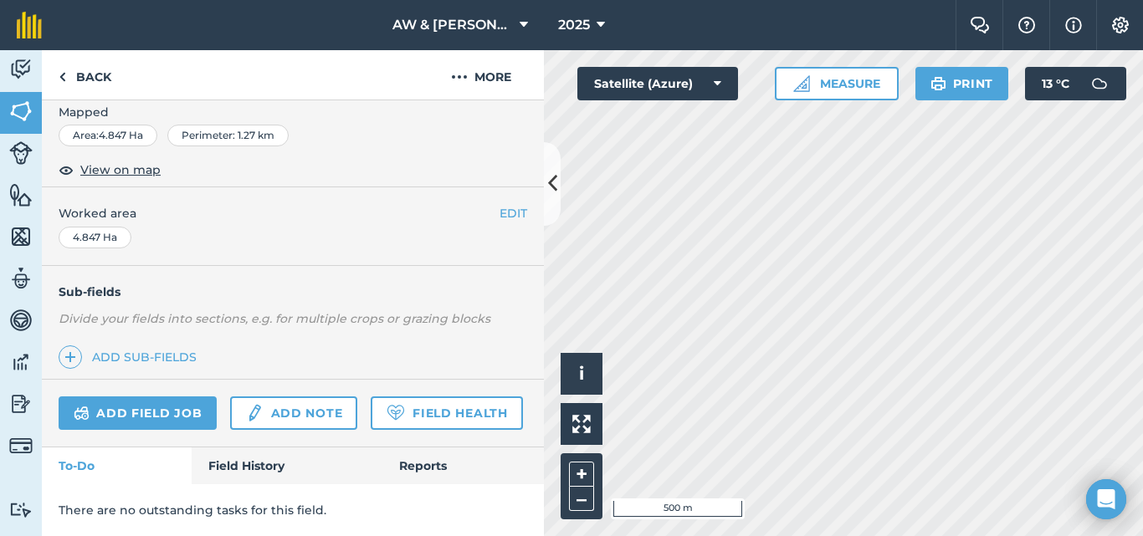
scroll to position [318, 0]
click at [240, 463] on link "Field History" at bounding box center [287, 466] width 190 height 37
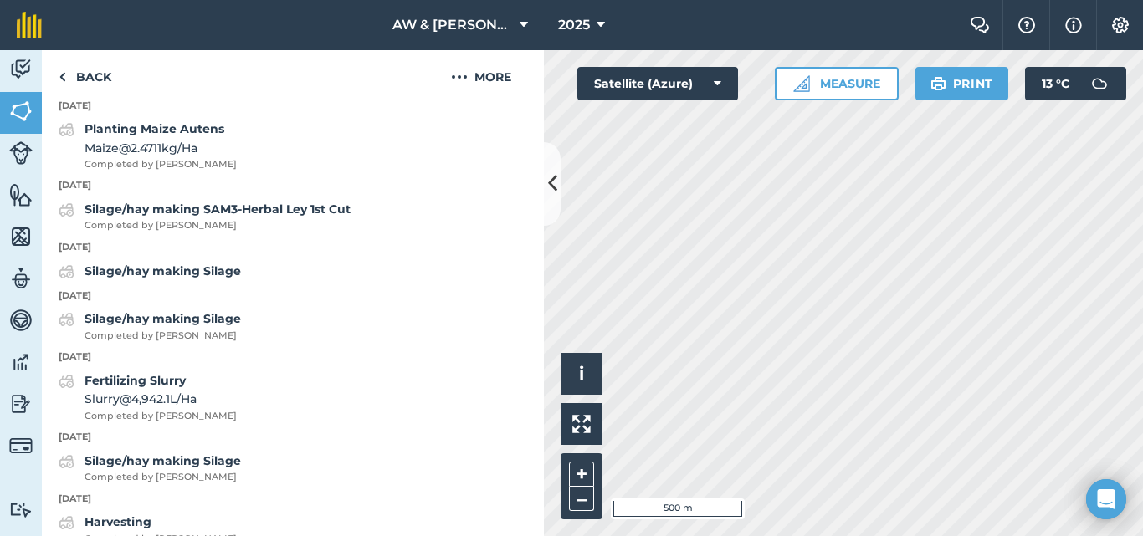
scroll to position [736, 0]
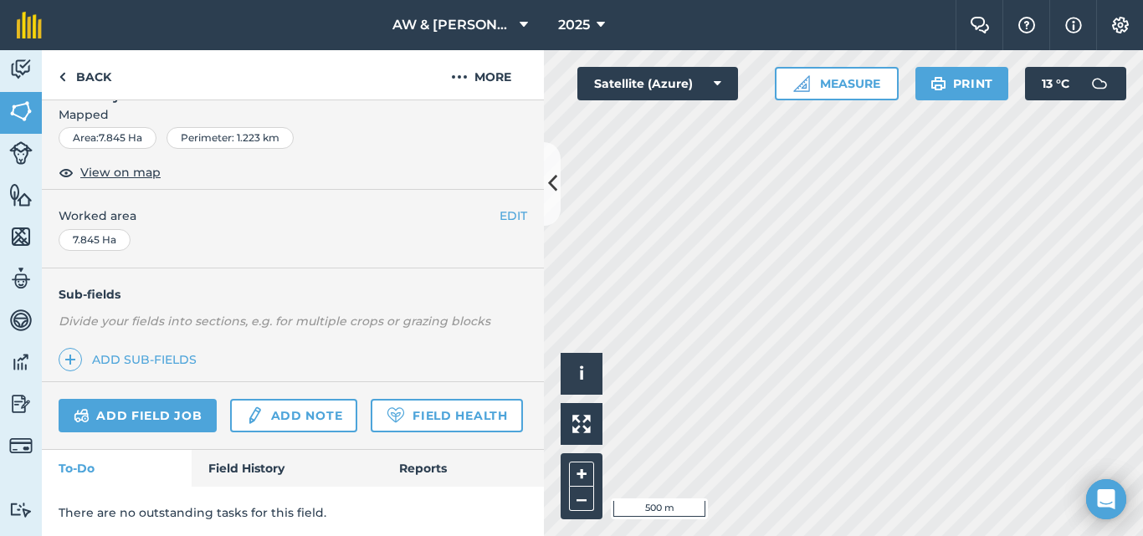
scroll to position [318, 0]
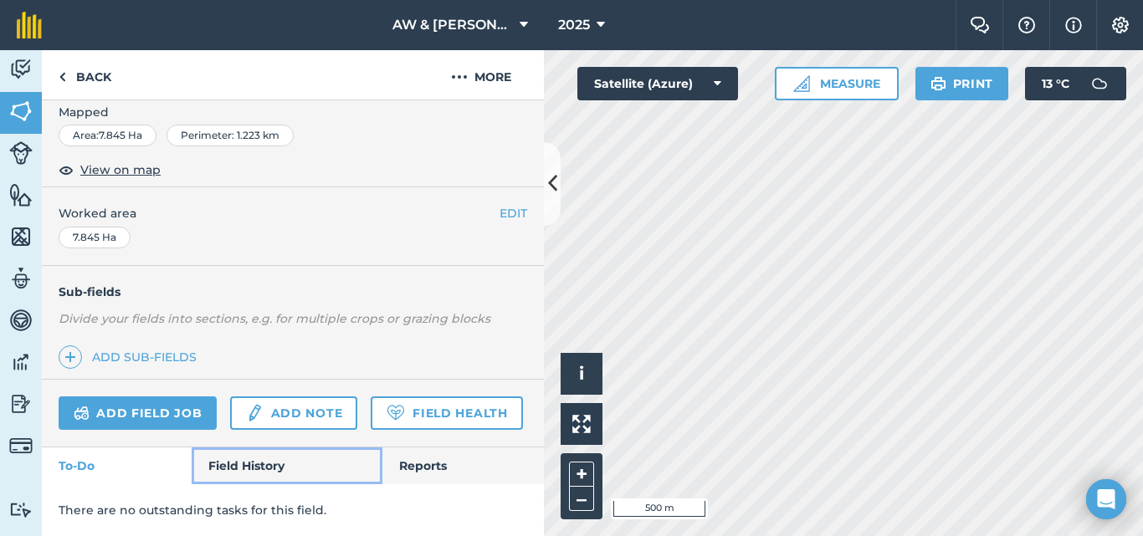
click at [263, 459] on link "Field History" at bounding box center [287, 466] width 190 height 37
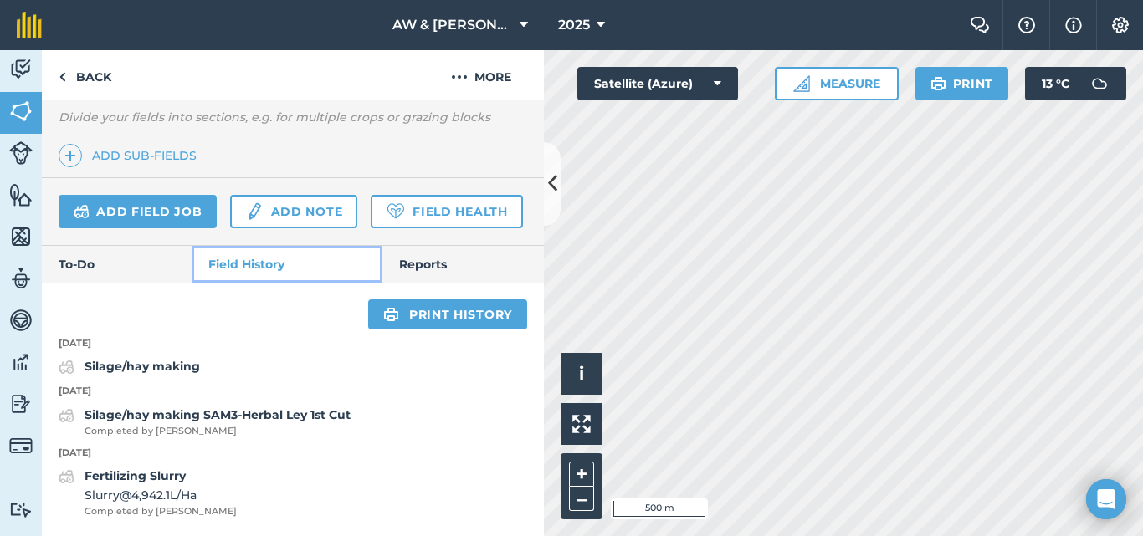
scroll to position [520, 0]
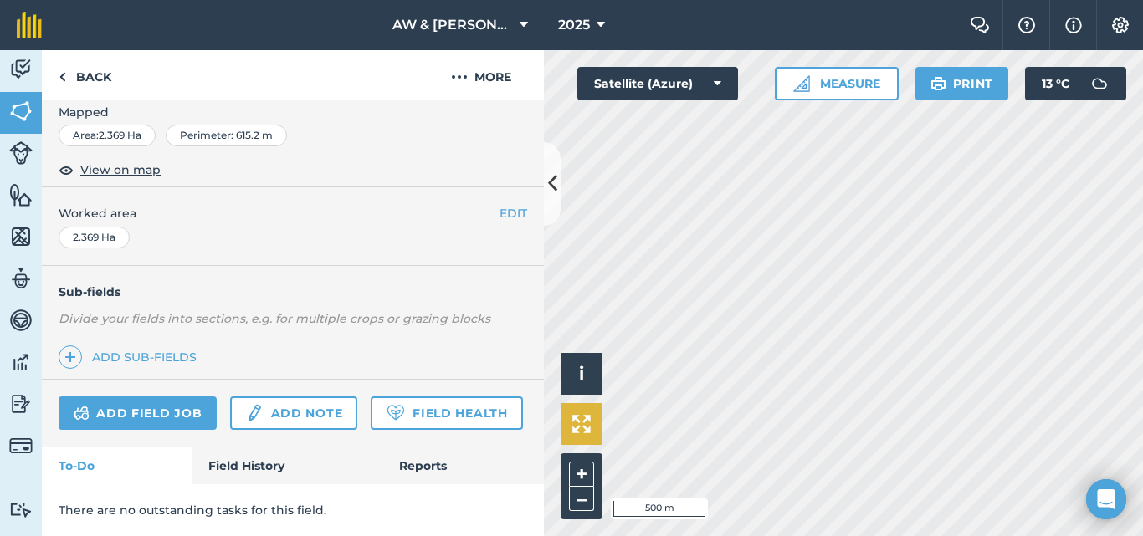
scroll to position [318, 0]
click at [253, 456] on link "Field History" at bounding box center [287, 466] width 190 height 37
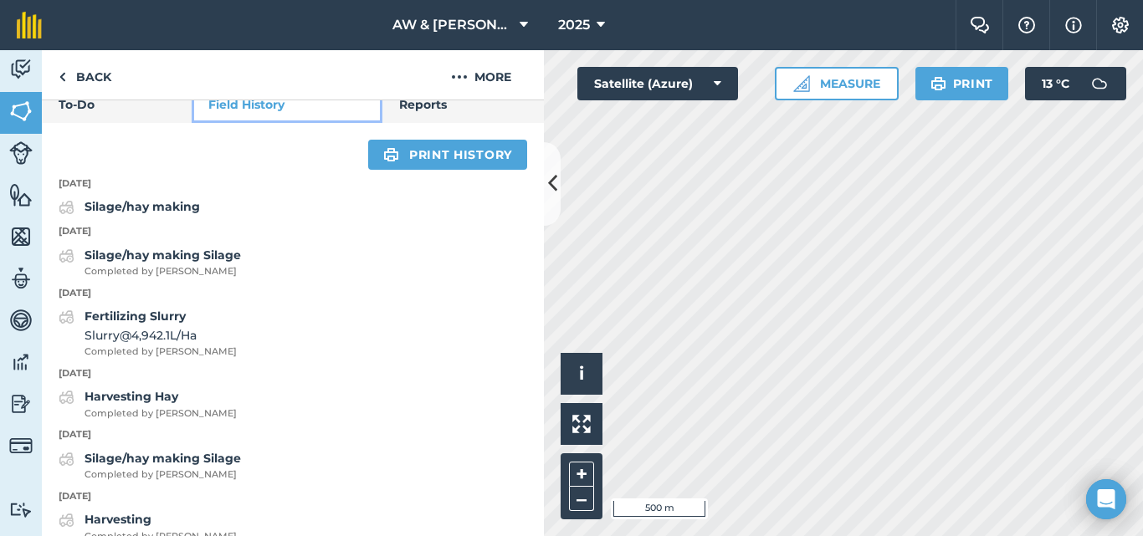
scroll to position [653, 0]
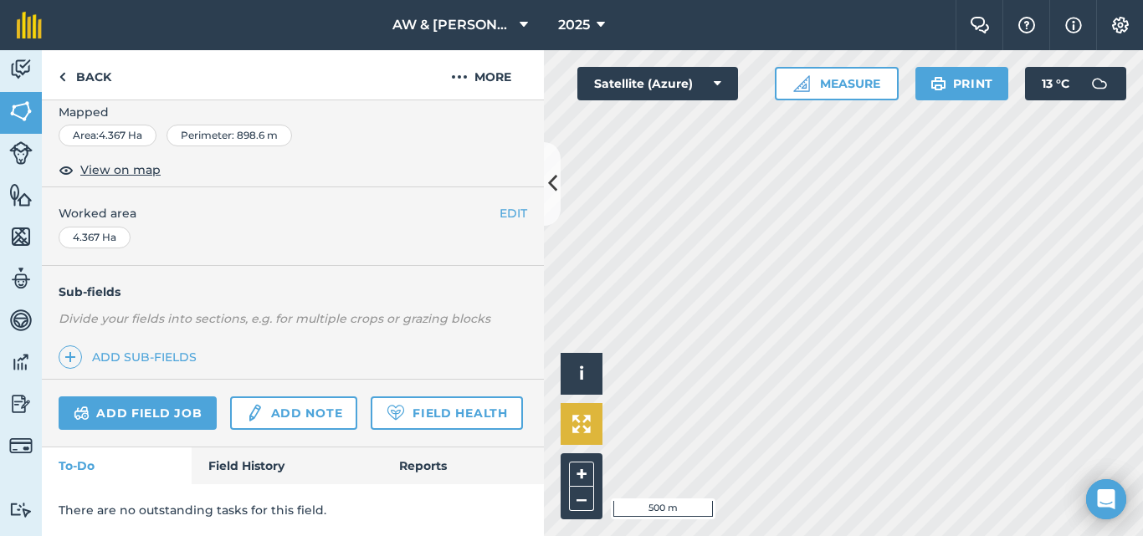
scroll to position [318, 0]
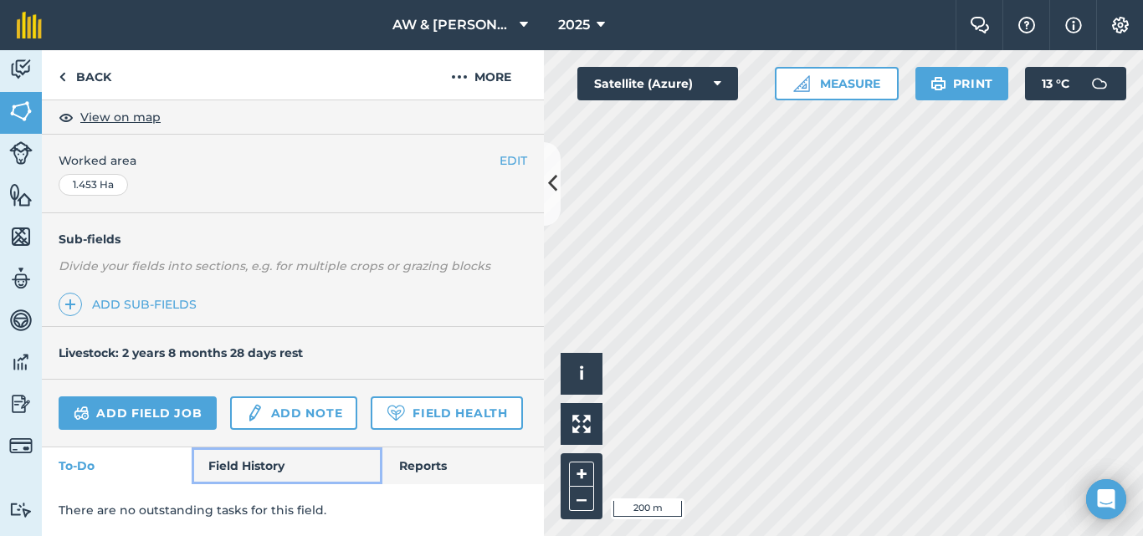
click at [248, 471] on link "Field History" at bounding box center [287, 466] width 190 height 37
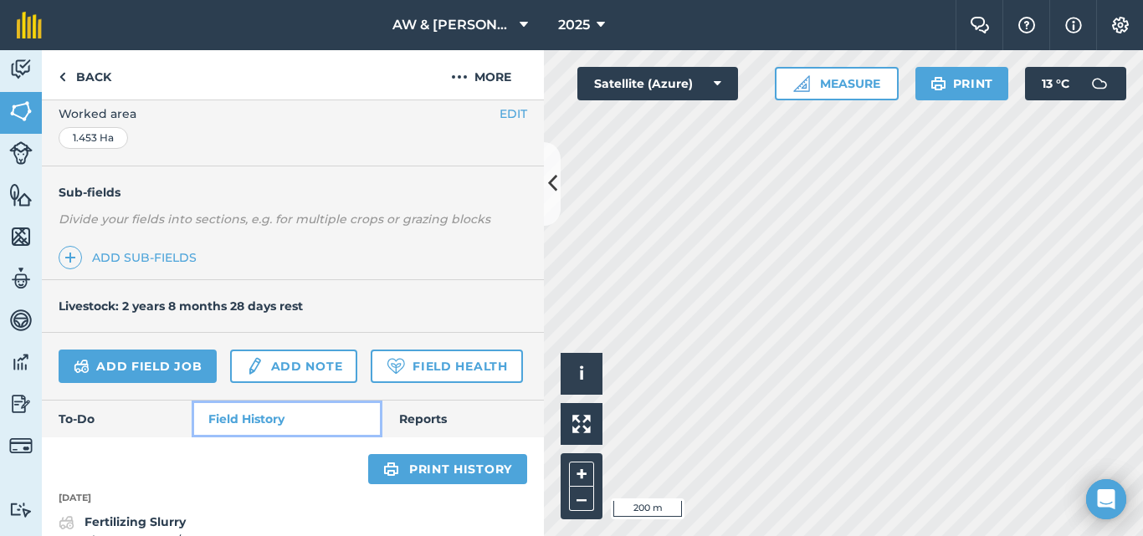
scroll to position [705, 0]
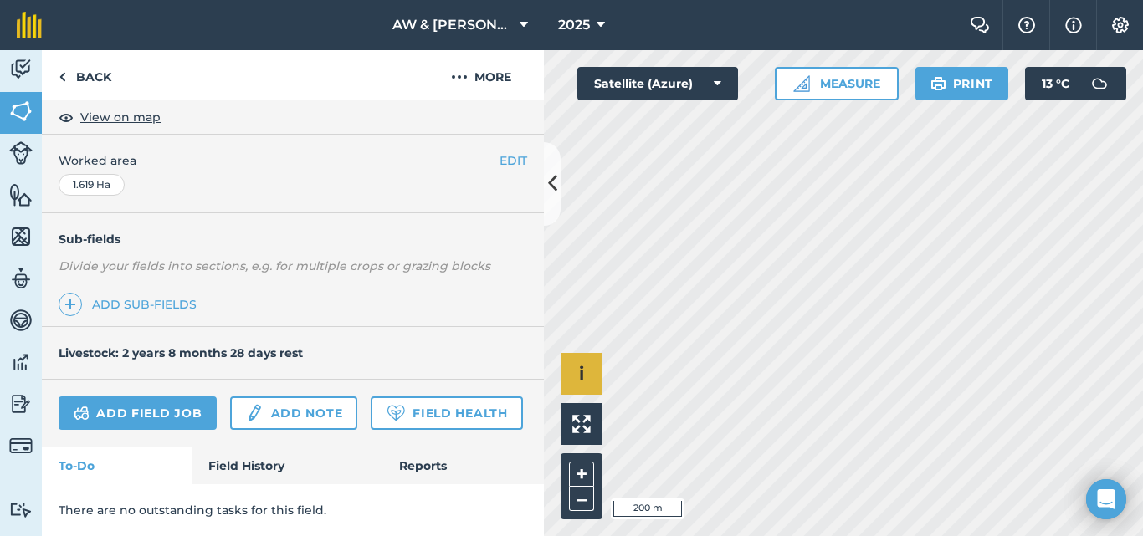
scroll to position [318, 0]
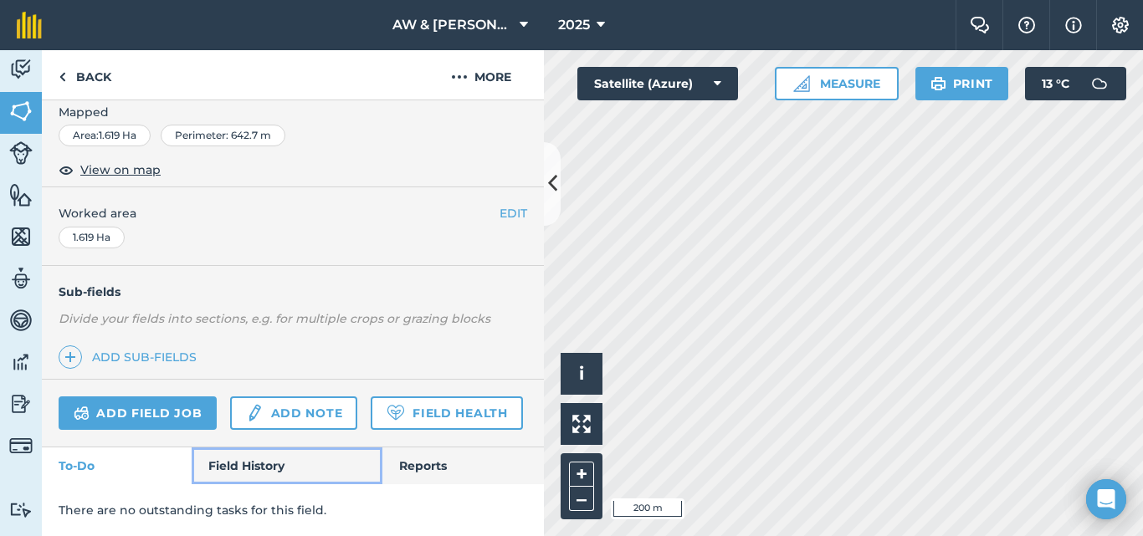
click at [245, 468] on link "Field History" at bounding box center [287, 466] width 190 height 37
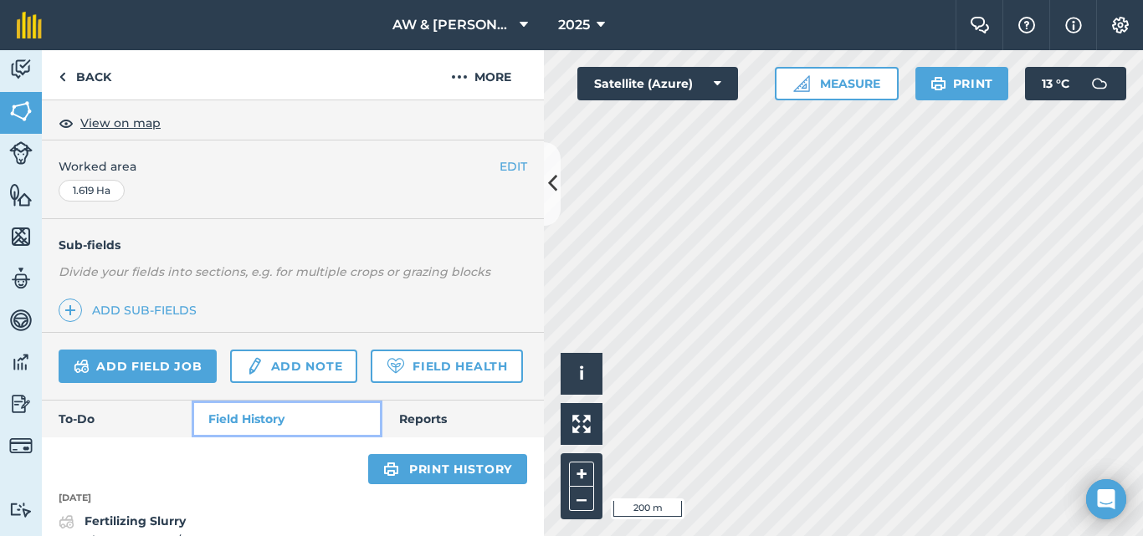
scroll to position [650, 0]
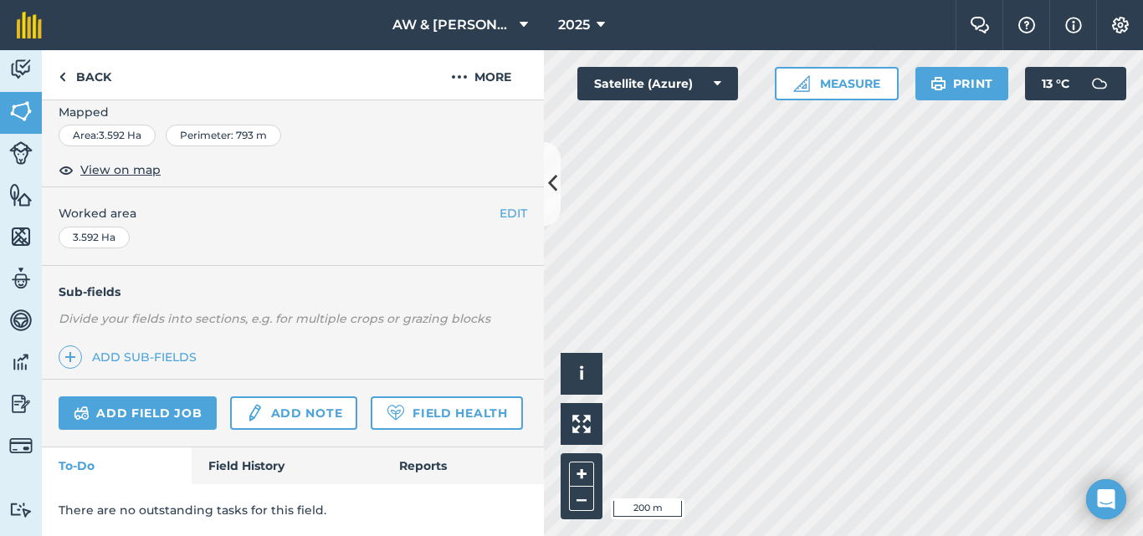
scroll to position [318, 0]
click at [251, 462] on link "Field History" at bounding box center [287, 466] width 190 height 37
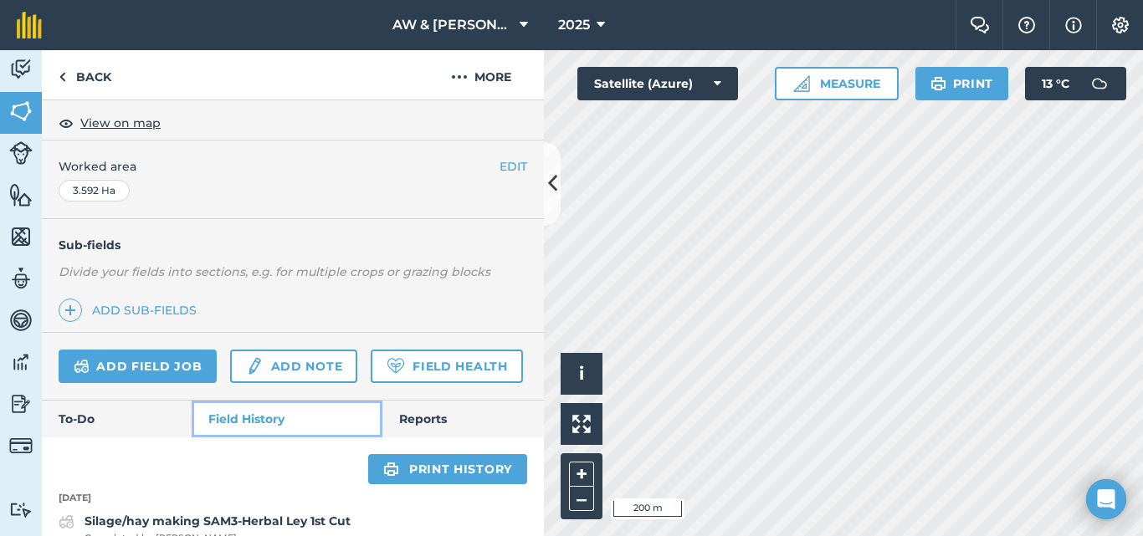
scroll to position [736, 0]
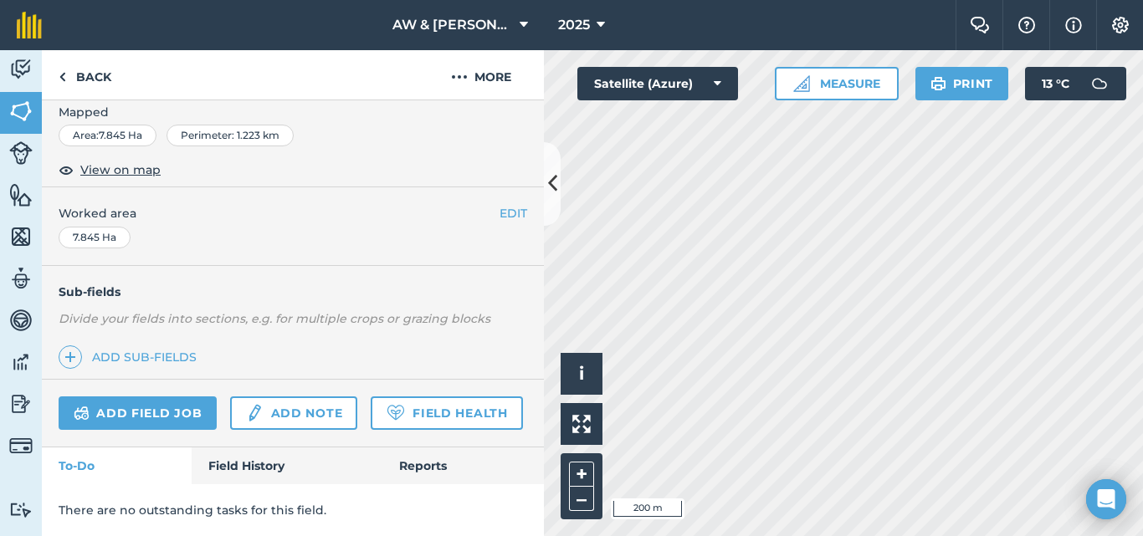
scroll to position [318, 0]
click at [255, 453] on link "Field History" at bounding box center [287, 466] width 190 height 37
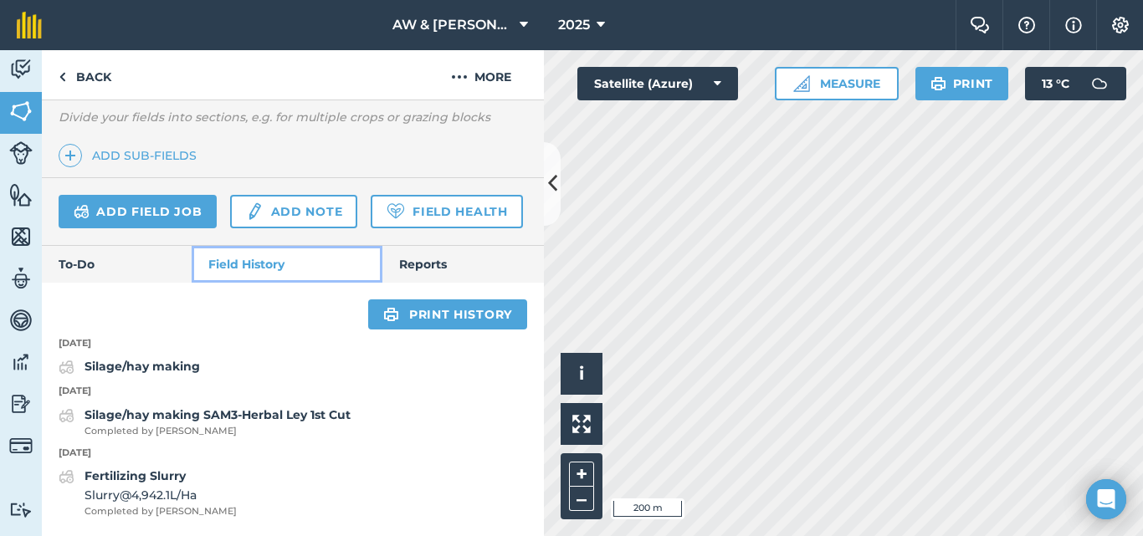
scroll to position [520, 0]
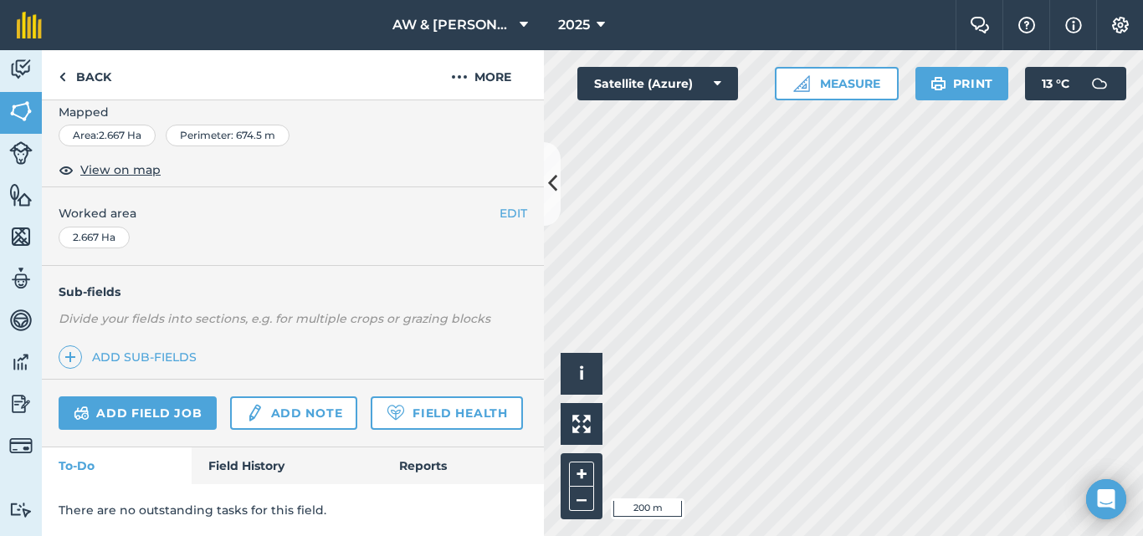
scroll to position [318, 0]
click at [262, 466] on link "Field History" at bounding box center [287, 466] width 190 height 37
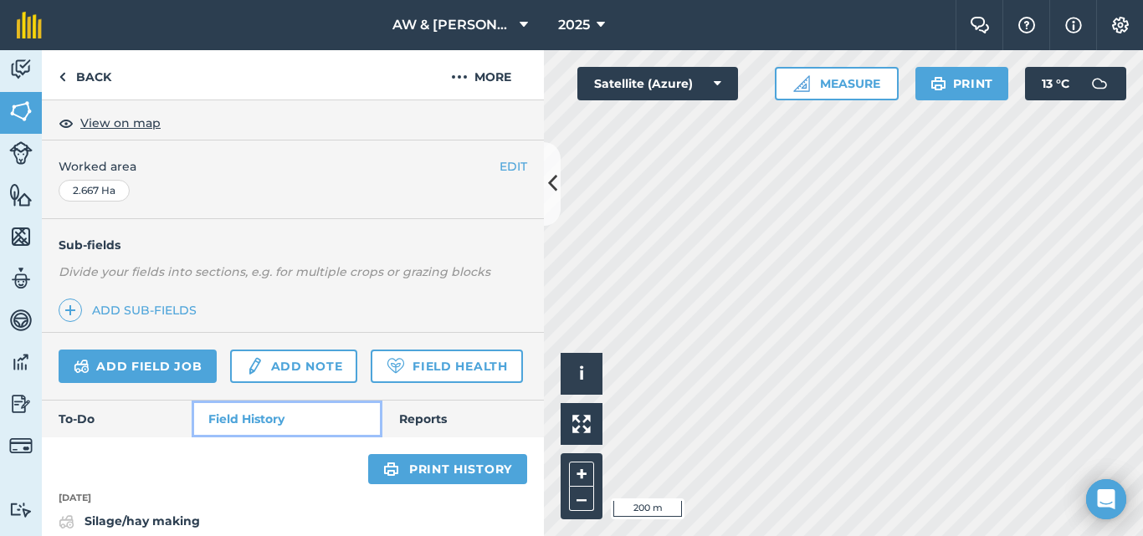
scroll to position [569, 0]
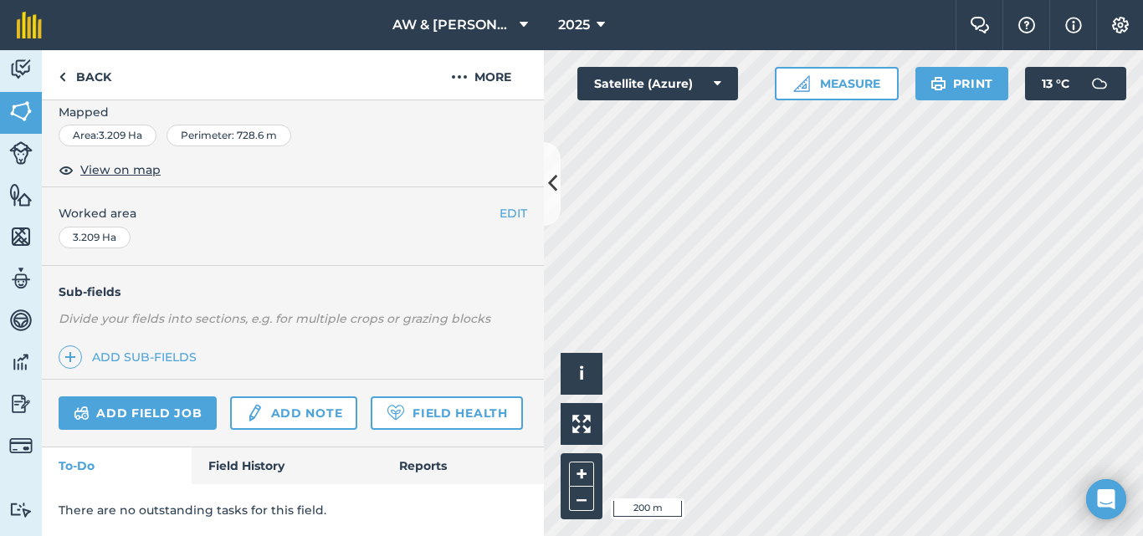
scroll to position [318, 0]
click at [269, 462] on link "Field History" at bounding box center [287, 466] width 190 height 37
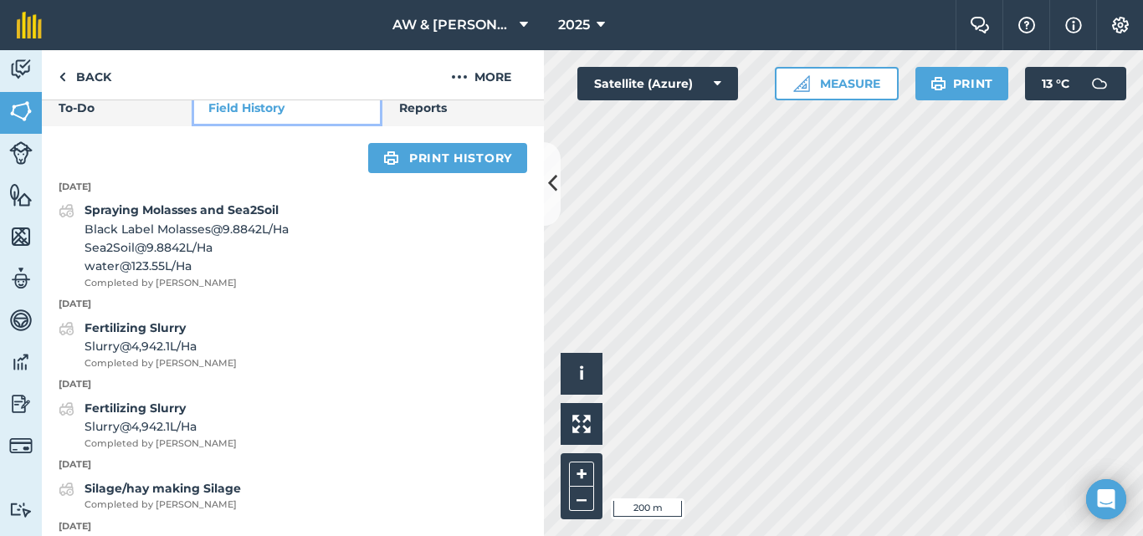
scroll to position [653, 0]
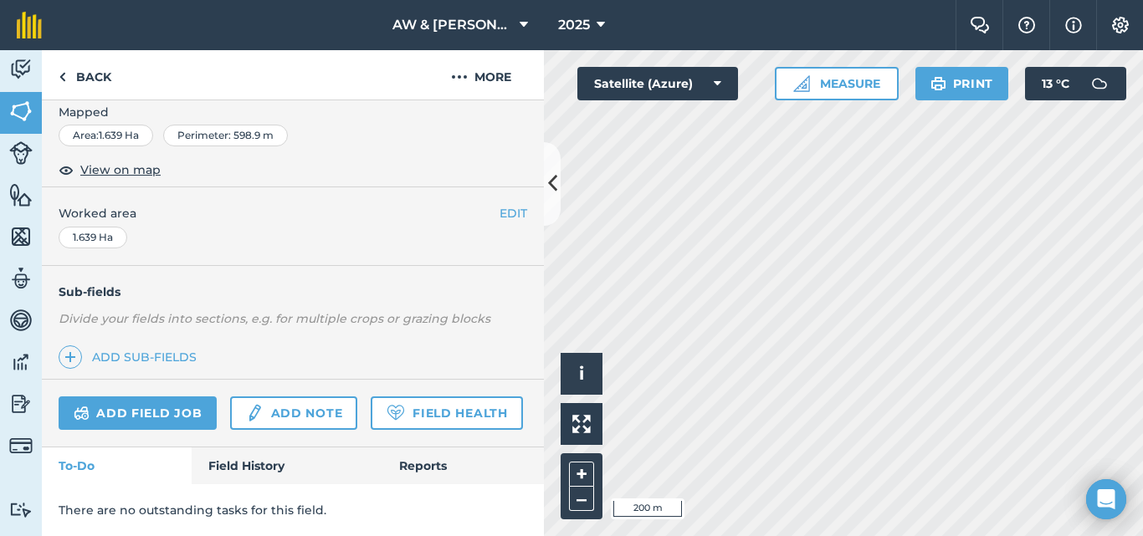
scroll to position [318, 0]
click at [242, 486] on div "There are no outstanding tasks for this field." at bounding box center [293, 510] width 502 height 52
click at [240, 468] on link "Field History" at bounding box center [287, 466] width 190 height 37
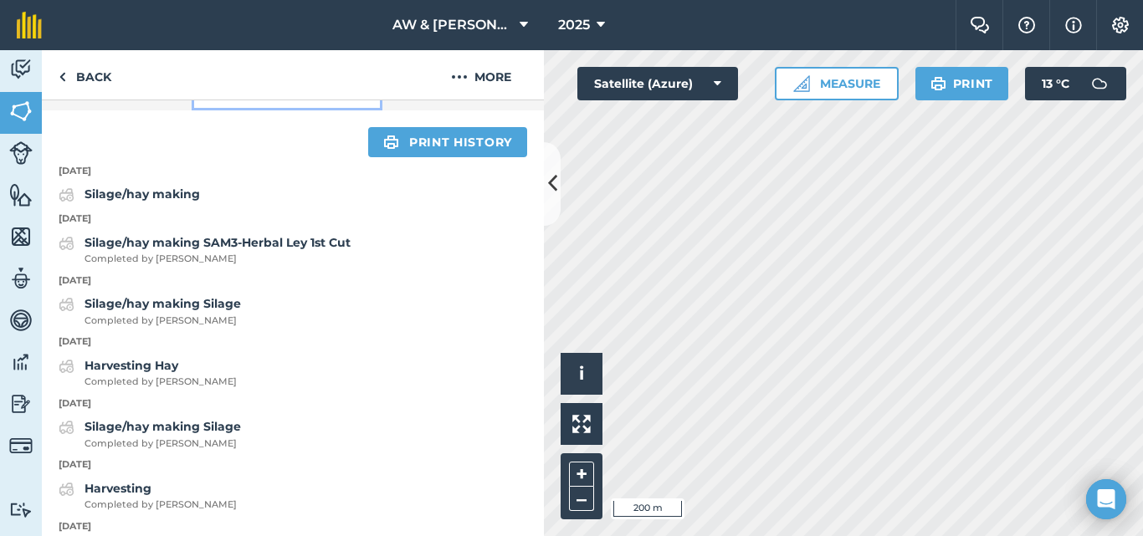
scroll to position [653, 0]
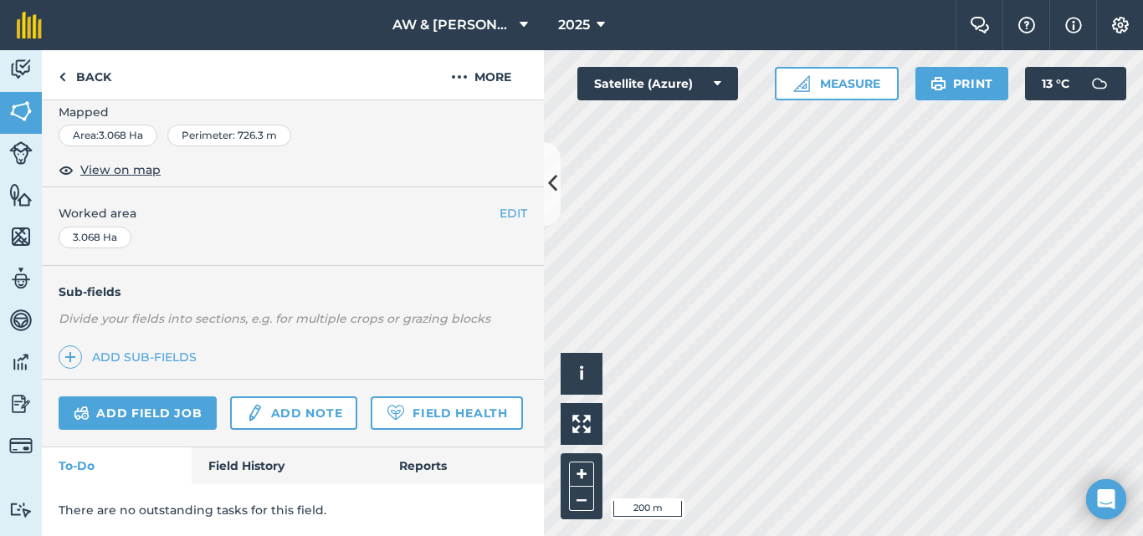
scroll to position [318, 0]
click at [251, 464] on link "Field History" at bounding box center [287, 466] width 190 height 37
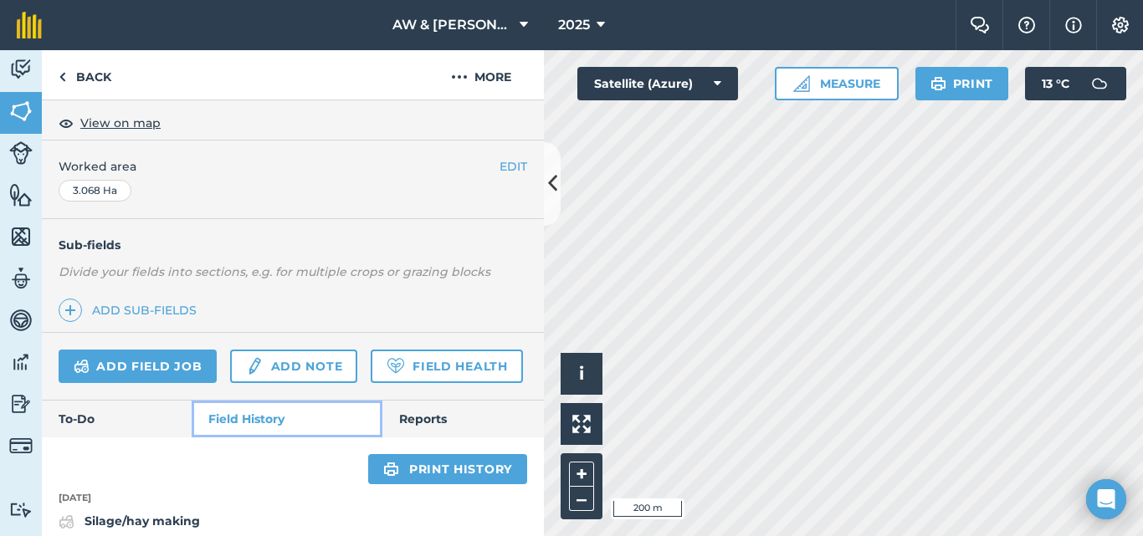
scroll to position [653, 0]
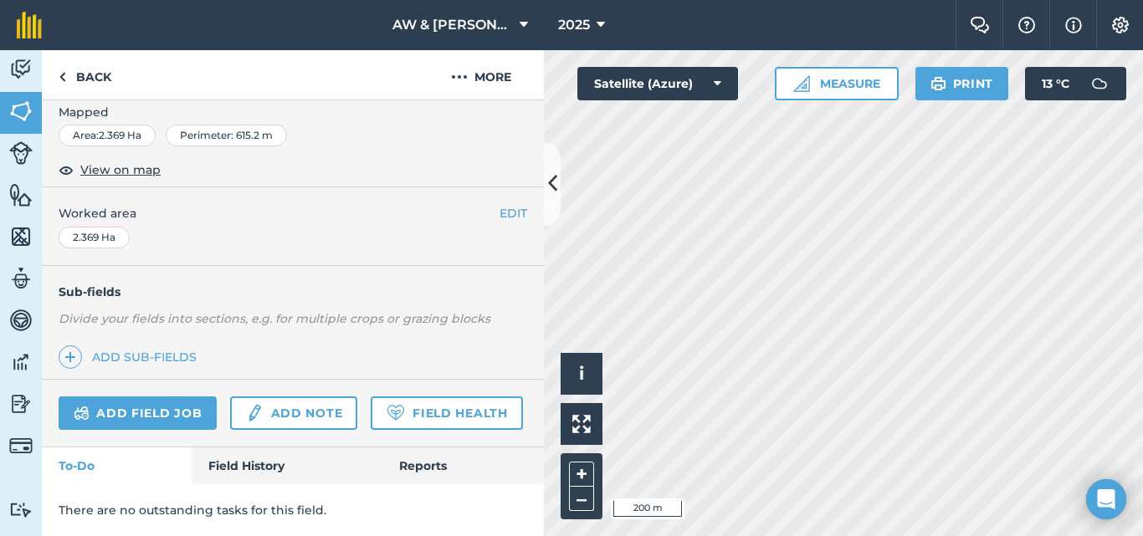
scroll to position [318, 0]
click at [236, 456] on link "Field History" at bounding box center [287, 466] width 190 height 37
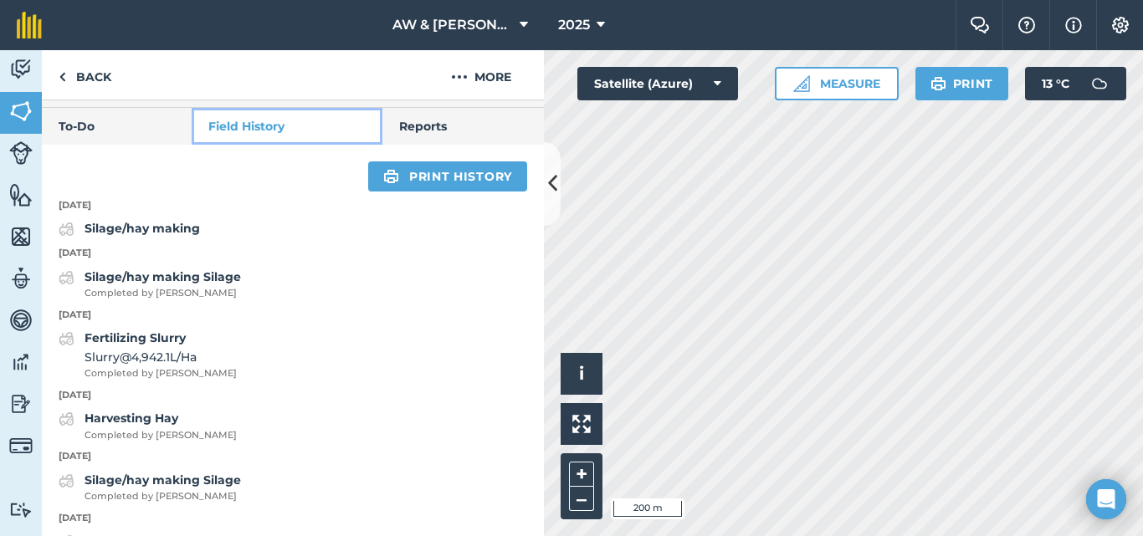
scroll to position [653, 0]
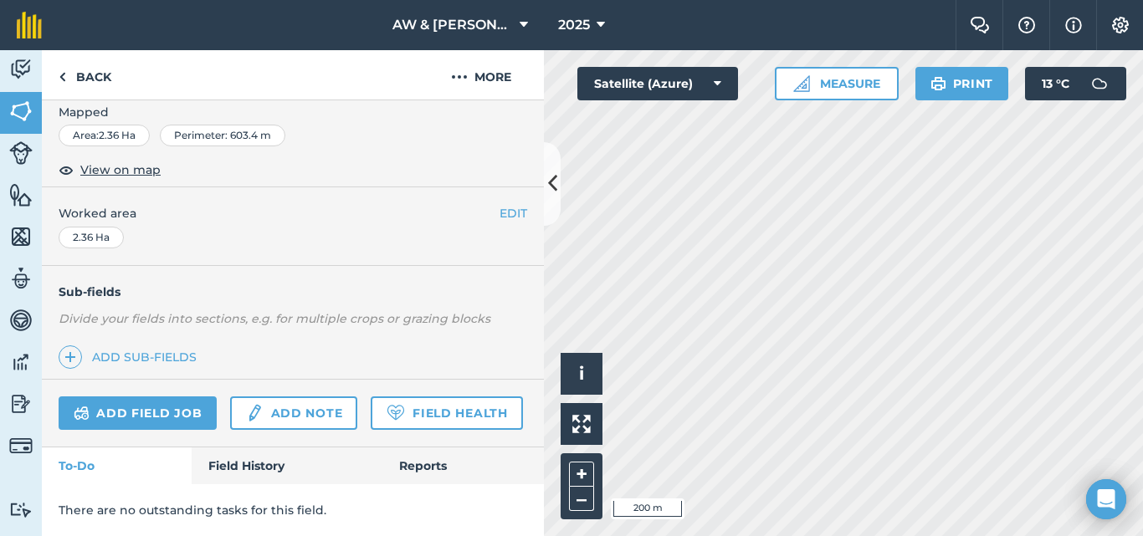
scroll to position [318, 0]
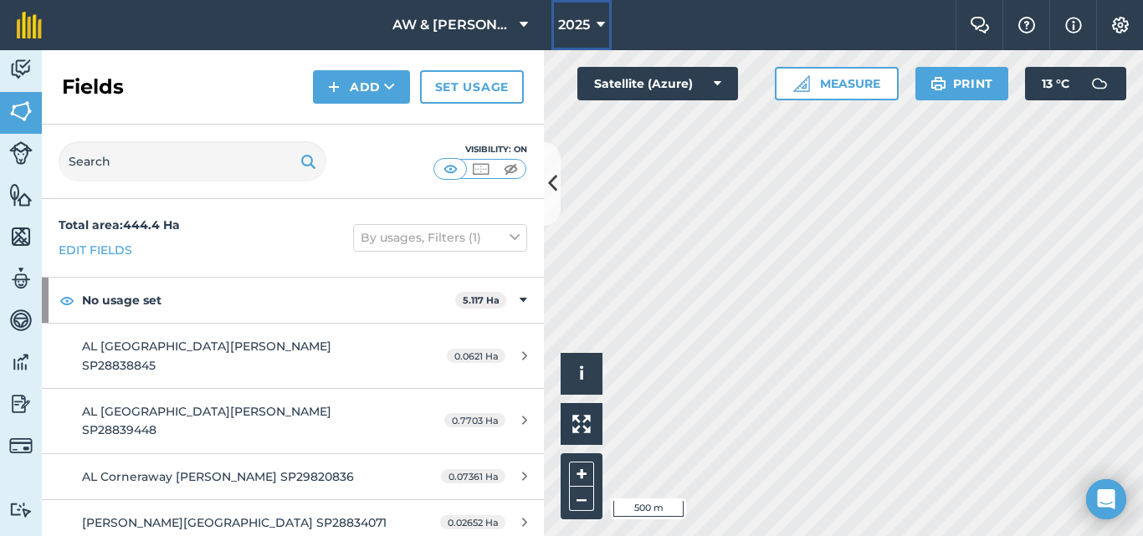
click at [597, 22] on icon at bounding box center [600, 25] width 8 height 20
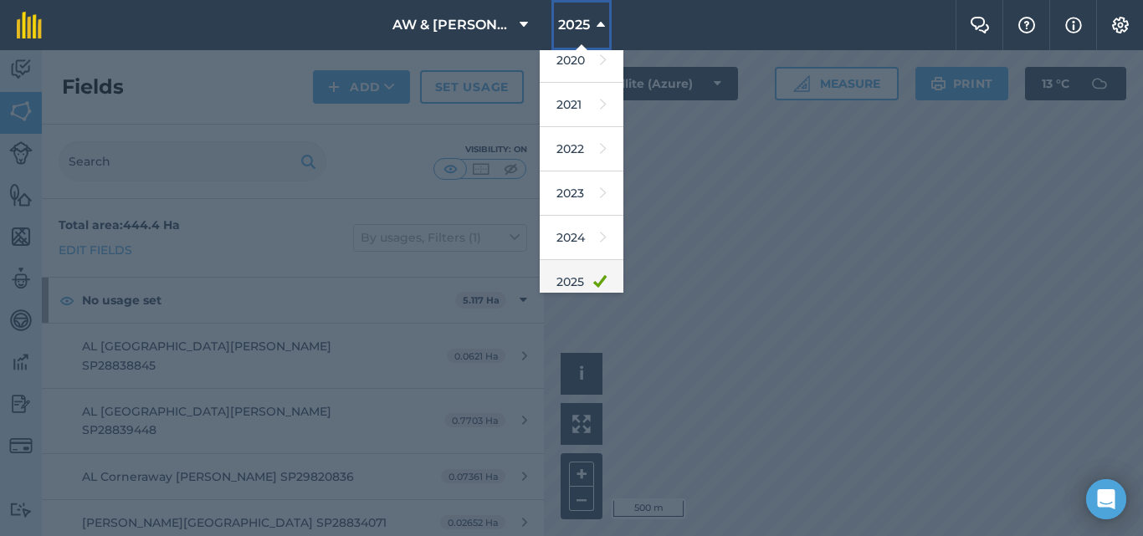
scroll to position [245, 0]
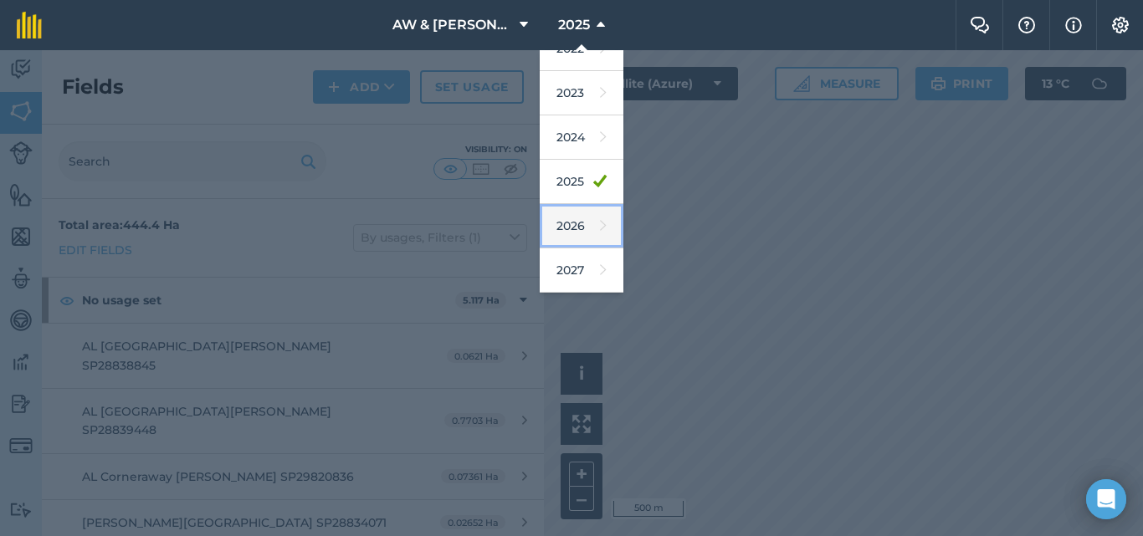
click at [581, 222] on link "2026" at bounding box center [582, 226] width 84 height 44
